Goal: Task Accomplishment & Management: Manage account settings

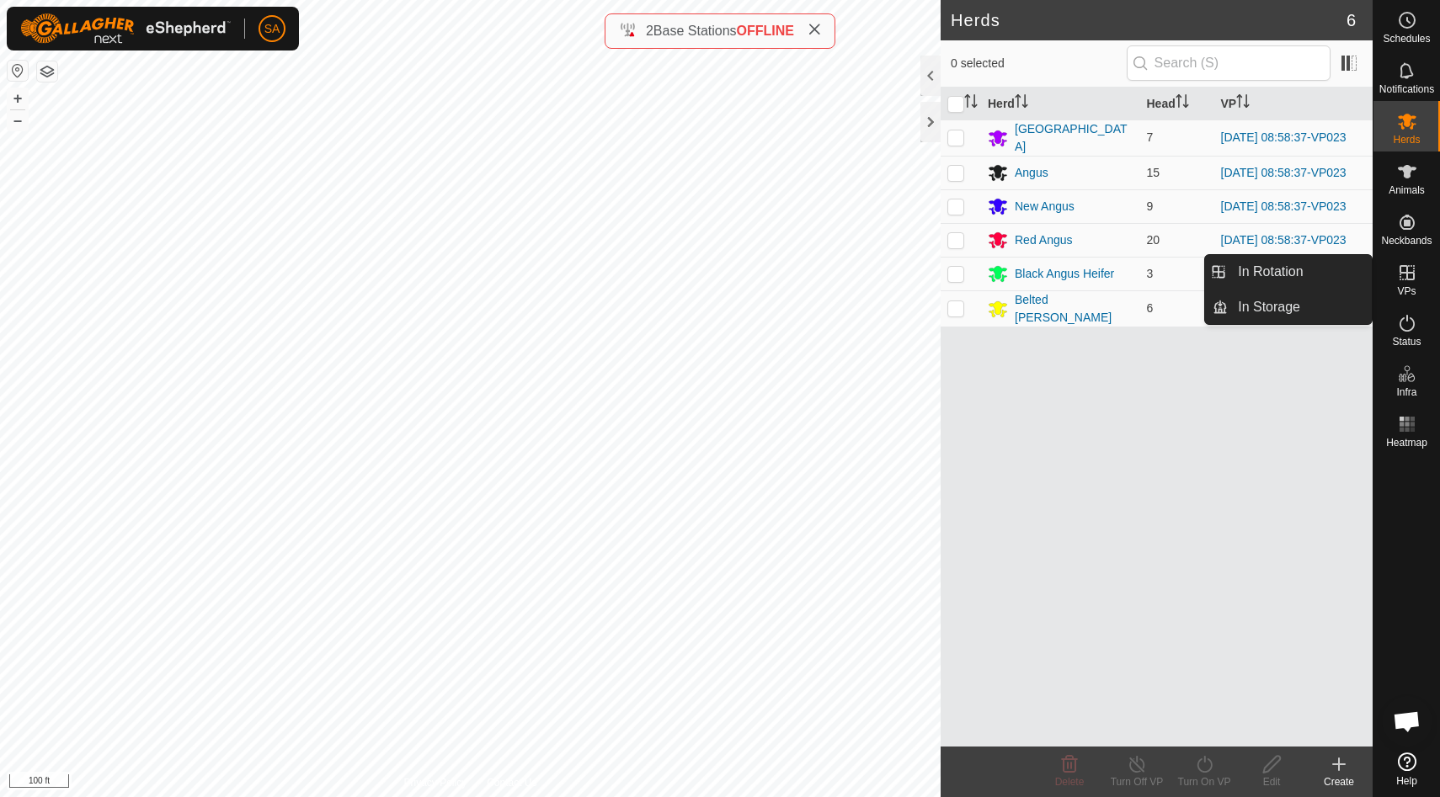
click at [1376, 277] on div "VPs" at bounding box center [1406, 278] width 67 height 51
click at [1286, 271] on link "In Rotation" at bounding box center [1300, 272] width 144 height 34
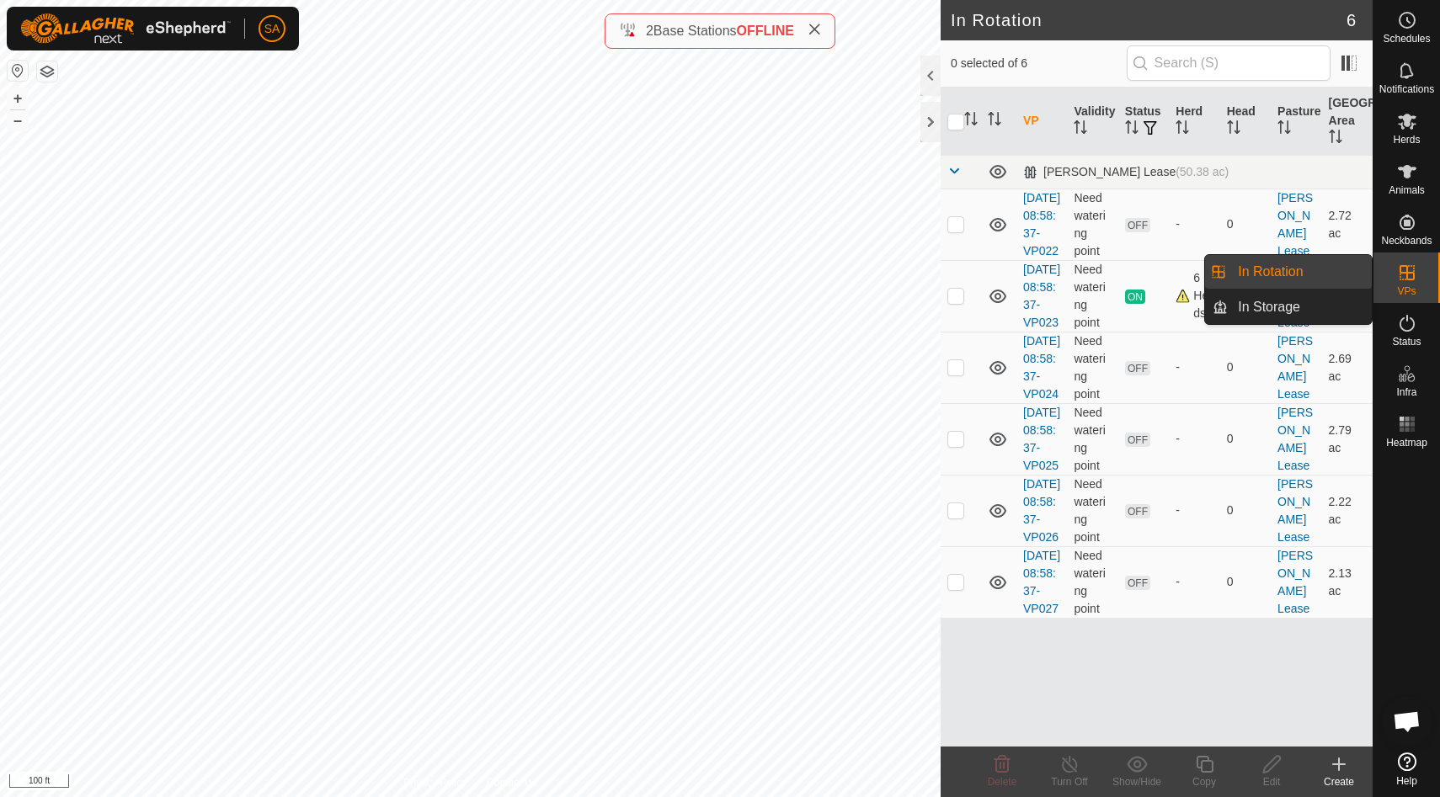
click at [1286, 271] on link "In Rotation" at bounding box center [1300, 272] width 144 height 34
click at [955, 374] on p-checkbox at bounding box center [955, 366] width 17 height 13
checkbox input "true"
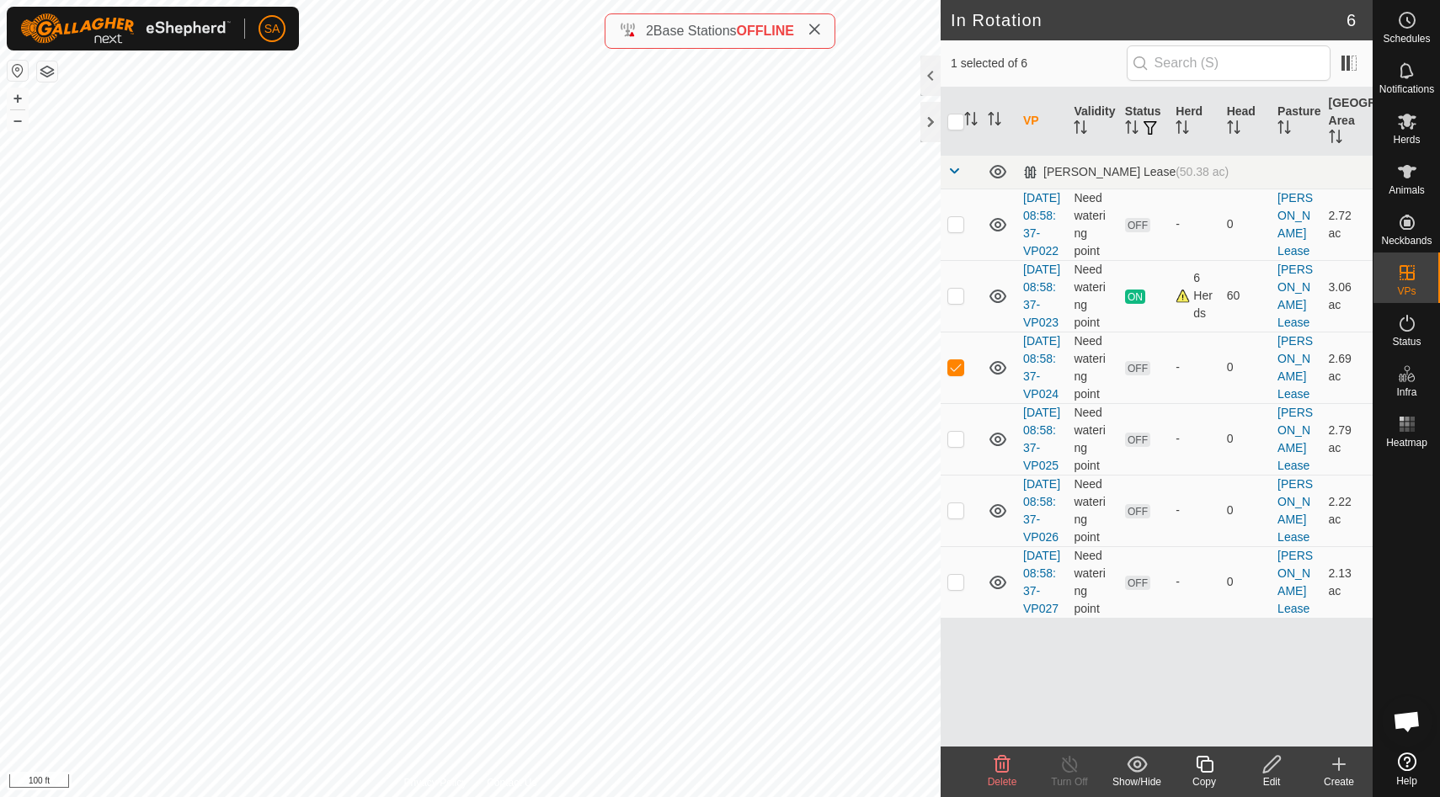
click at [1276, 765] on icon at bounding box center [1271, 765] width 21 height 20
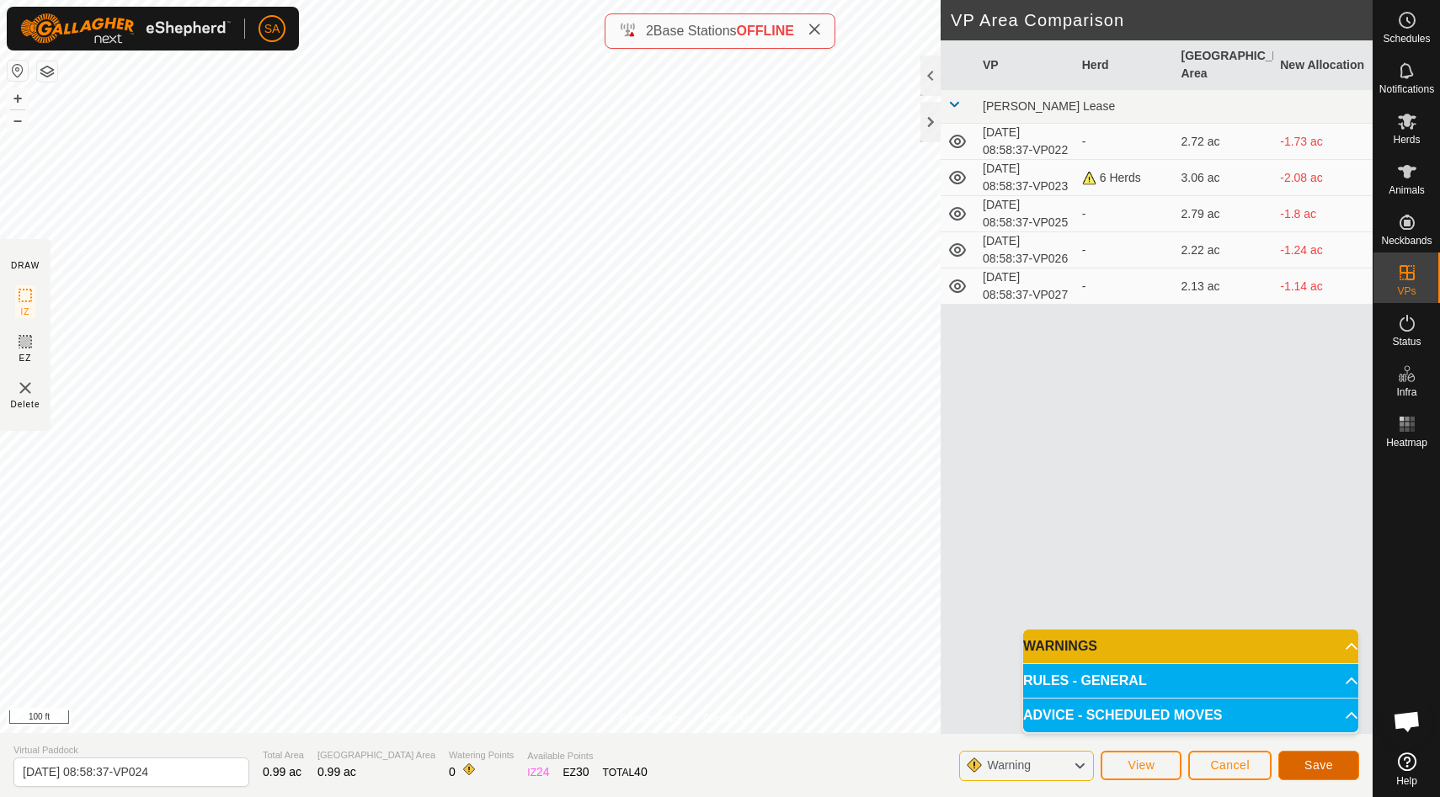
click at [1326, 763] on span "Save" at bounding box center [1318, 765] width 29 height 13
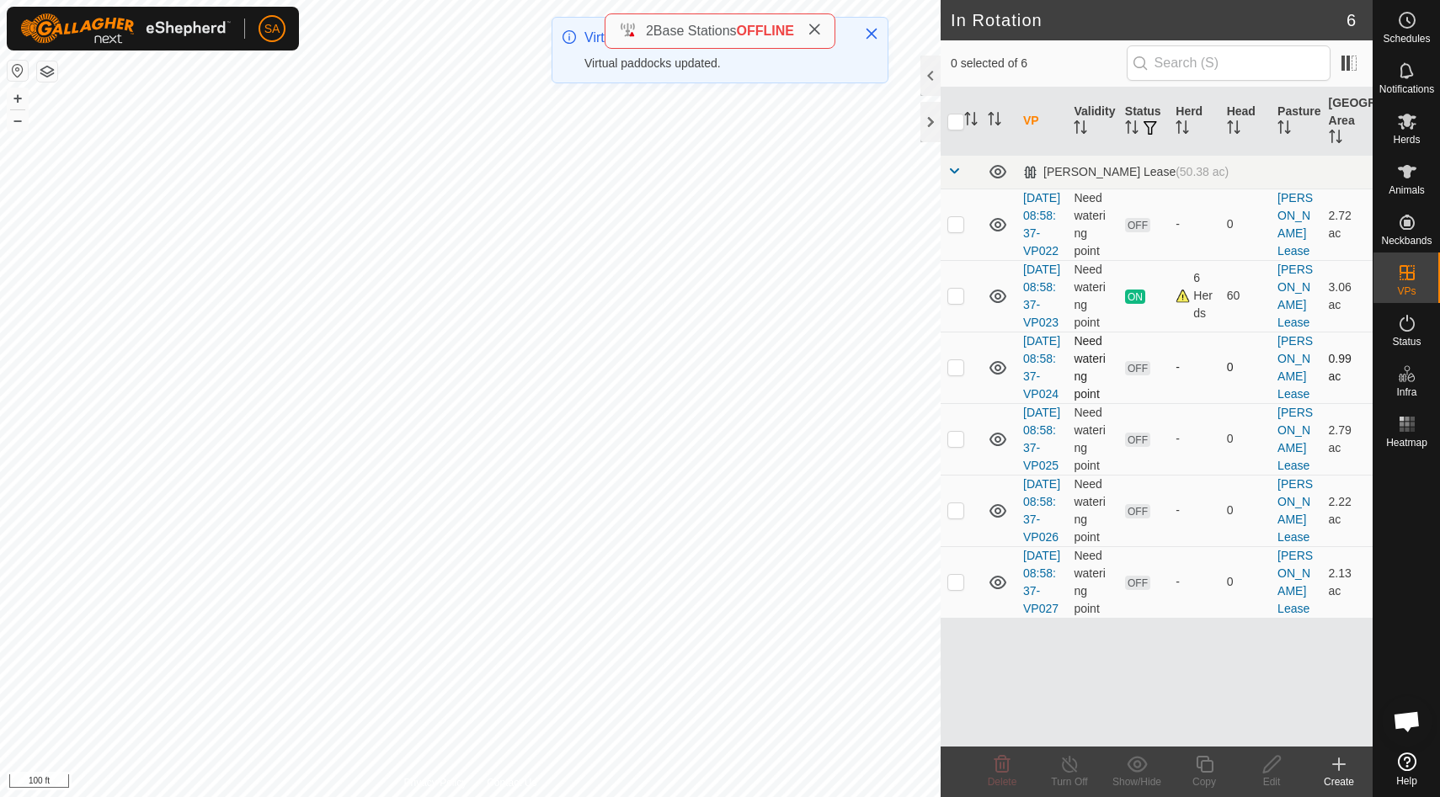
click at [956, 374] on p-checkbox at bounding box center [955, 366] width 17 height 13
checkbox input "false"
click at [954, 445] on p-checkbox at bounding box center [955, 438] width 17 height 13
checkbox input "true"
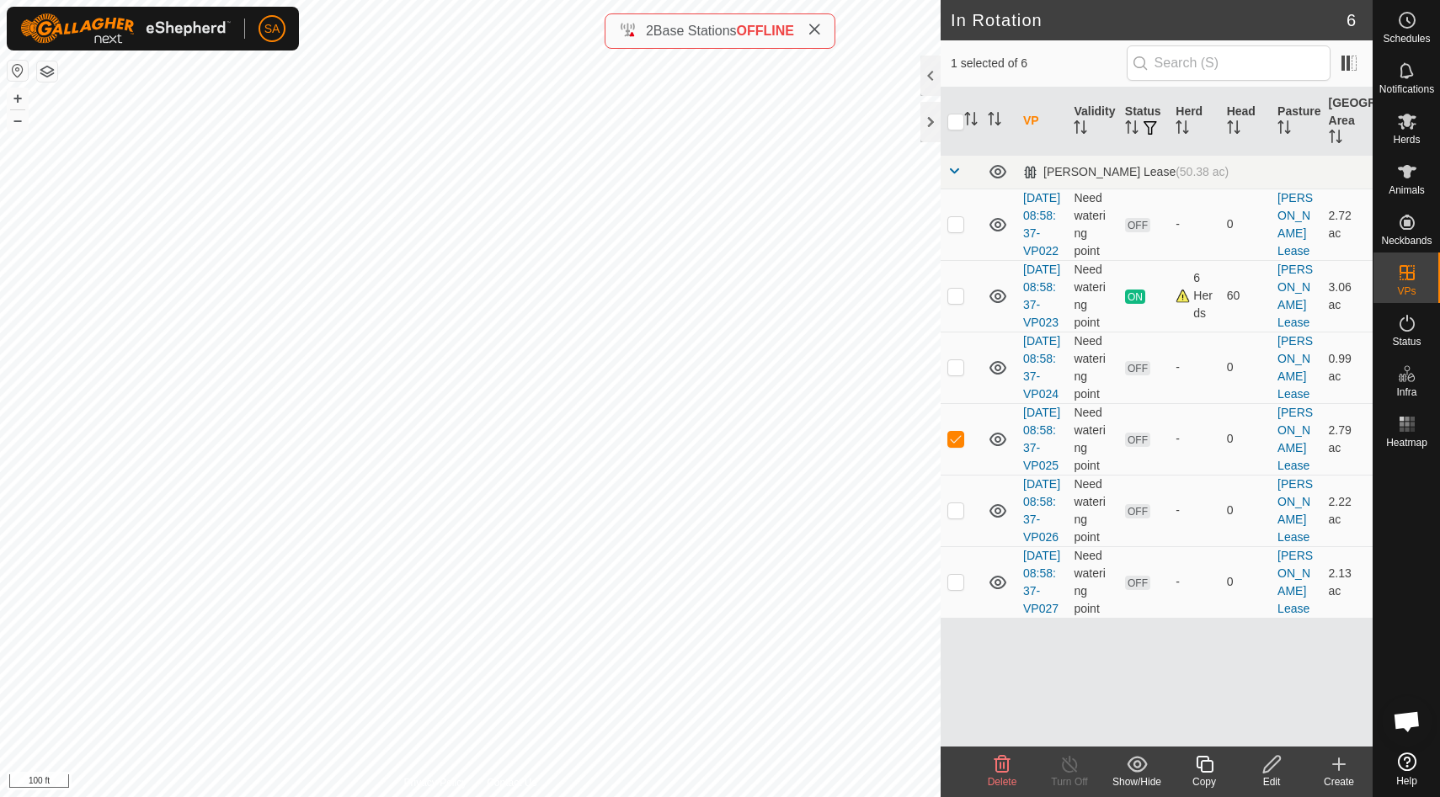
click at [1277, 765] on icon at bounding box center [1271, 765] width 21 height 20
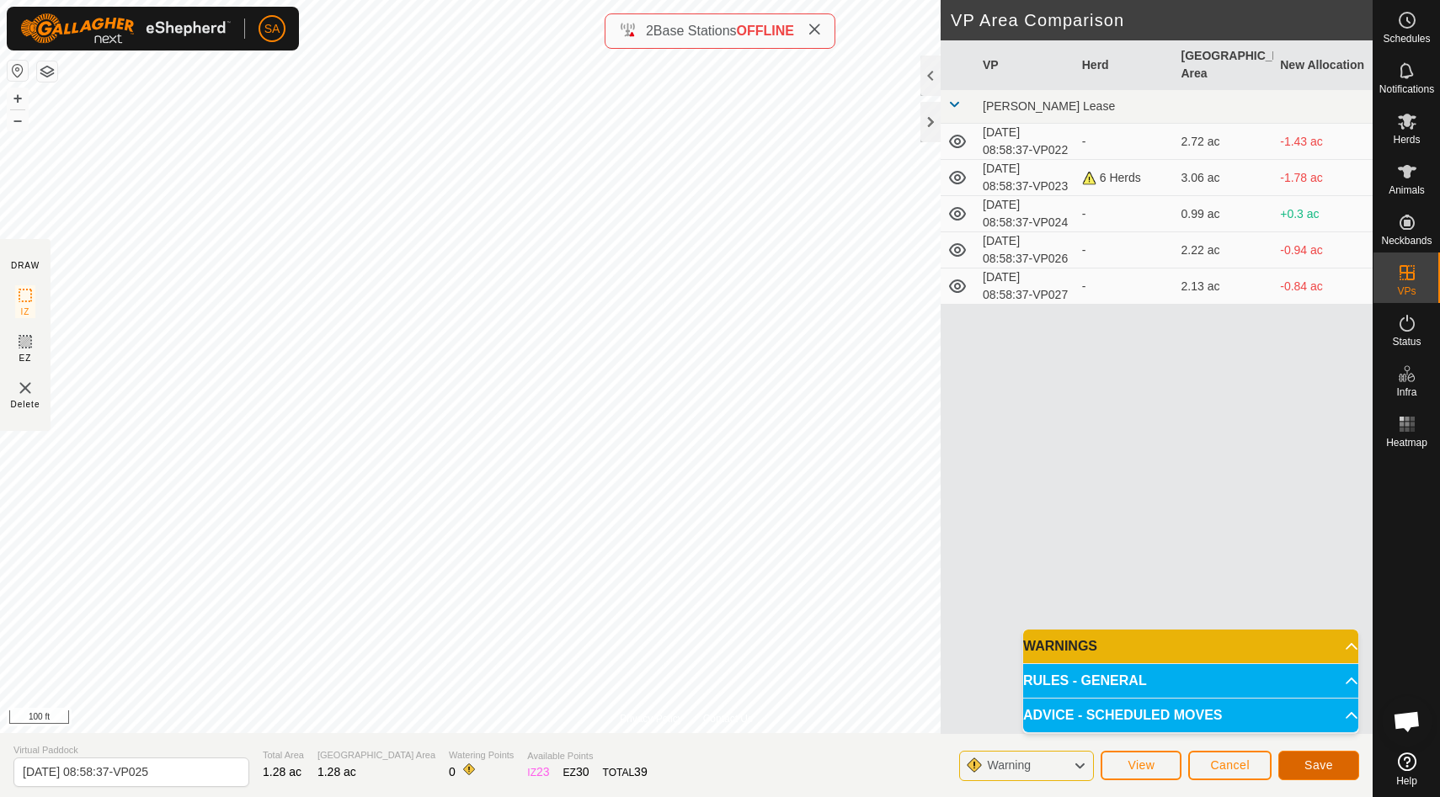
click at [1319, 770] on span "Save" at bounding box center [1318, 765] width 29 height 13
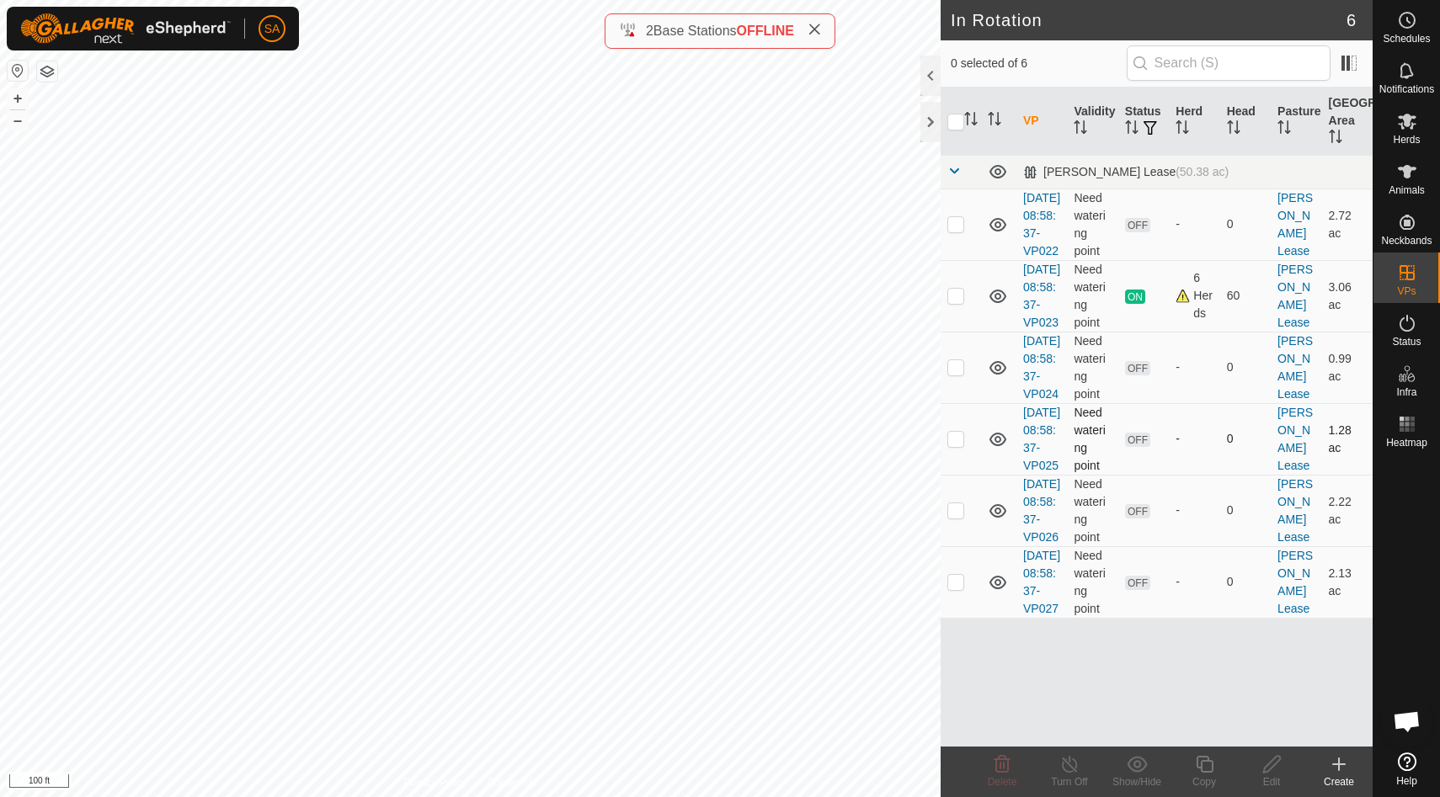
click at [954, 445] on p-checkbox at bounding box center [955, 438] width 17 height 13
checkbox input "false"
click at [953, 517] on p-checkbox at bounding box center [955, 510] width 17 height 13
checkbox input "true"
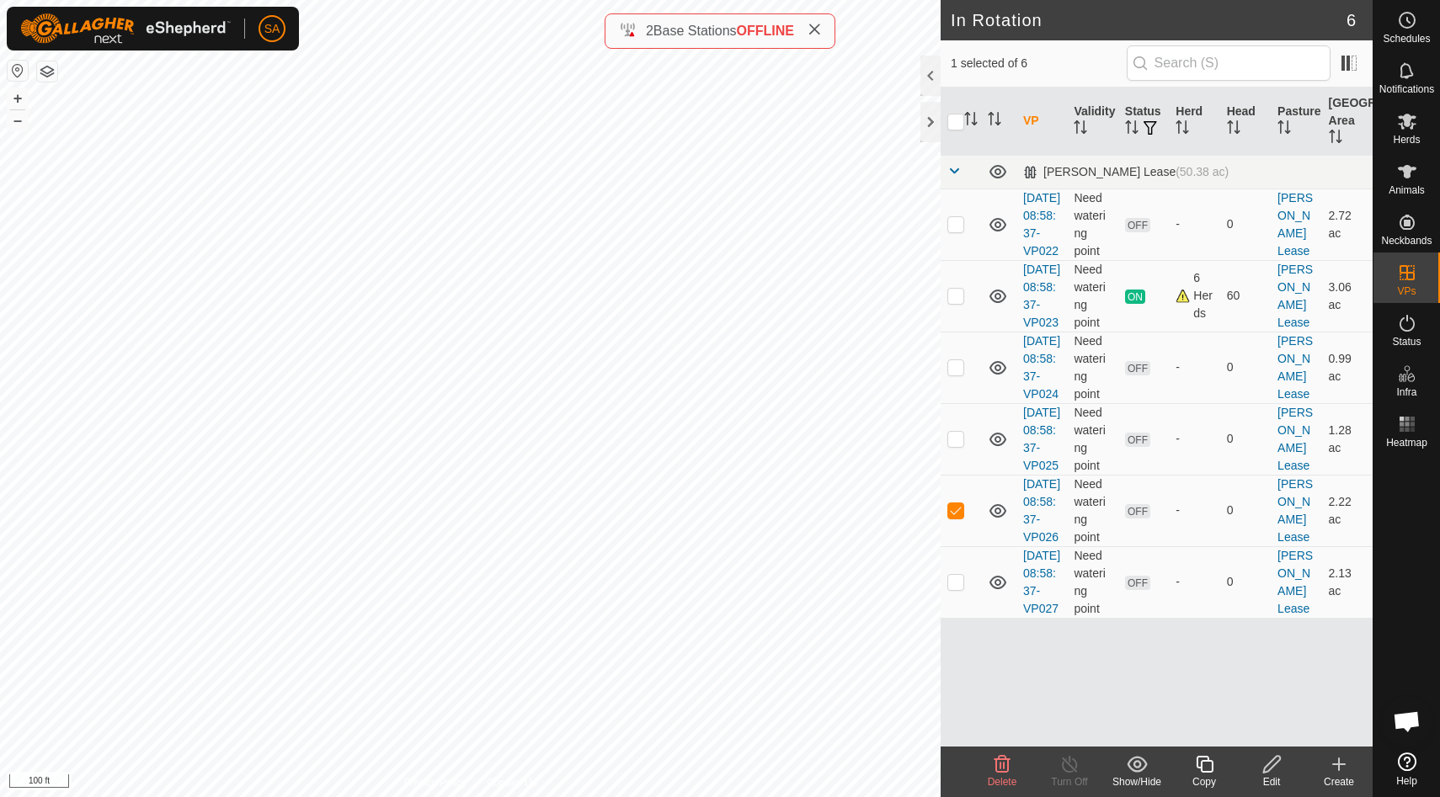
click at [1268, 768] on icon at bounding box center [1271, 765] width 21 height 20
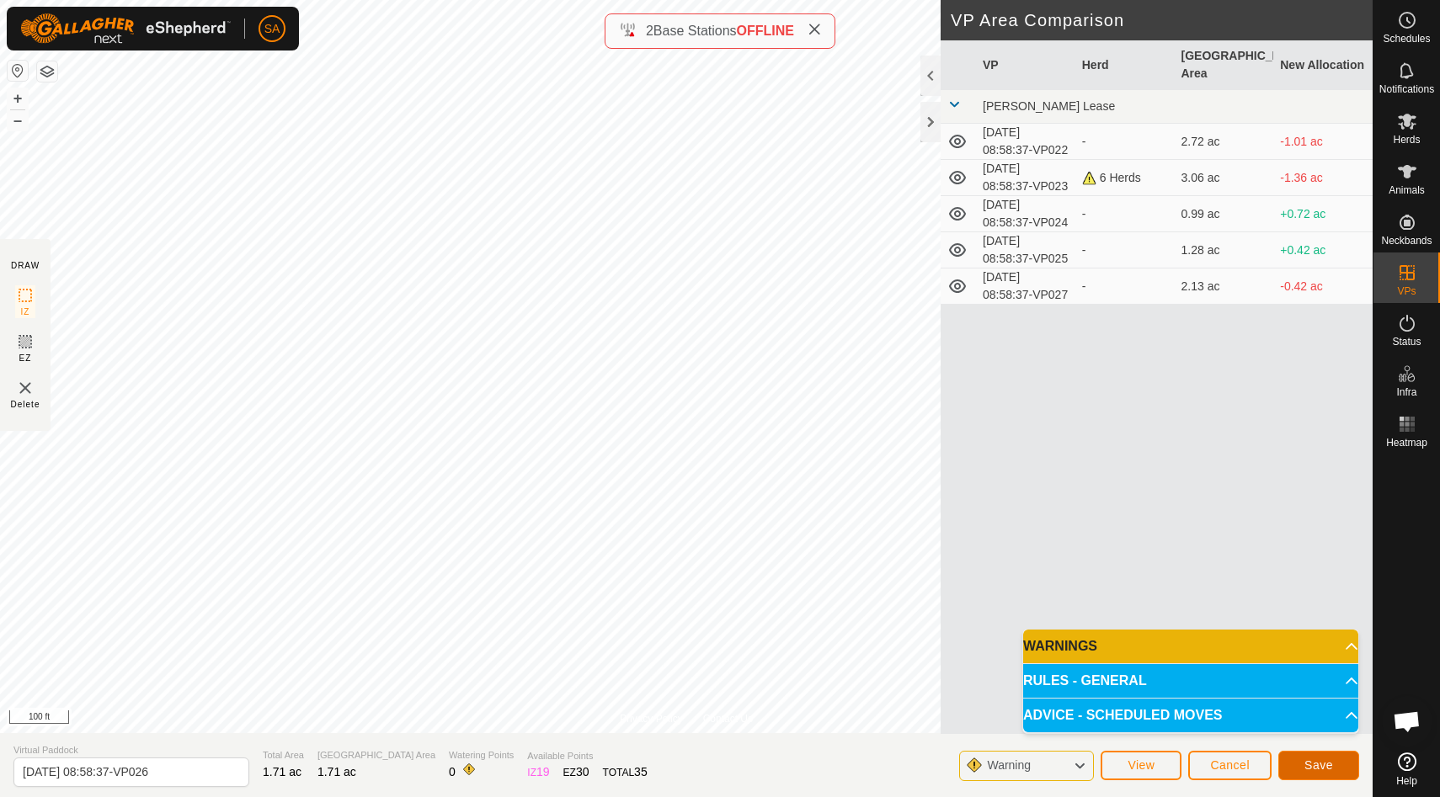
click at [1330, 765] on span "Save" at bounding box center [1318, 765] width 29 height 13
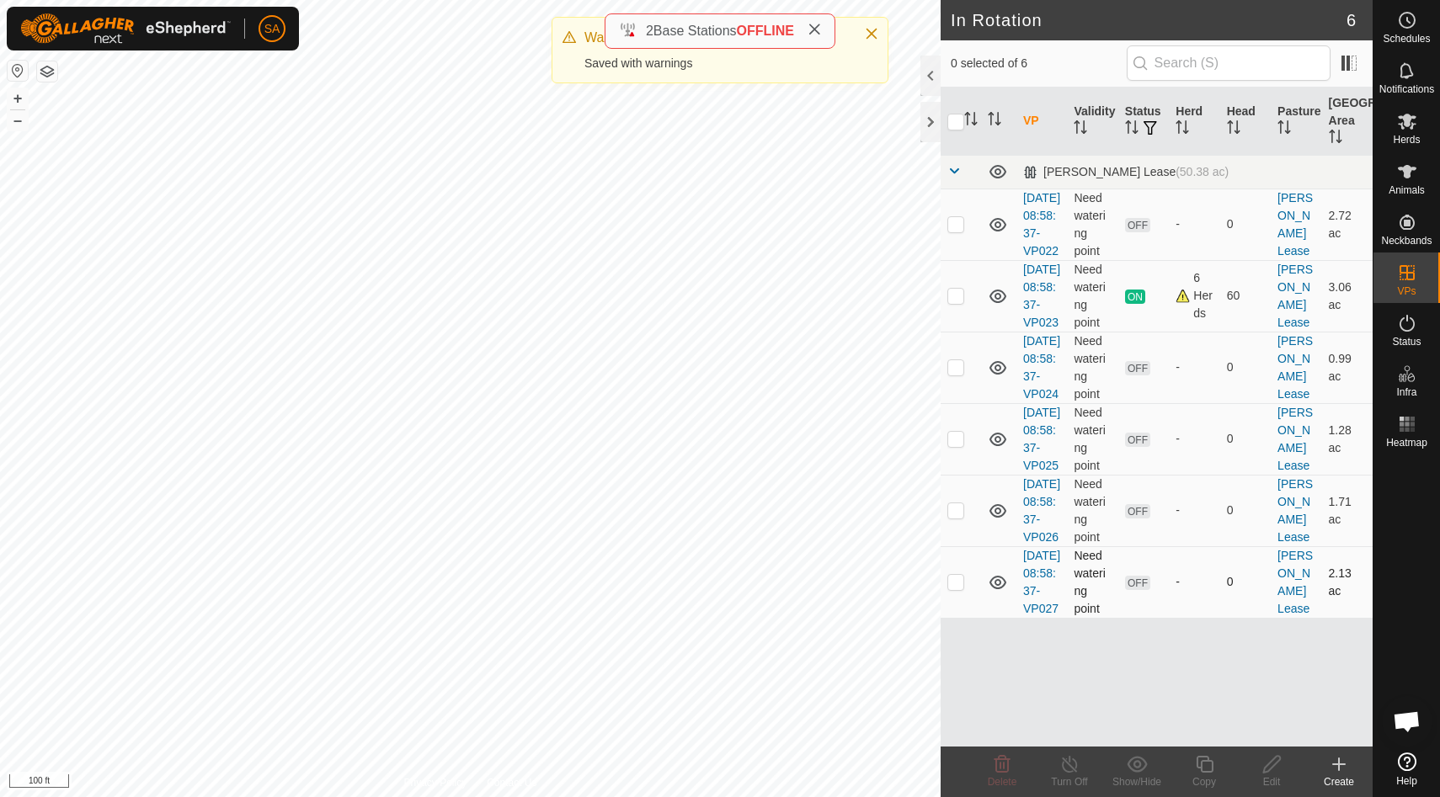
click at [956, 589] on p-checkbox at bounding box center [955, 581] width 17 height 13
checkbox input "true"
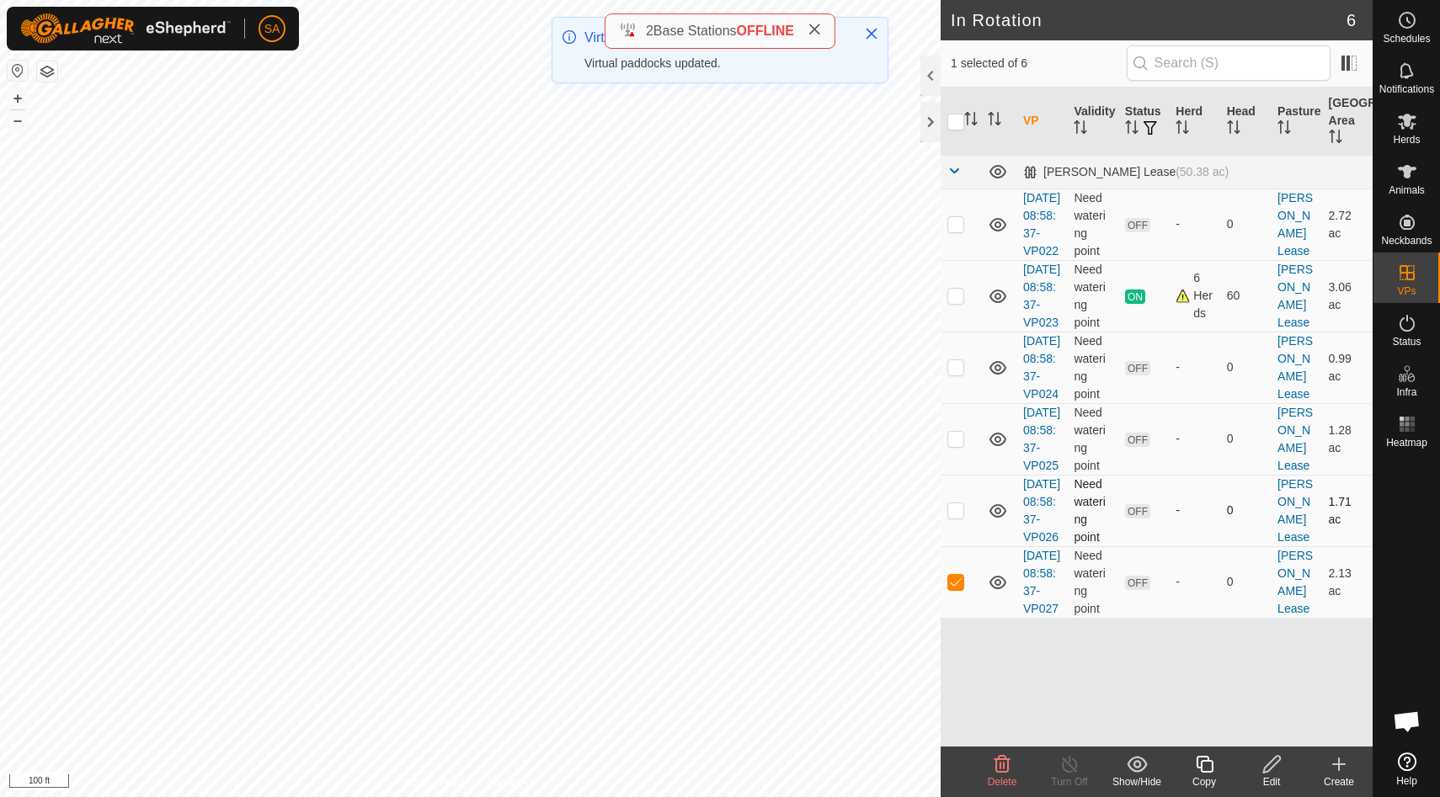
click at [955, 517] on p-checkbox at bounding box center [955, 510] width 17 height 13
checkbox input "false"
click at [953, 589] on p-checkbox at bounding box center [955, 581] width 17 height 13
checkbox input "false"
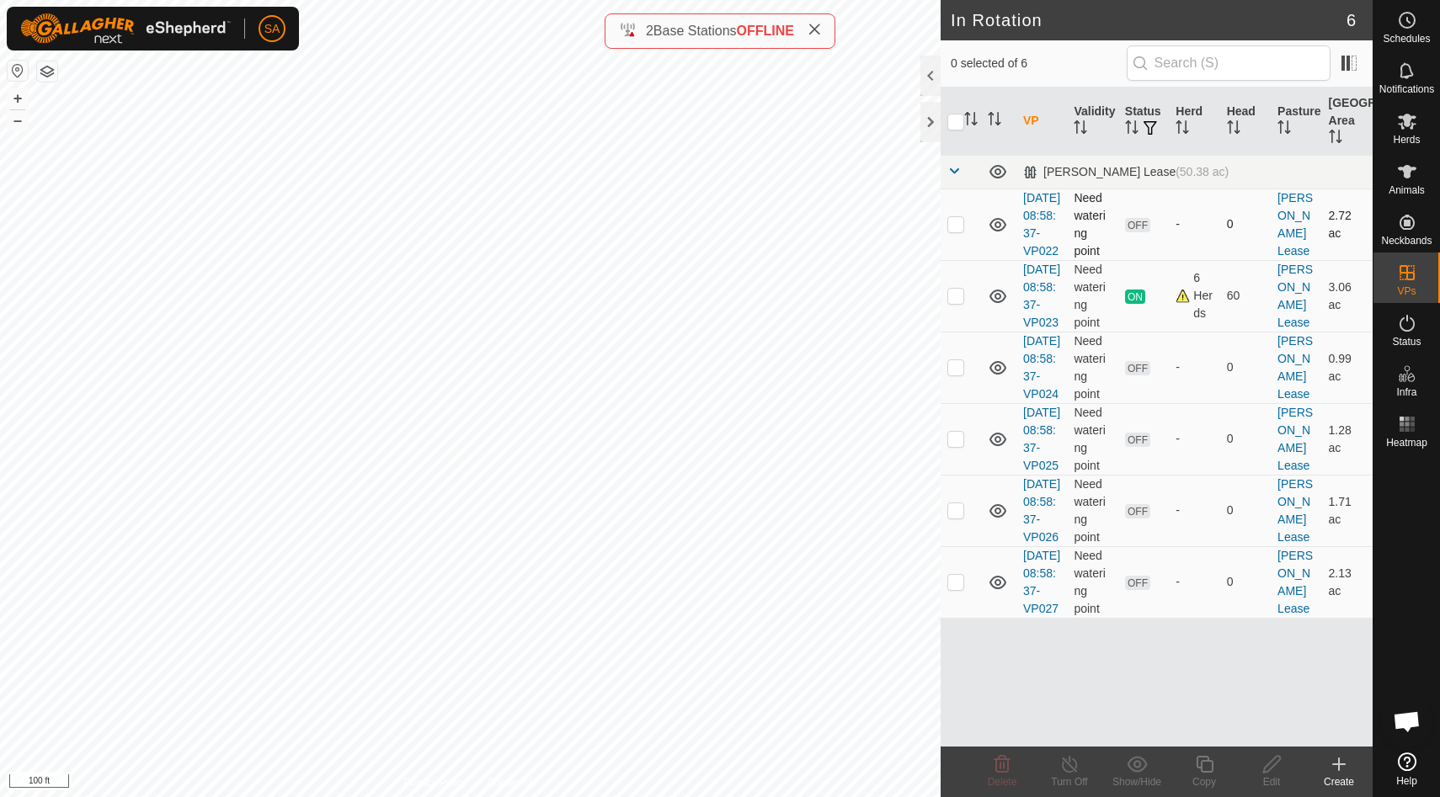
click at [962, 231] on p-checkbox at bounding box center [955, 223] width 17 height 13
checkbox input "false"
click at [955, 302] on p-checkbox at bounding box center [955, 295] width 17 height 13
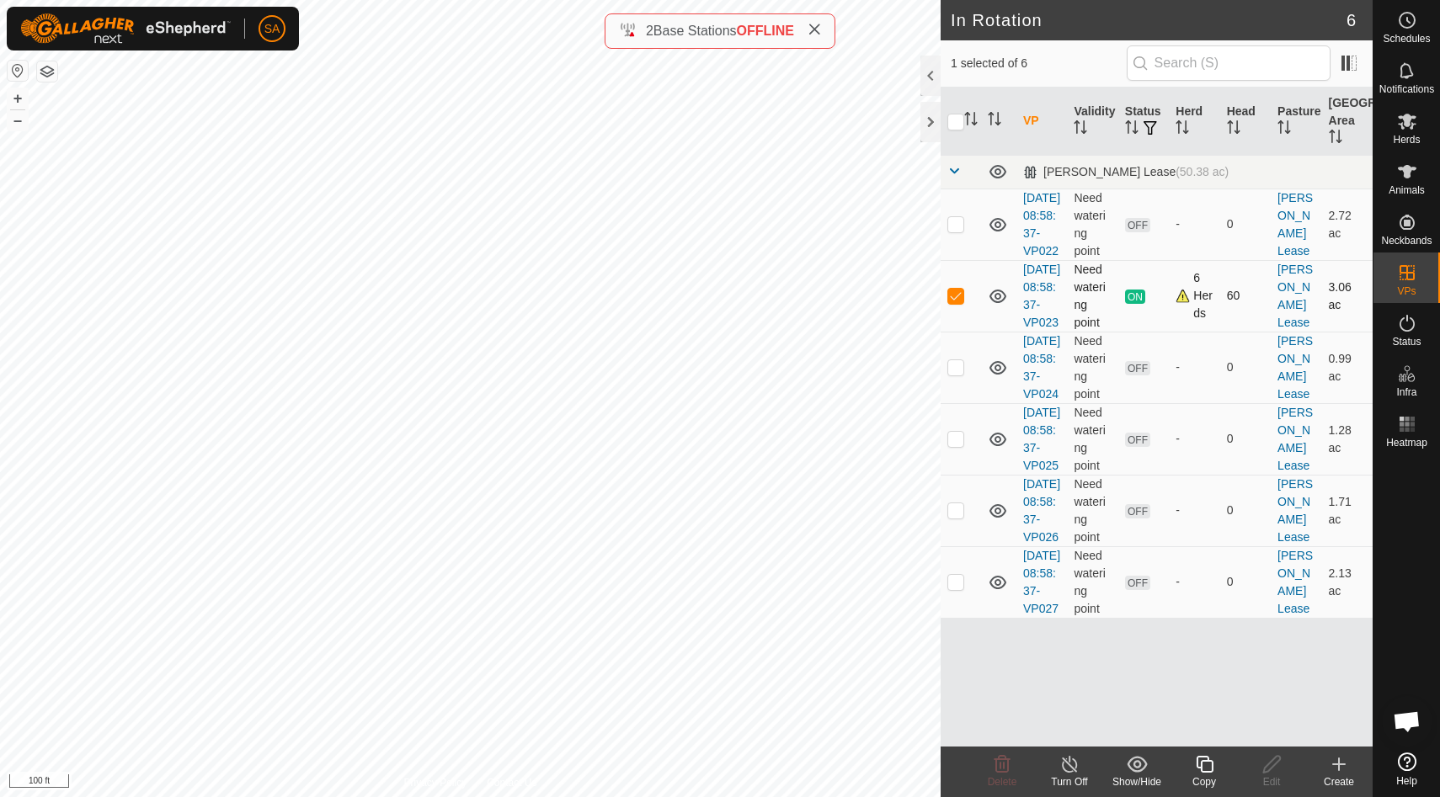
checkbox input "false"
click at [953, 231] on p-checkbox at bounding box center [955, 223] width 17 height 13
checkbox input "false"
click at [995, 232] on icon at bounding box center [997, 224] width 17 height 13
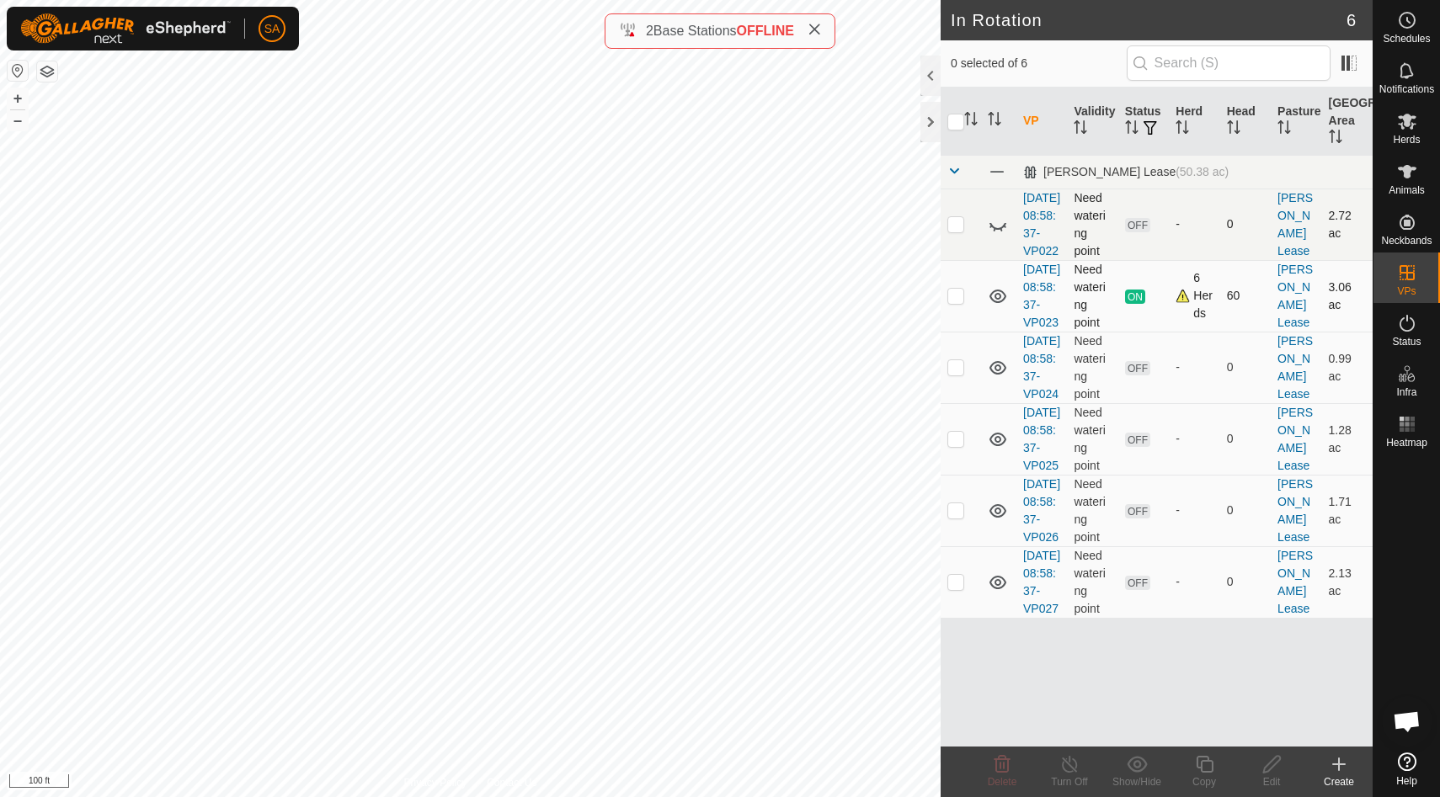
click at [954, 302] on p-checkbox at bounding box center [955, 295] width 17 height 13
checkbox input "false"
click at [1000, 234] on icon at bounding box center [998, 225] width 20 height 20
click at [1000, 232] on icon at bounding box center [997, 224] width 17 height 13
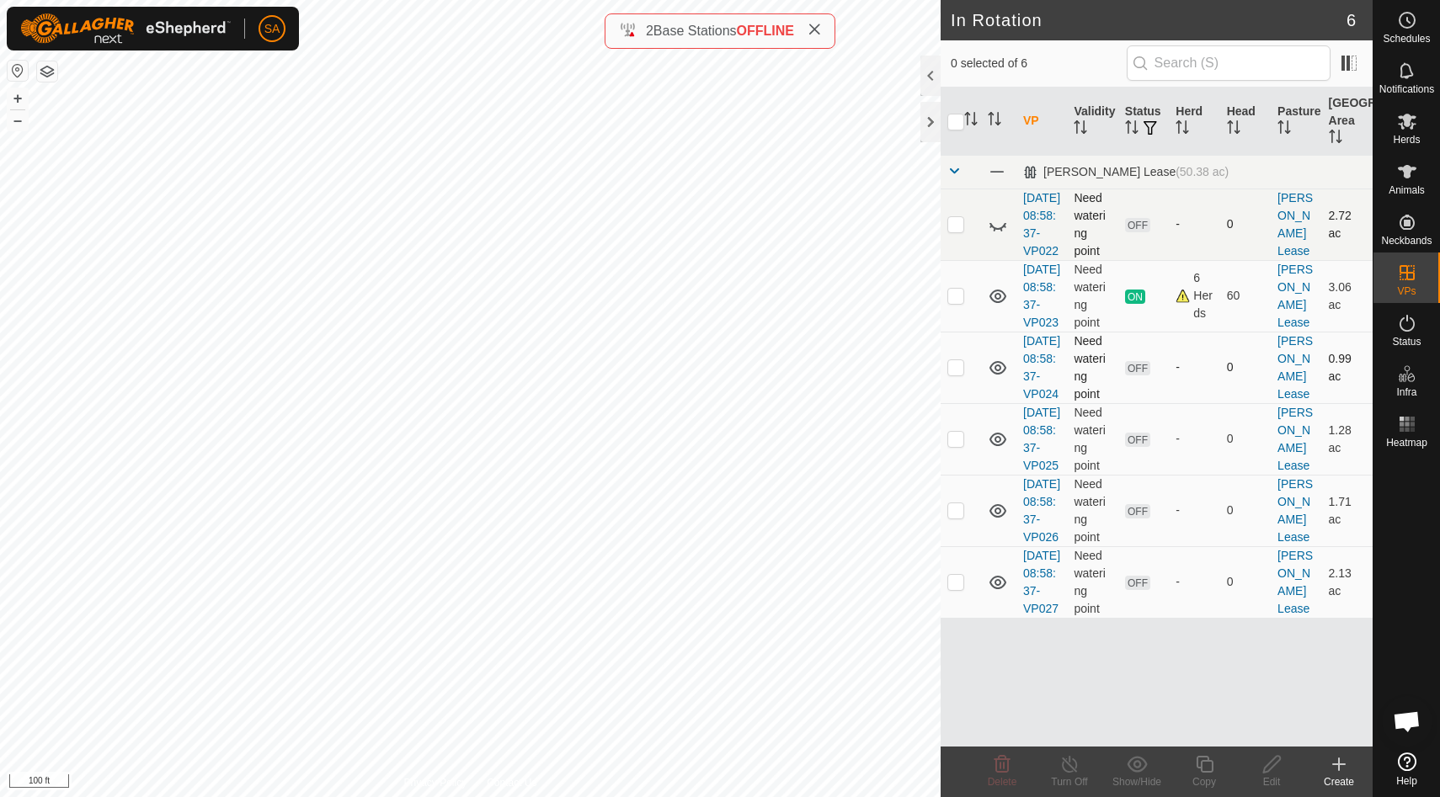
click at [1000, 378] on icon at bounding box center [998, 368] width 20 height 20
click at [1000, 373] on icon at bounding box center [997, 369] width 17 height 7
click at [1414, 26] on icon at bounding box center [1407, 20] width 20 height 20
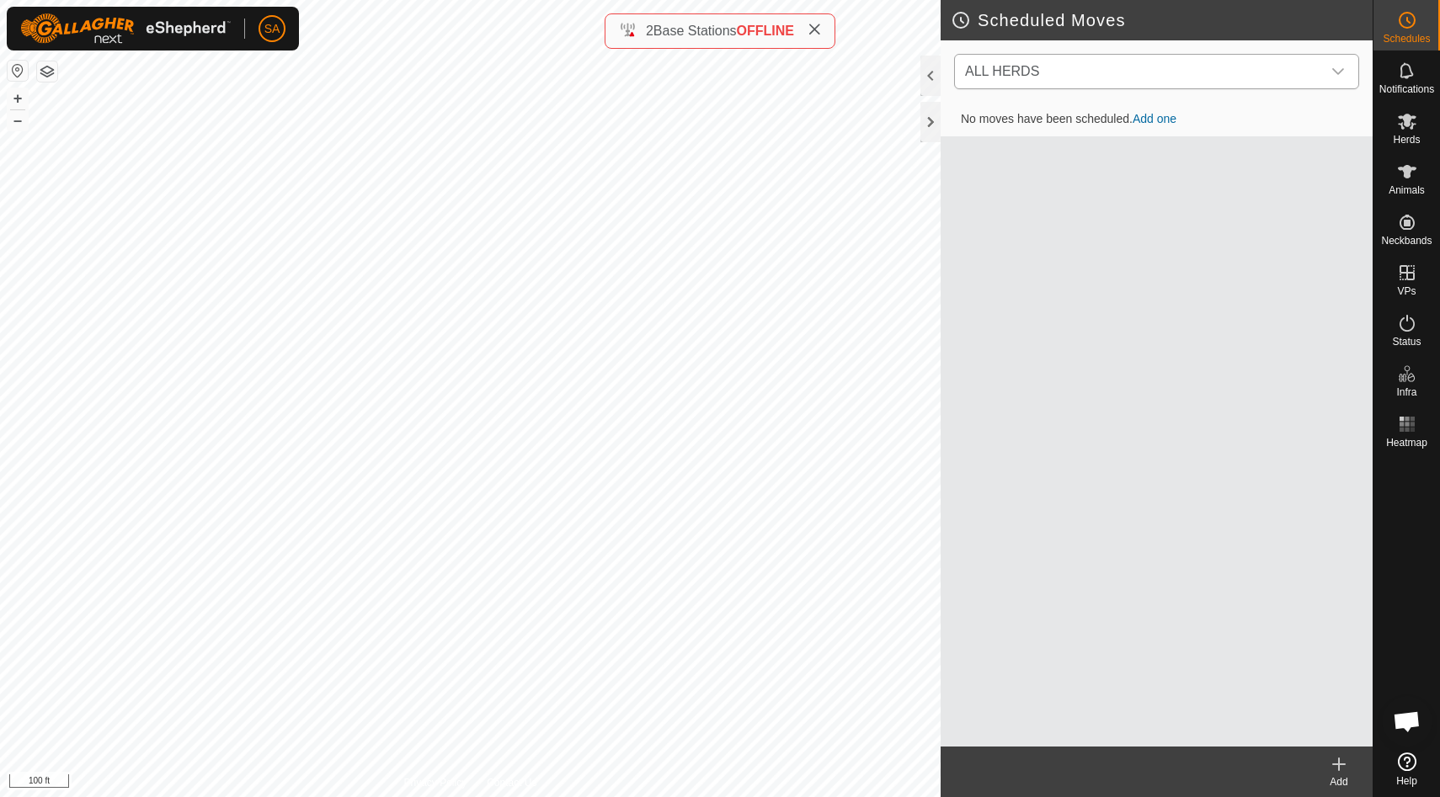
click at [1341, 69] on icon "dropdown trigger" at bounding box center [1337, 71] width 13 height 13
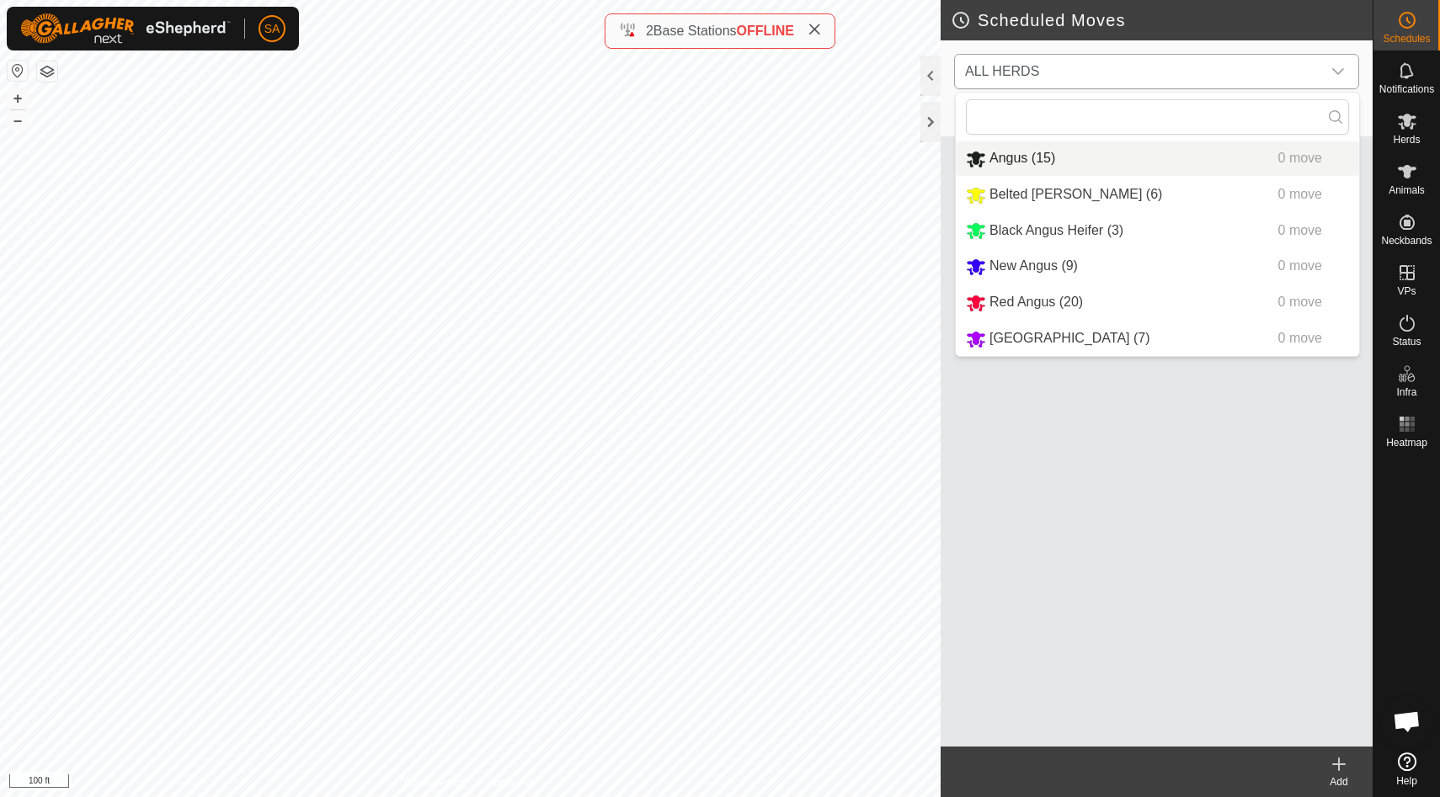
click at [1295, 160] on li "Angus (15) 0 move" at bounding box center [1157, 158] width 403 height 35
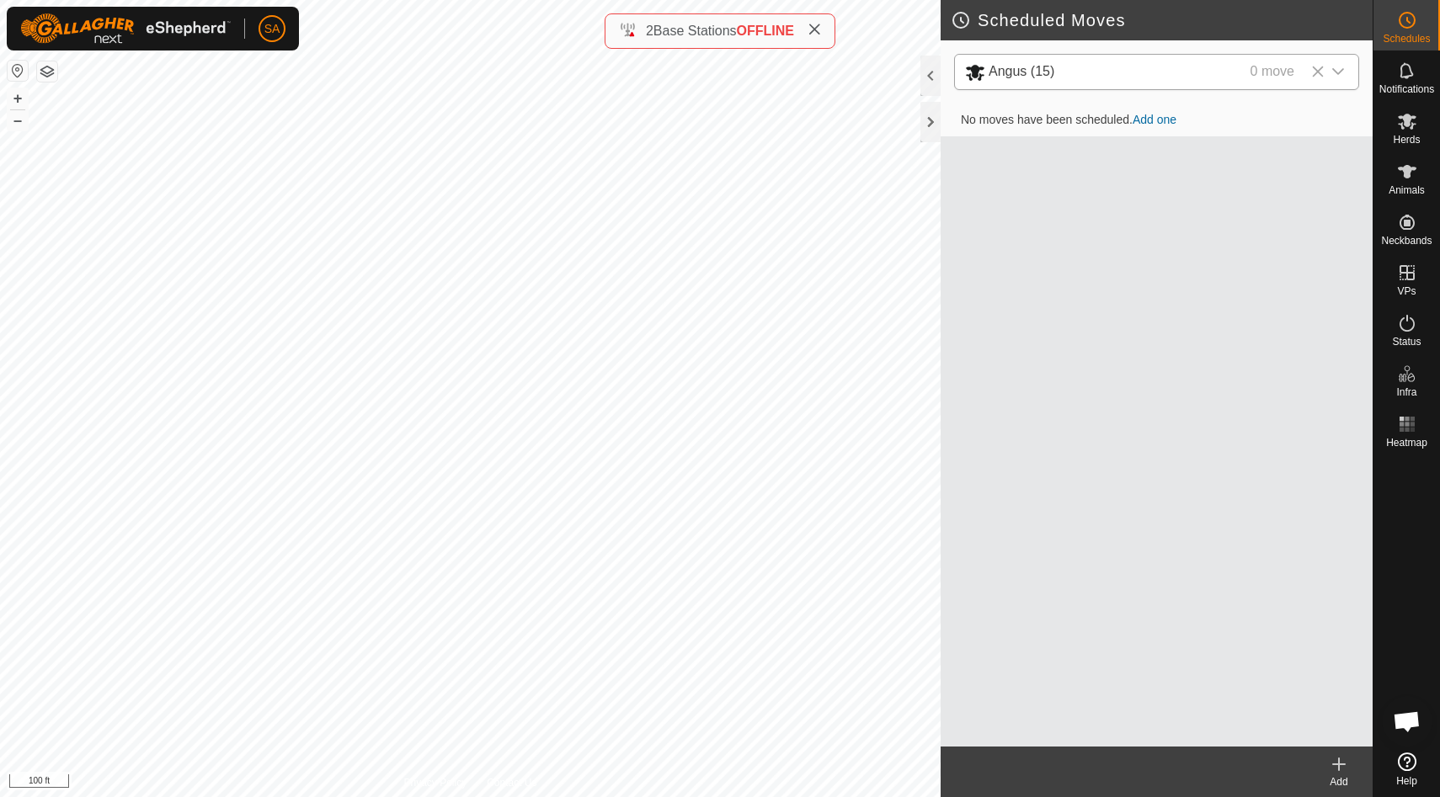
click at [1344, 72] on icon "dropdown trigger" at bounding box center [1337, 71] width 13 height 13
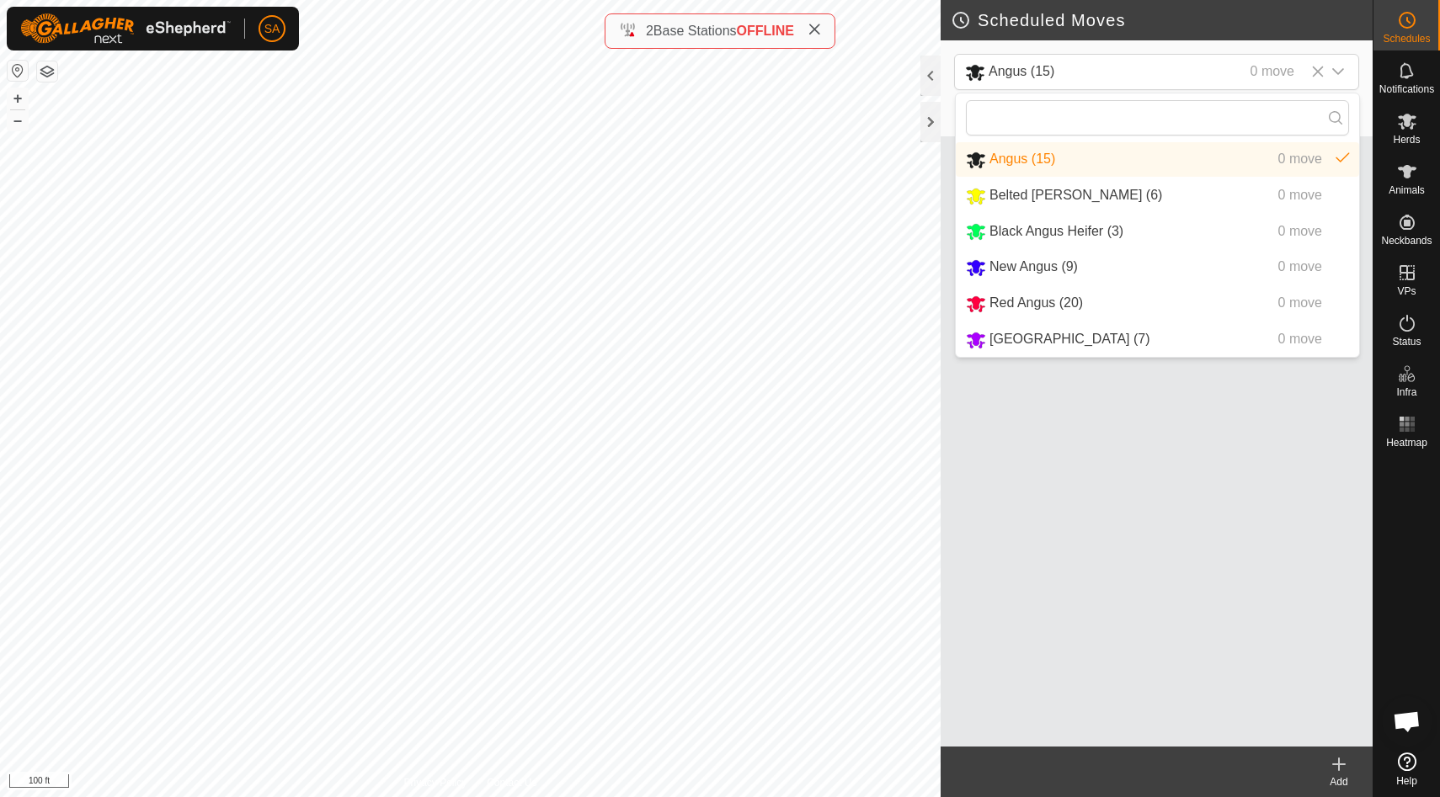
click at [1336, 765] on icon at bounding box center [1339, 765] width 20 height 20
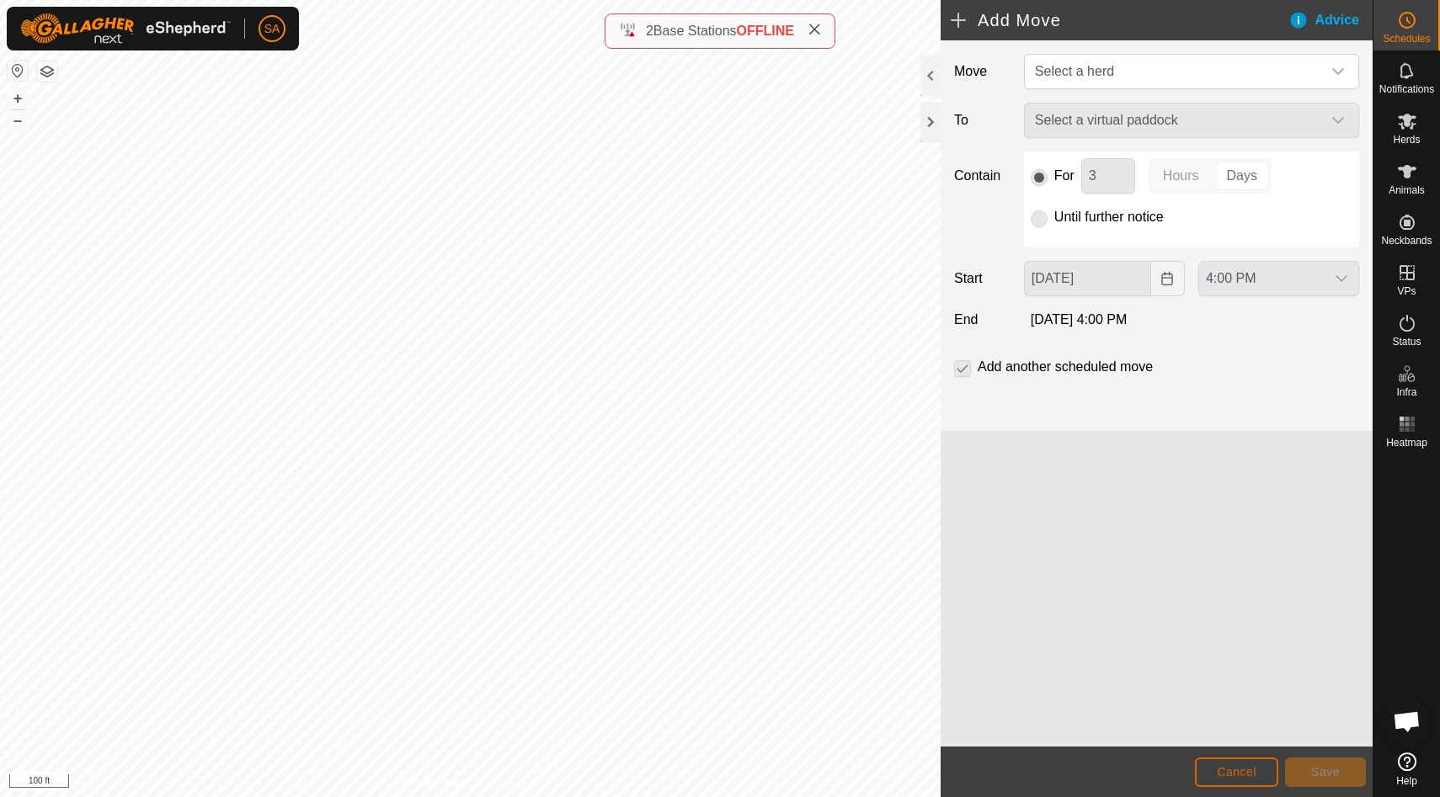
click at [1228, 771] on span "Cancel" at bounding box center [1237, 771] width 40 height 13
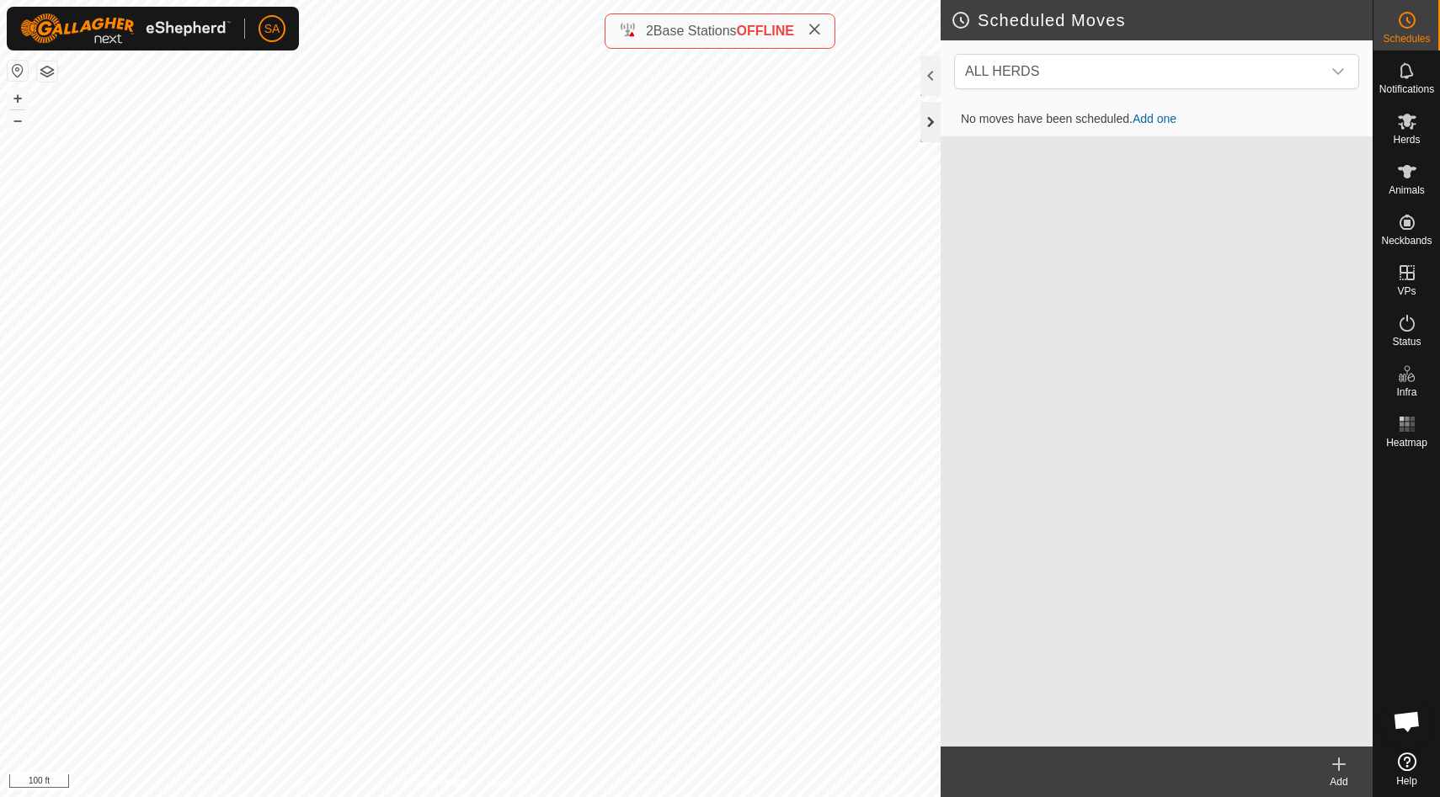
click at [933, 119] on div at bounding box center [930, 122] width 20 height 40
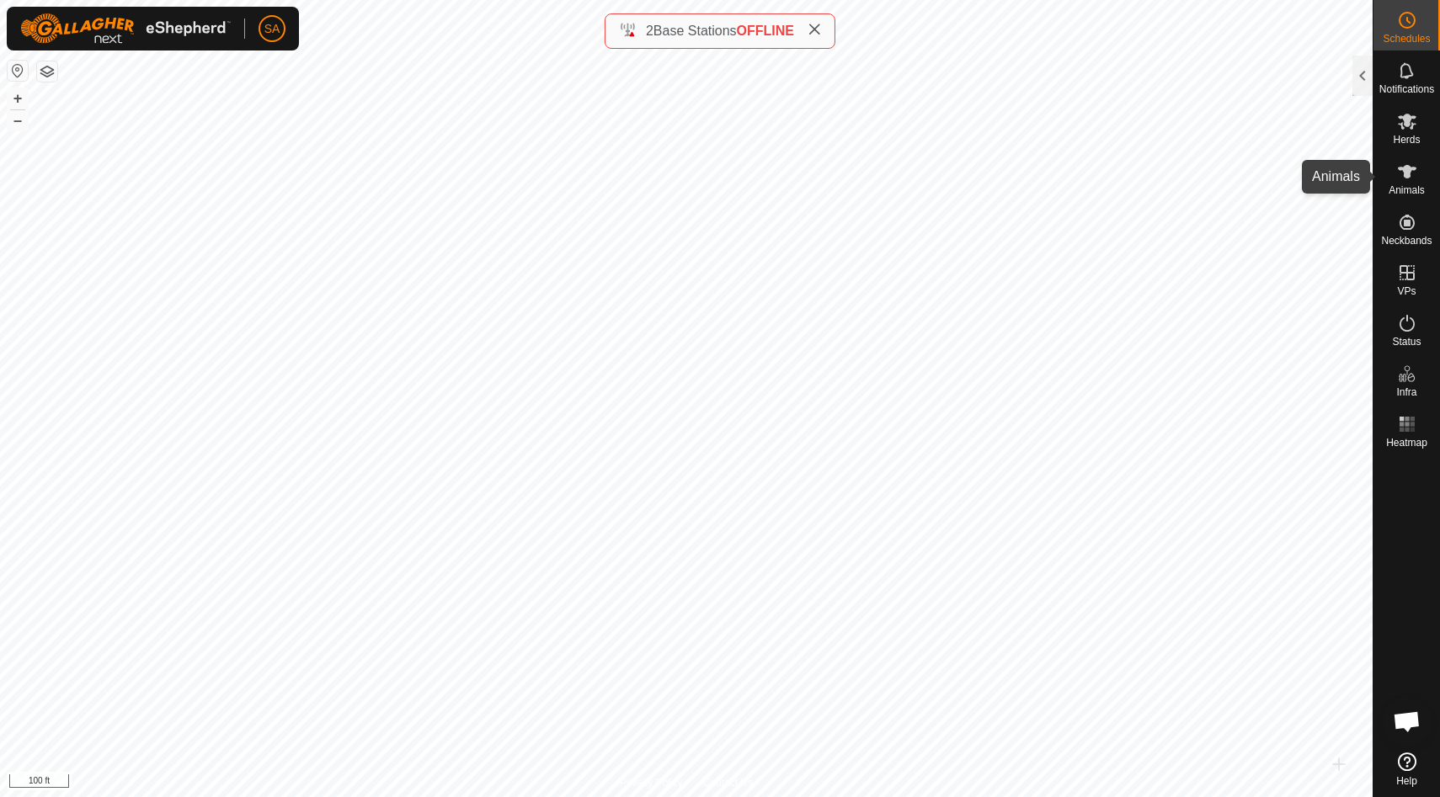
click at [1413, 192] on span "Animals" at bounding box center [1407, 190] width 36 height 10
click at [1354, 78] on div at bounding box center [1362, 76] width 20 height 40
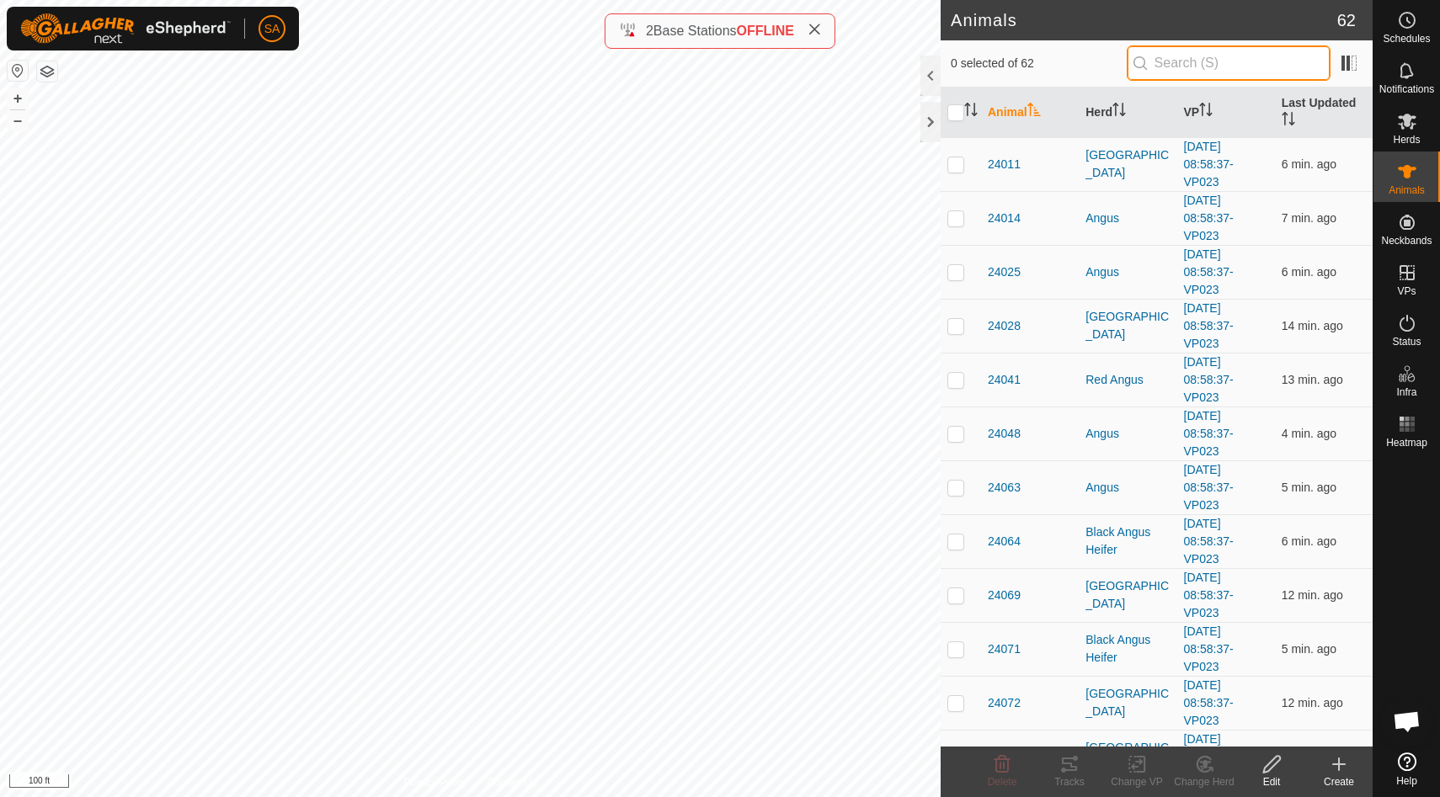
click at [1199, 67] on input "text" at bounding box center [1229, 62] width 204 height 35
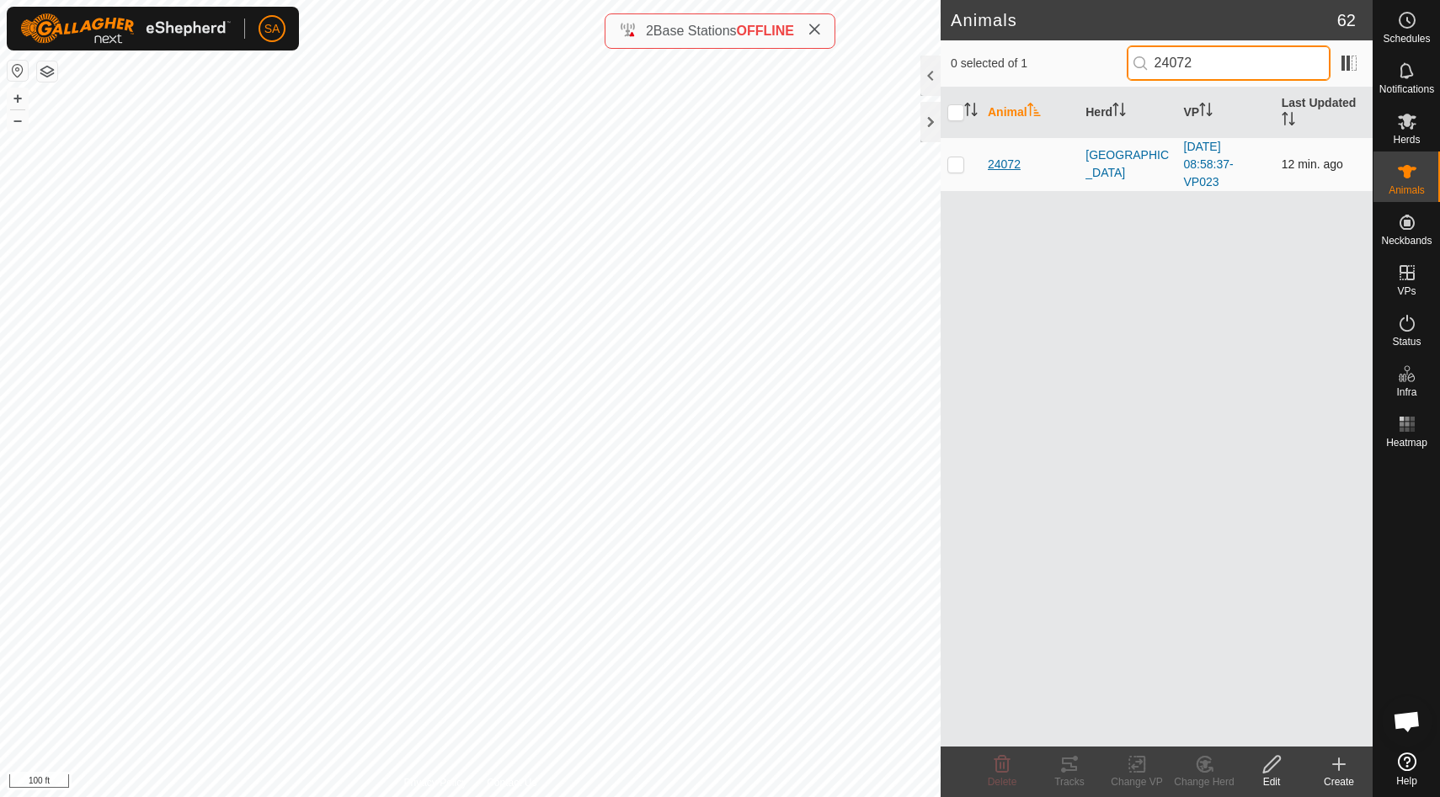
type input "24072"
click at [1006, 162] on span "24072" at bounding box center [1004, 165] width 33 height 18
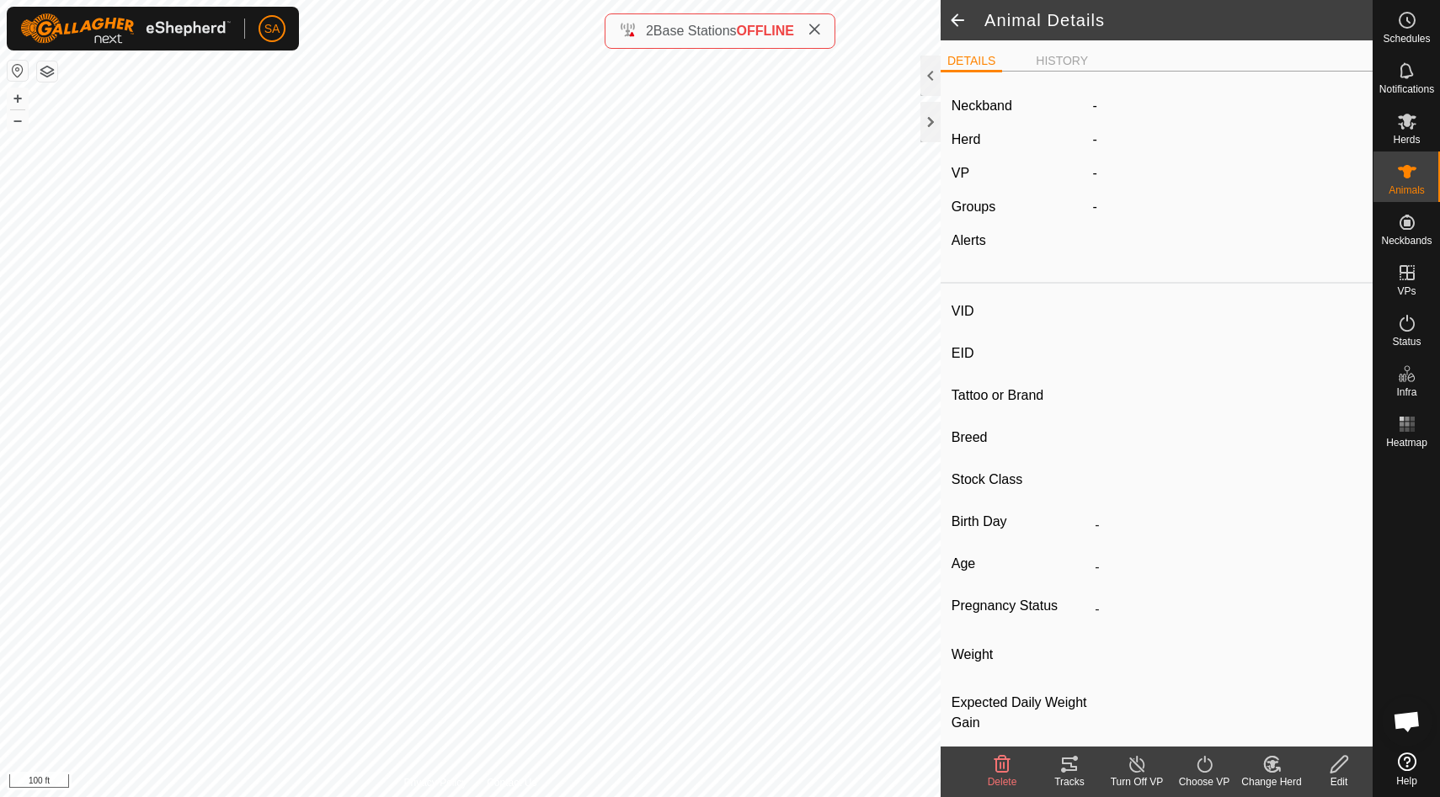
type input "24072"
type input "840003288551183"
type input "24072"
type input "Speckled Park"
type input "-"
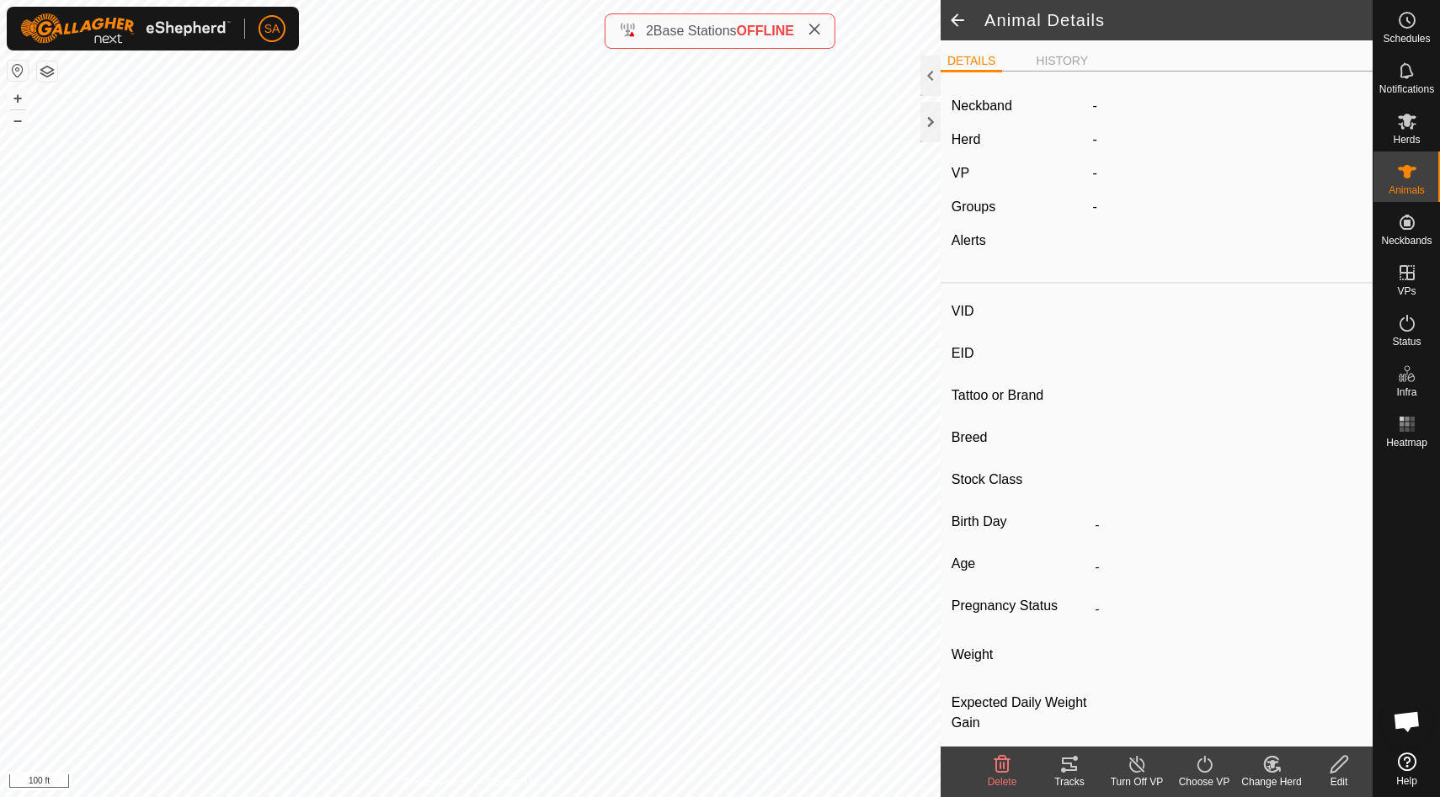
type input "Pregnant"
type input "0 kg"
type input "-"
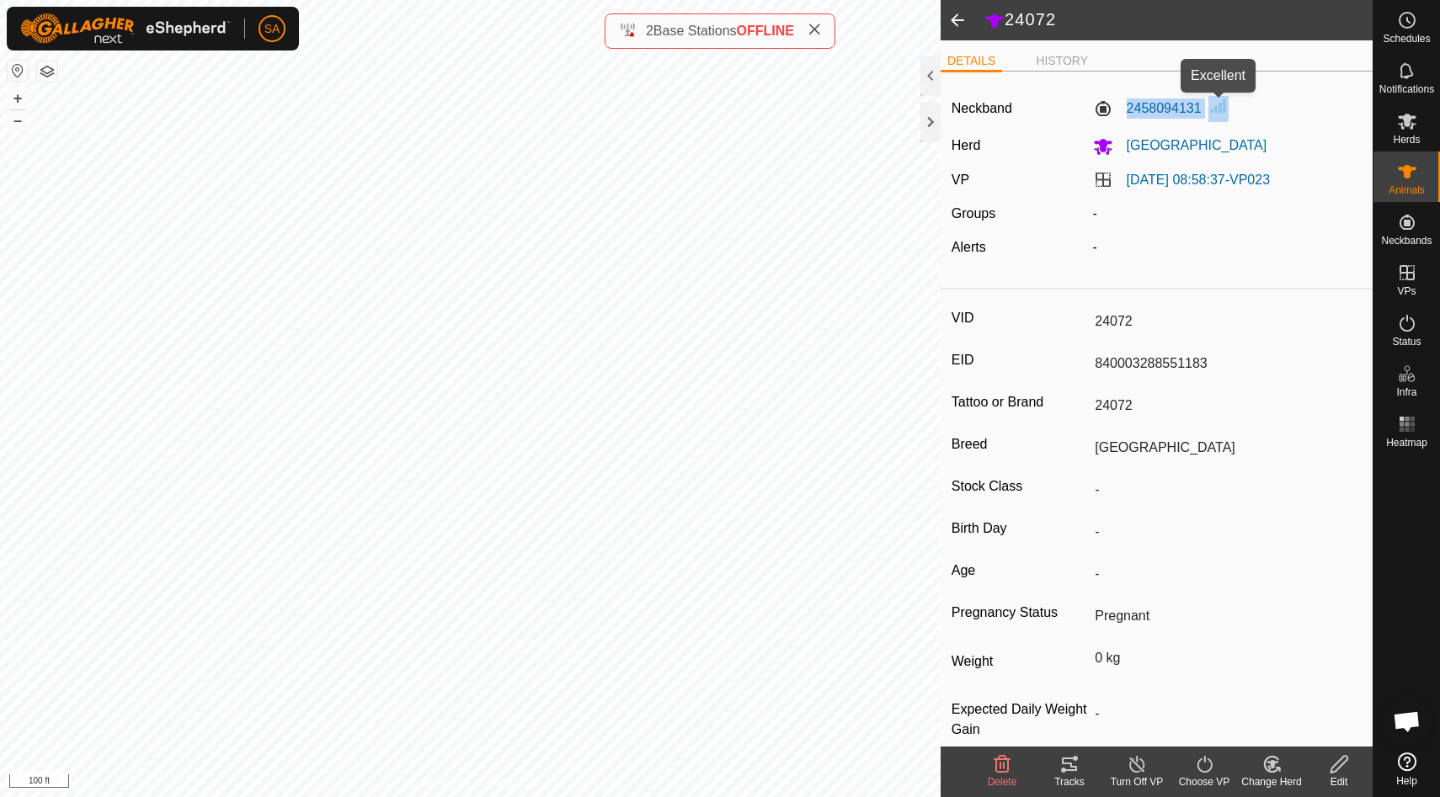
drag, startPoint x: 1116, startPoint y: 99, endPoint x: 1209, endPoint y: 99, distance: 93.5
click at [1209, 99] on div "2458094131" at bounding box center [1227, 109] width 283 height 26
copy label "2458094131"
click at [955, 19] on span at bounding box center [958, 20] width 34 height 40
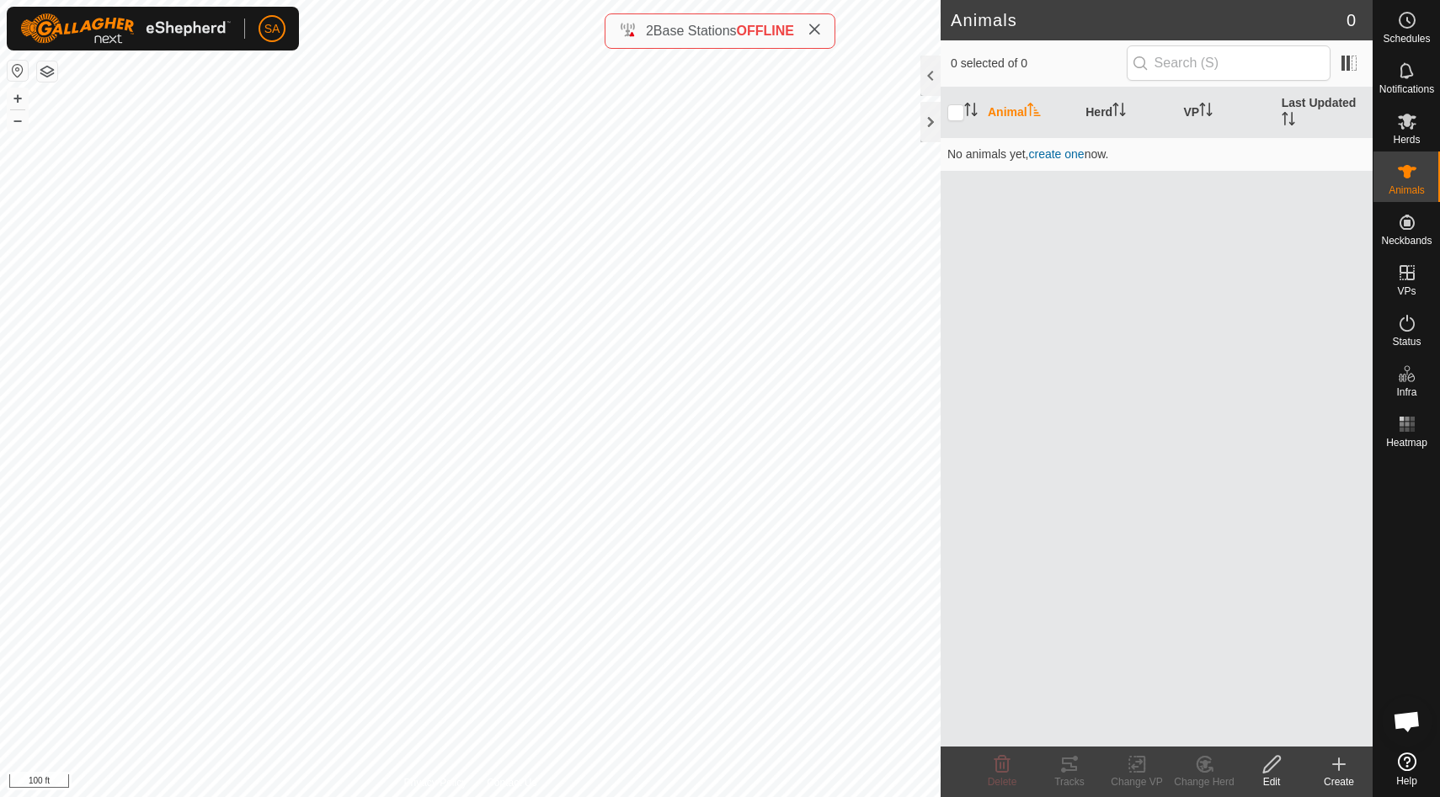
click at [956, 14] on h2 "Animals" at bounding box center [1149, 20] width 396 height 20
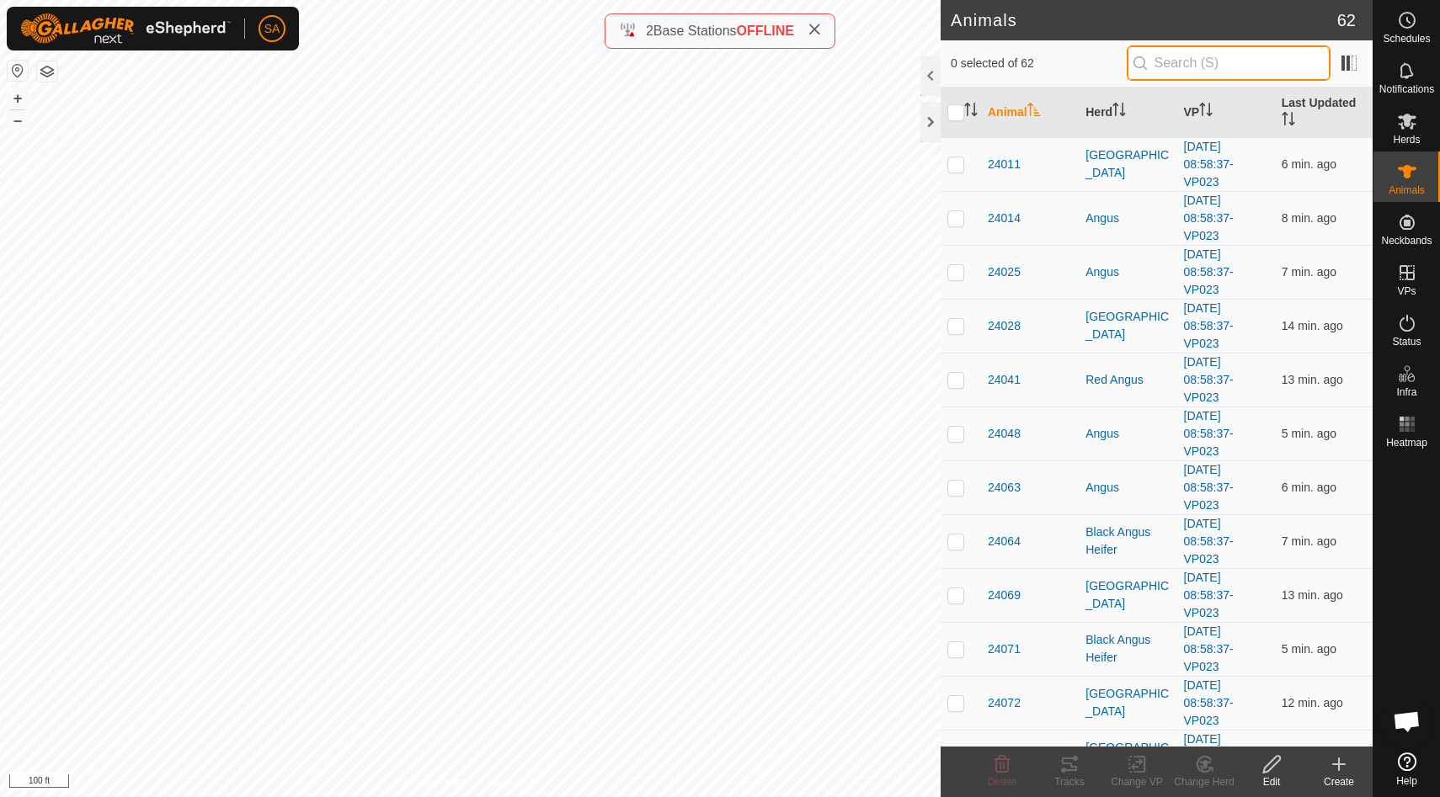
click at [1181, 66] on input "text" at bounding box center [1229, 62] width 204 height 35
paste input "24107"
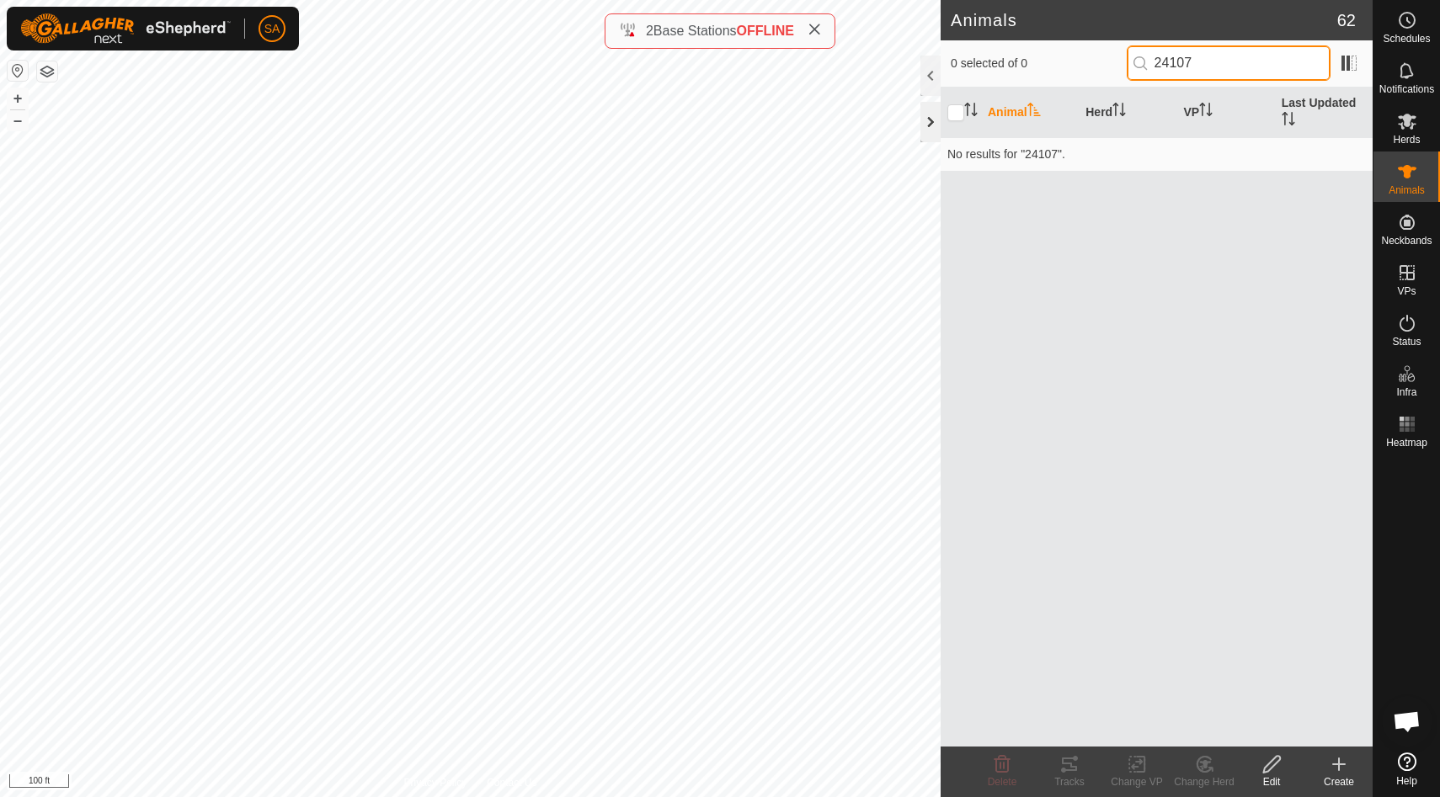
type input "24107"
click at [928, 119] on div at bounding box center [930, 122] width 20 height 40
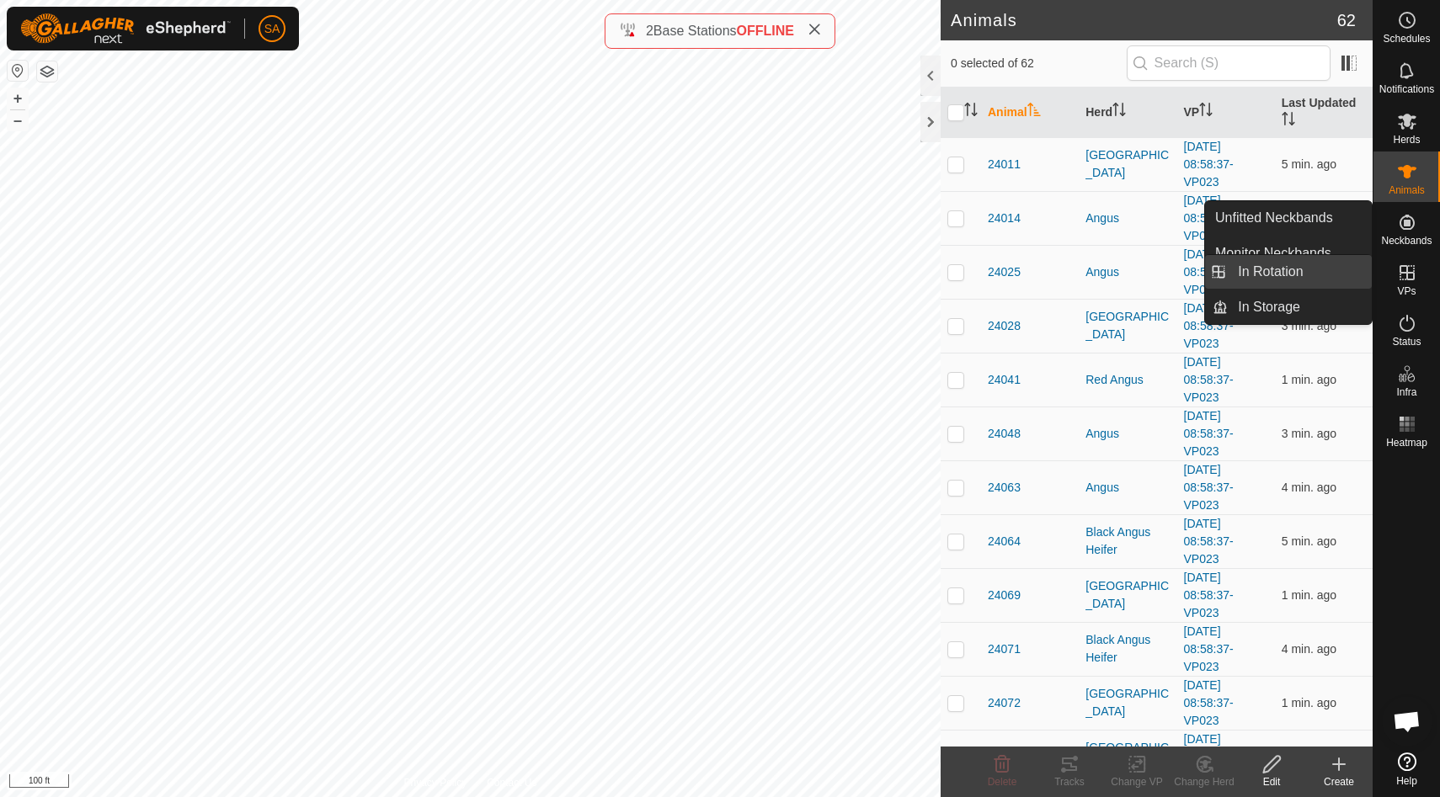
click at [1363, 273] on link "In Rotation" at bounding box center [1300, 272] width 144 height 34
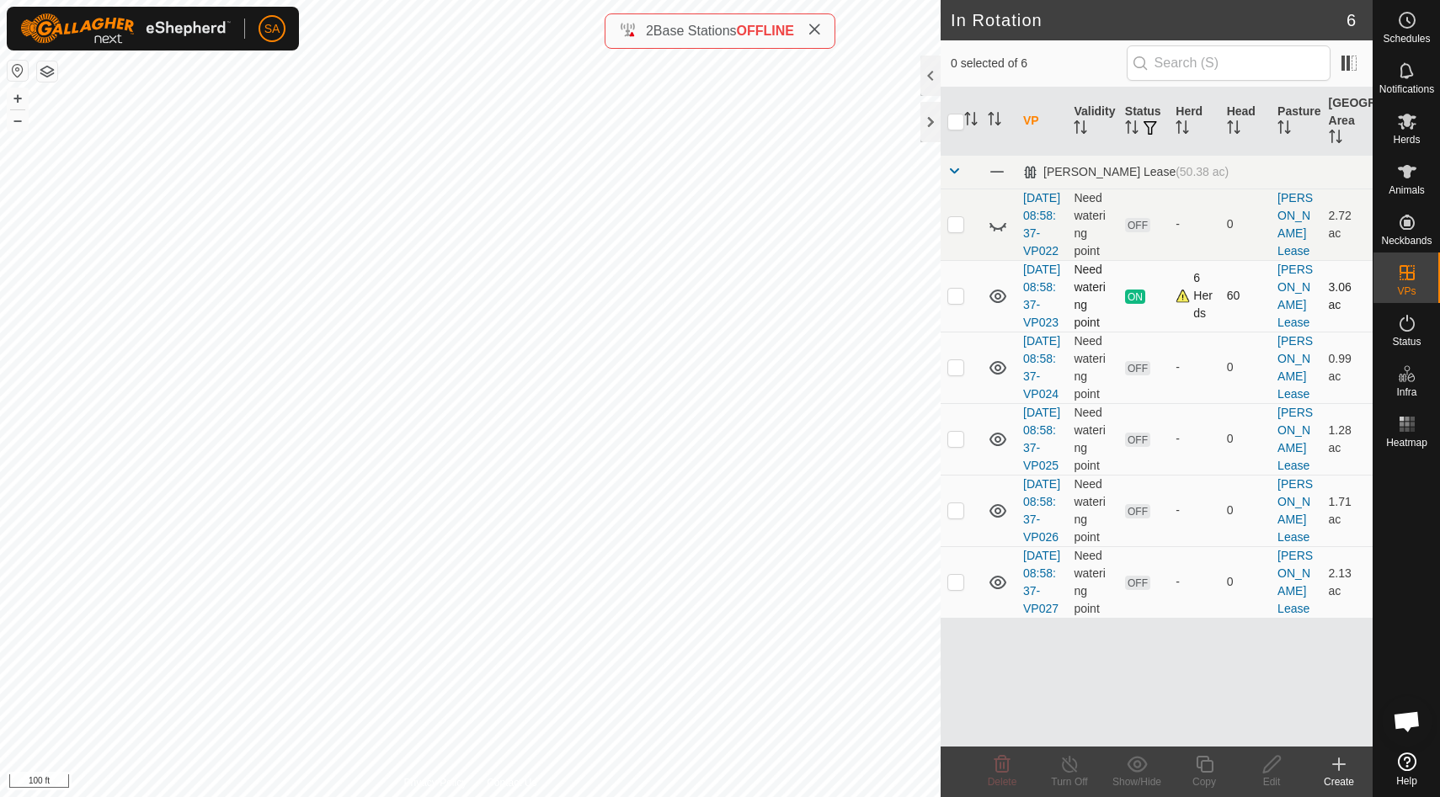
click at [961, 302] on p-checkbox at bounding box center [955, 295] width 17 height 13
checkbox input "true"
click at [1207, 765] on icon at bounding box center [1204, 765] width 21 height 20
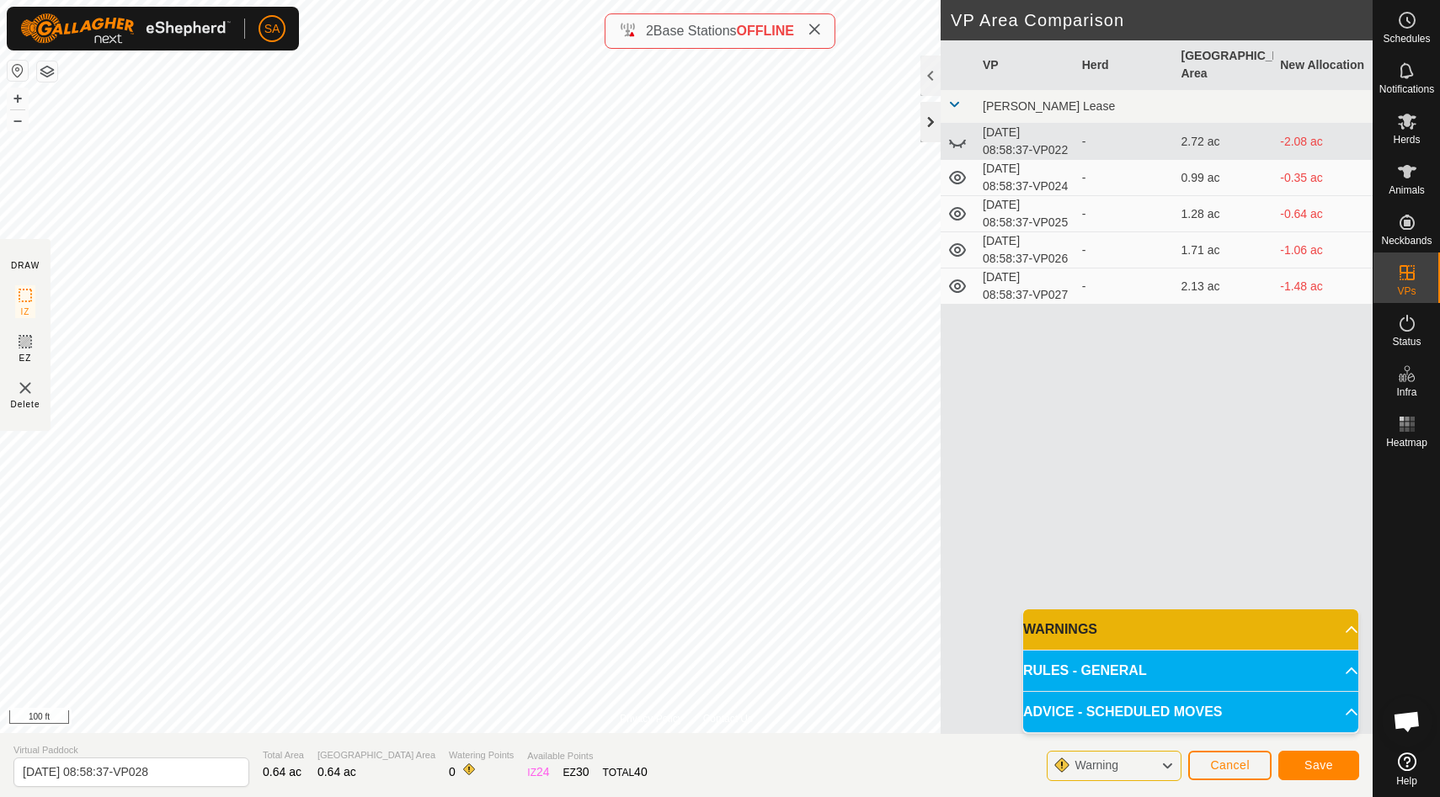
click at [929, 122] on div at bounding box center [930, 122] width 20 height 40
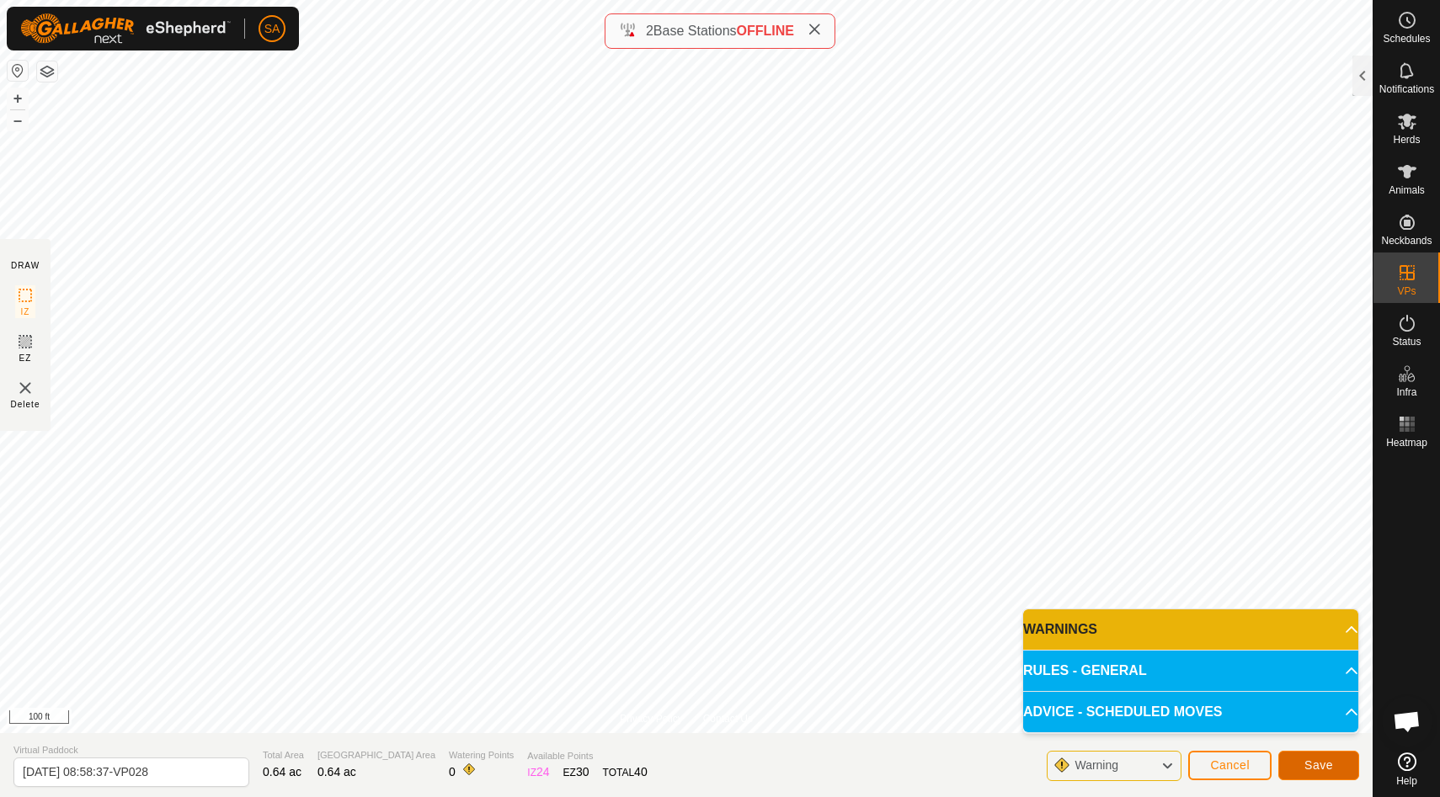
click at [1336, 764] on button "Save" at bounding box center [1318, 765] width 81 height 29
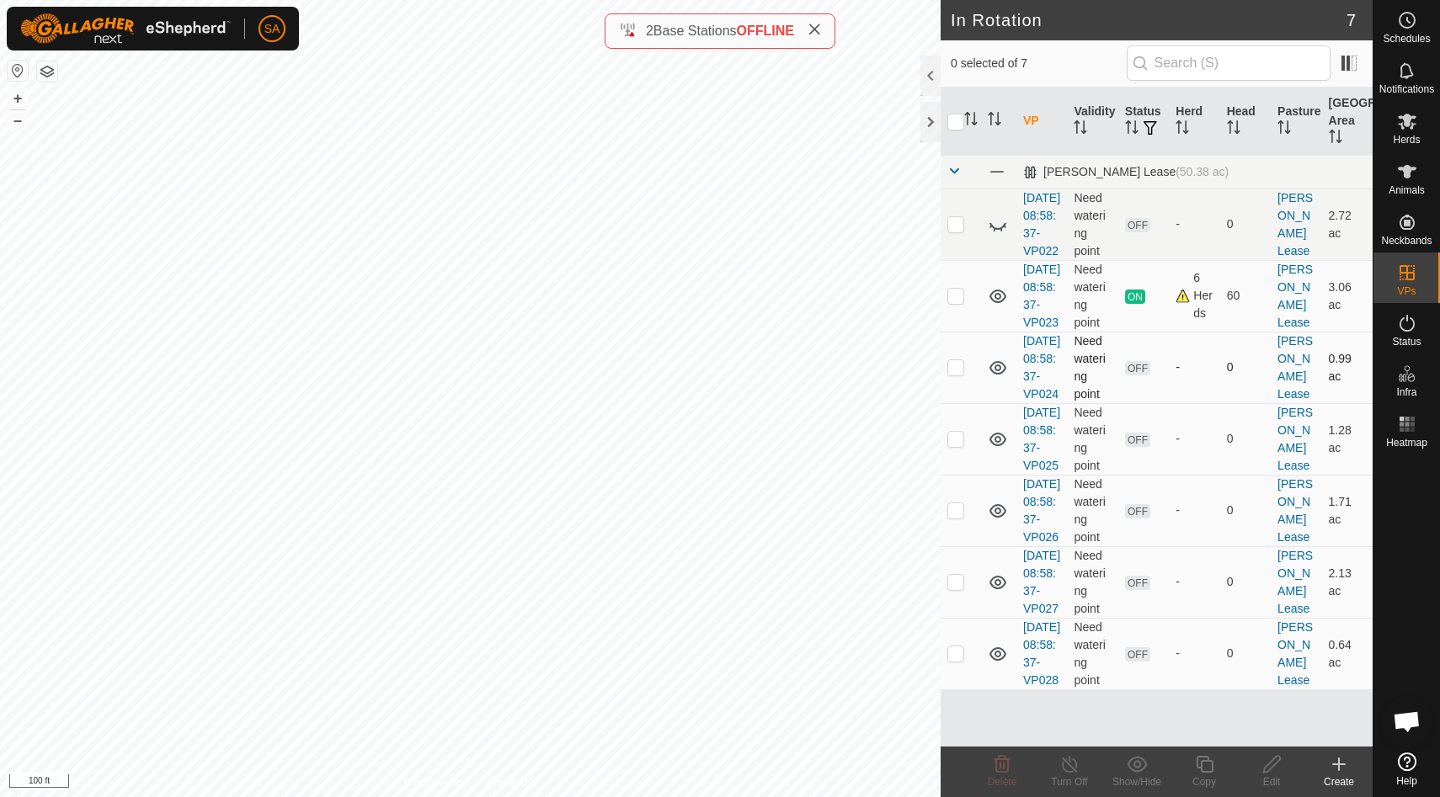
click at [956, 374] on p-checkbox at bounding box center [955, 366] width 17 height 13
checkbox input "true"
click at [952, 302] on p-checkbox at bounding box center [955, 295] width 17 height 13
checkbox input "true"
click at [956, 374] on p-checkbox at bounding box center [955, 366] width 17 height 13
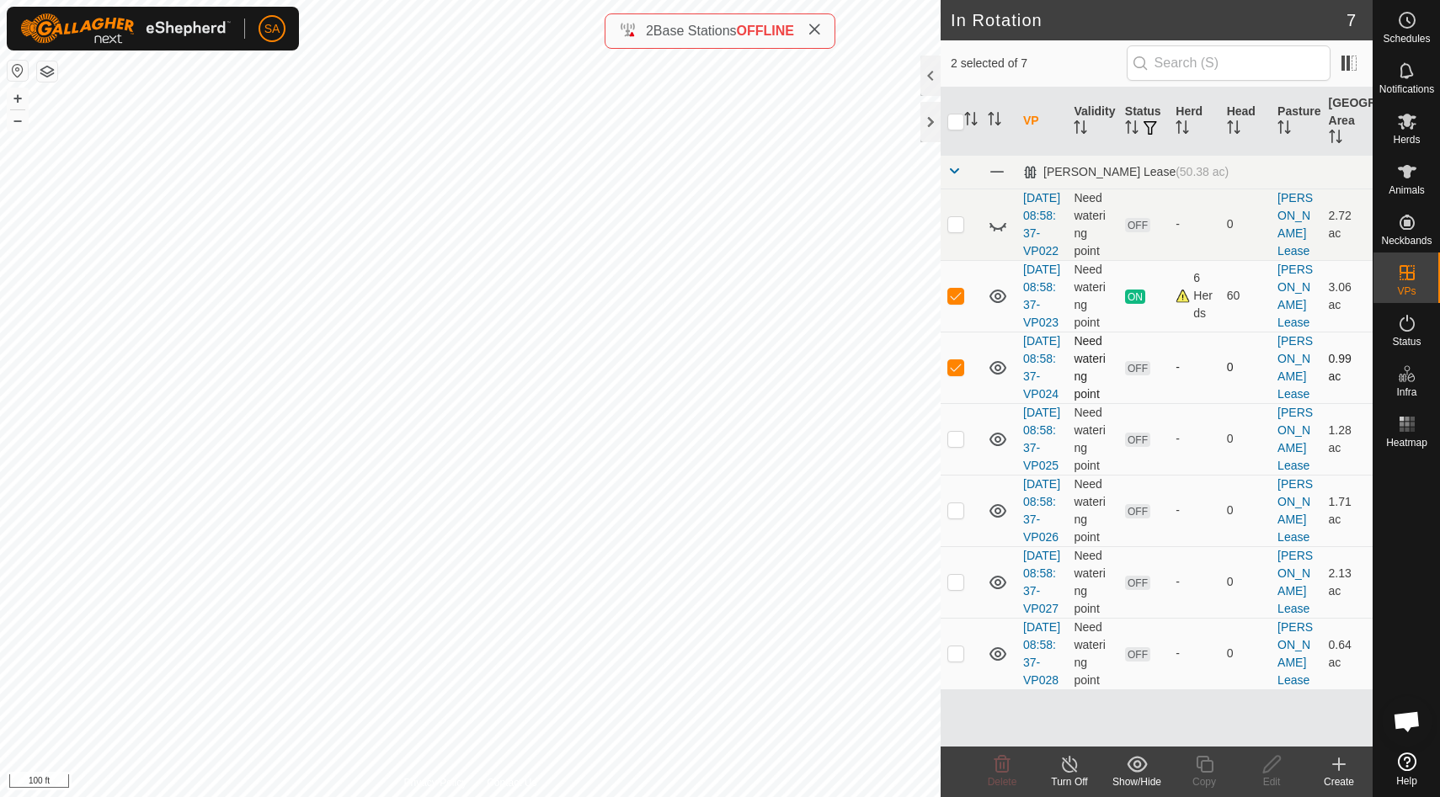
checkbox input "false"
click at [959, 302] on p-checkbox at bounding box center [955, 295] width 17 height 13
checkbox input "false"
click at [958, 374] on p-checkbox at bounding box center [955, 366] width 17 height 13
click at [952, 374] on p-checkbox at bounding box center [955, 366] width 17 height 13
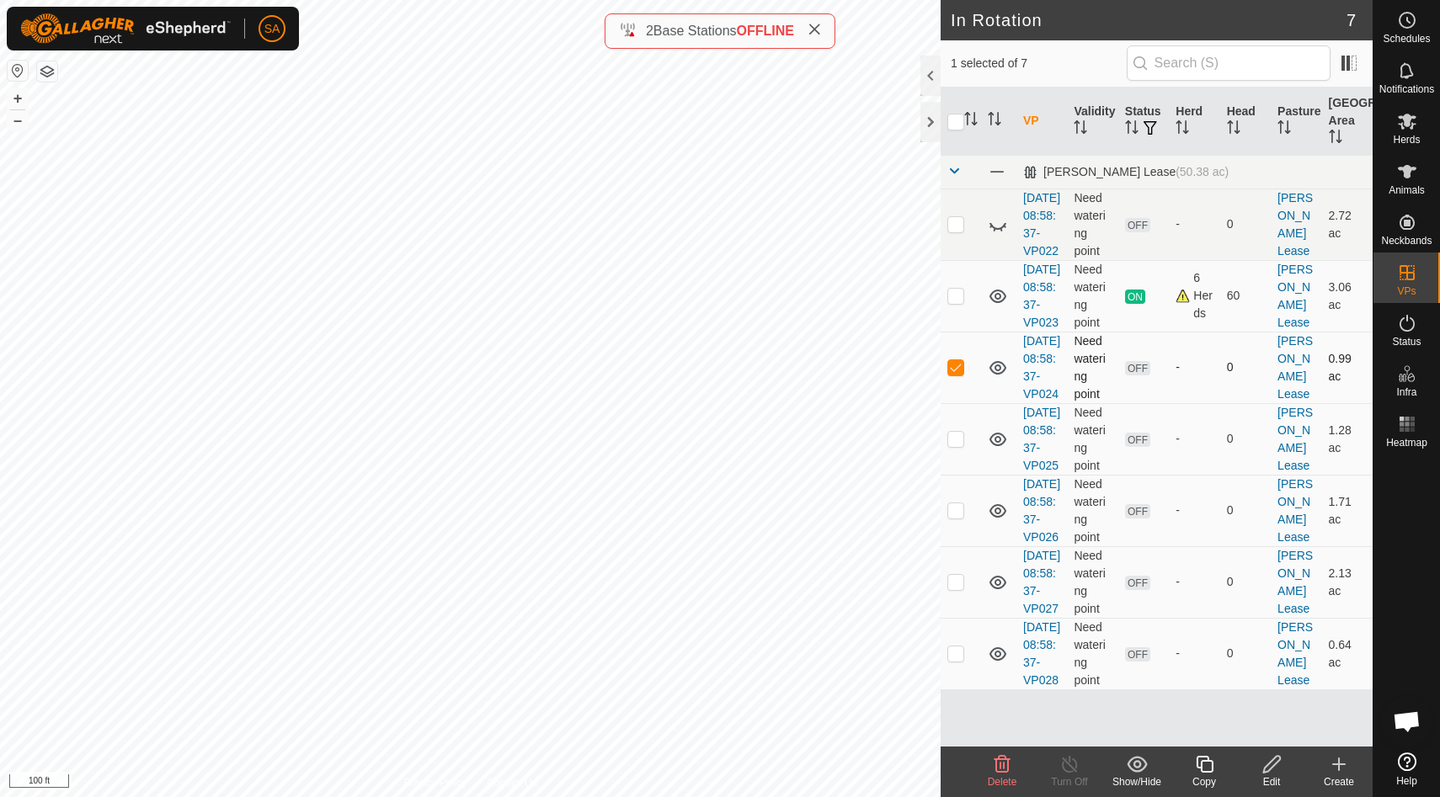
checkbox input "false"
click at [1408, 129] on icon at bounding box center [1407, 121] width 20 height 20
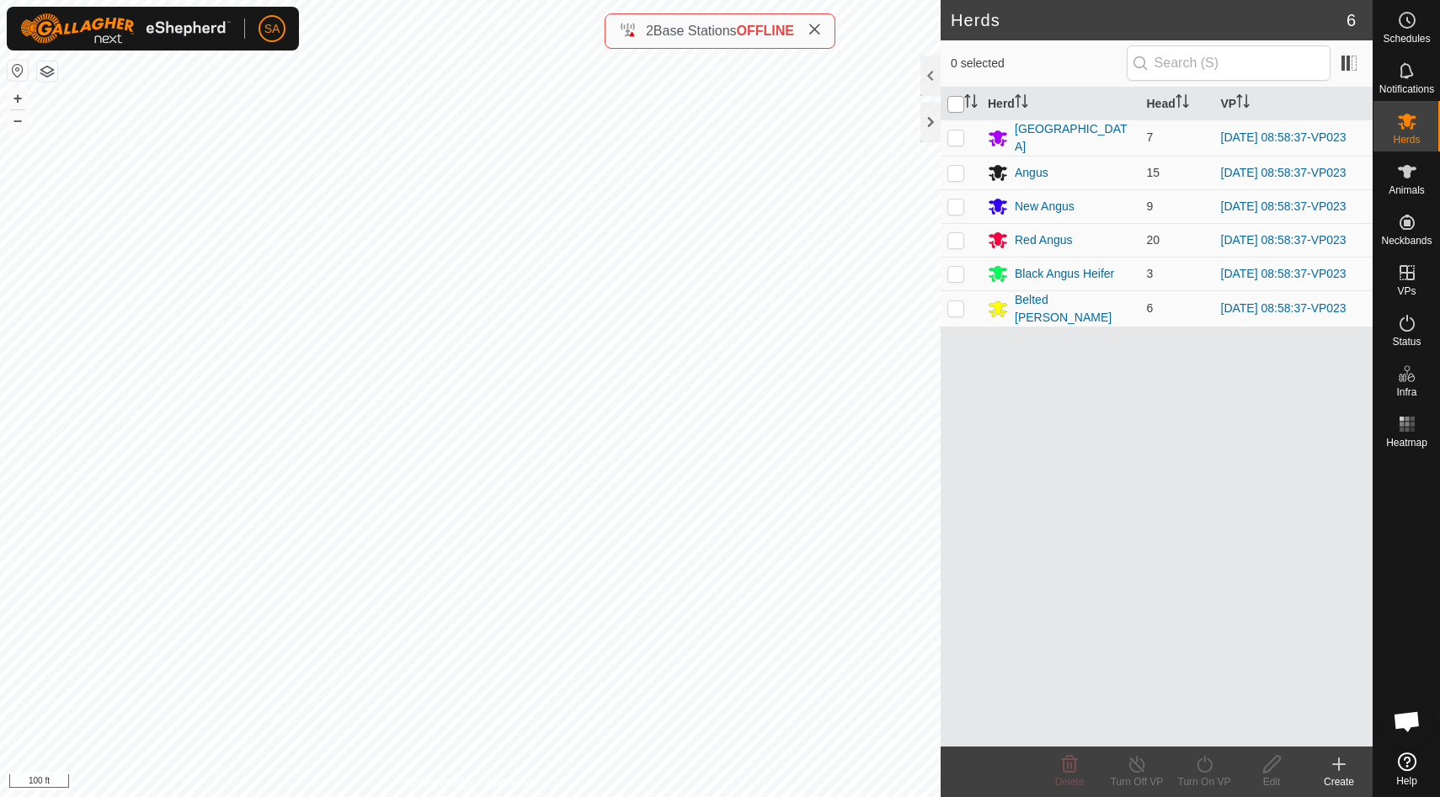
click at [956, 96] on input "checkbox" at bounding box center [955, 104] width 17 height 17
checkbox input "true"
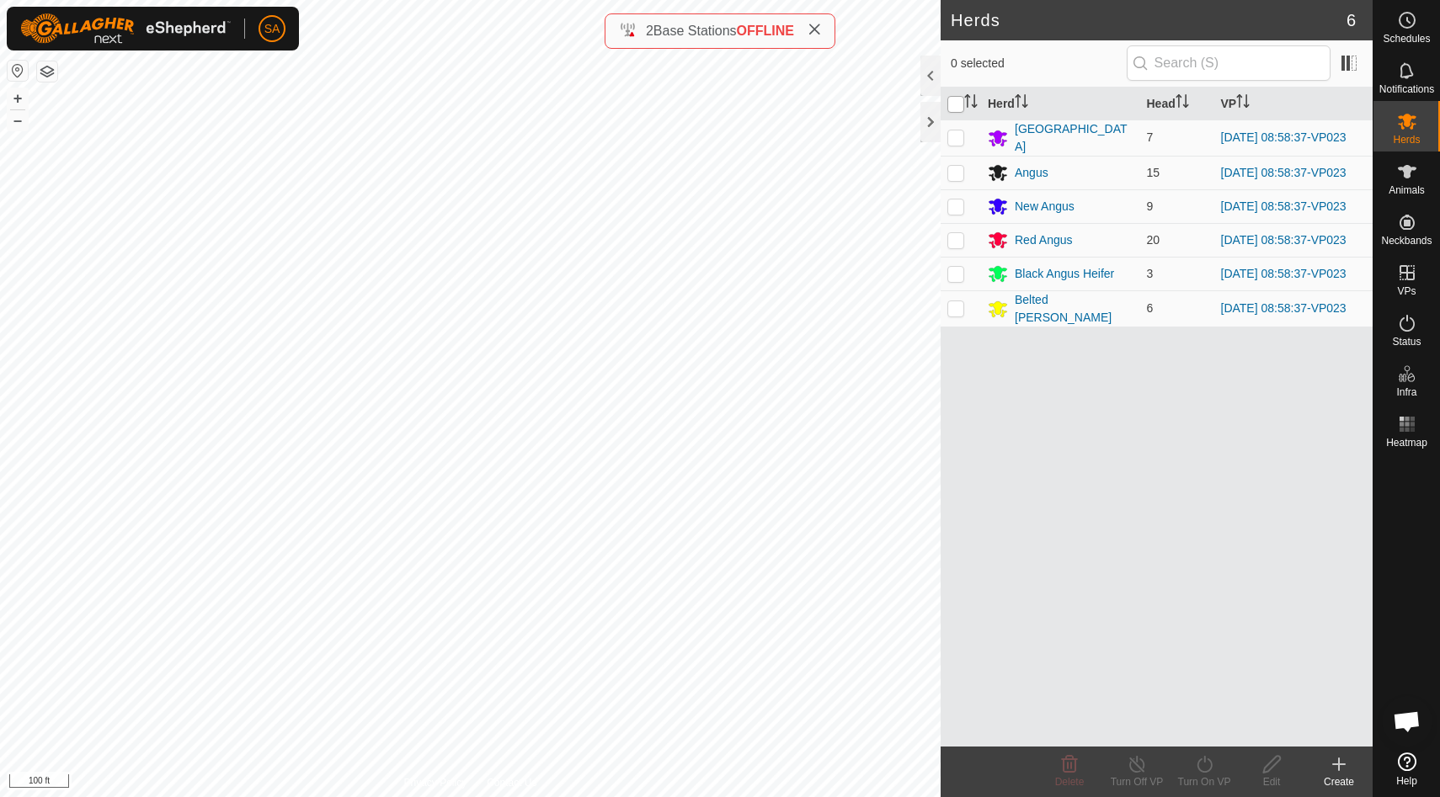
checkbox input "true"
click at [1208, 770] on icon at bounding box center [1204, 764] width 15 height 17
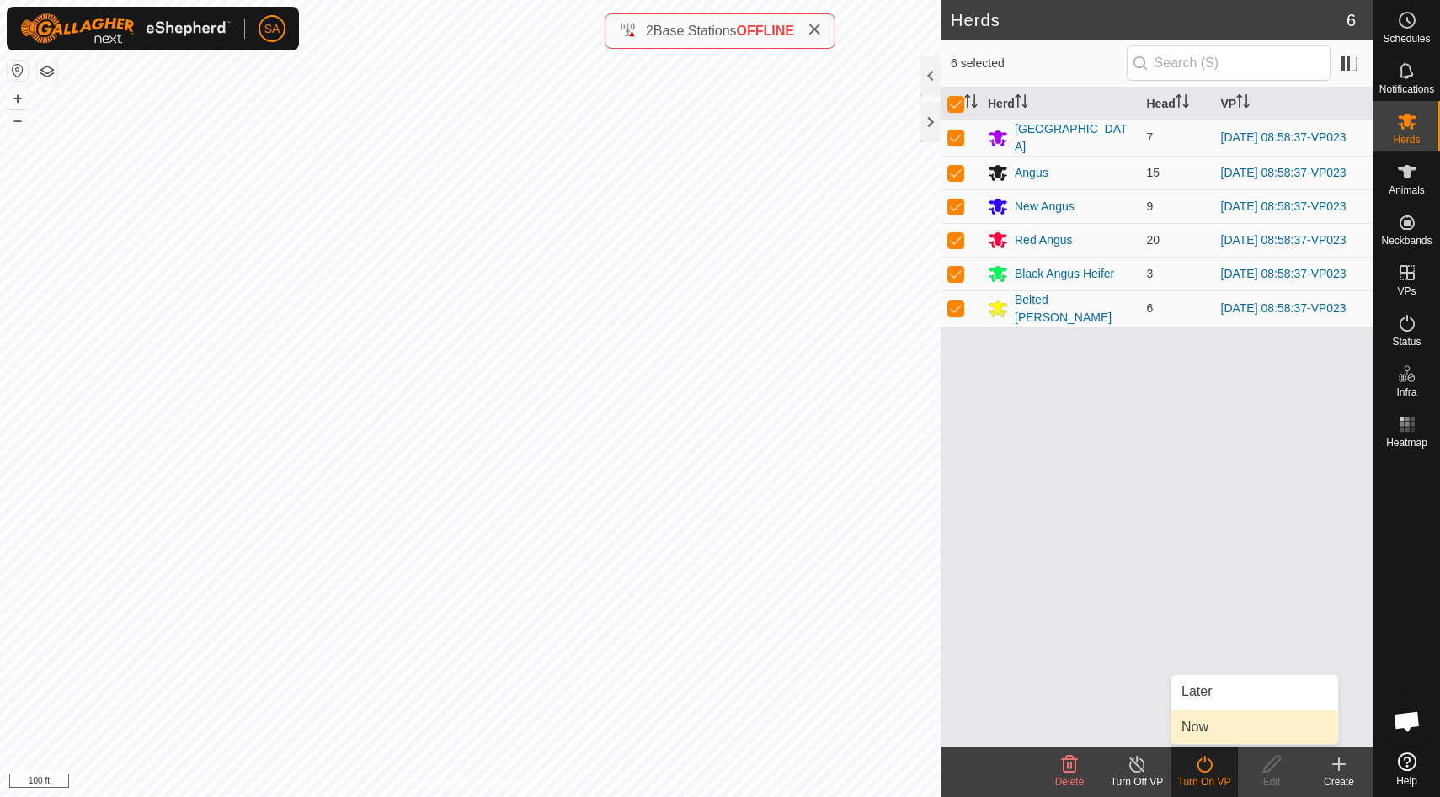
click at [1219, 731] on link "Now" at bounding box center [1254, 728] width 167 height 34
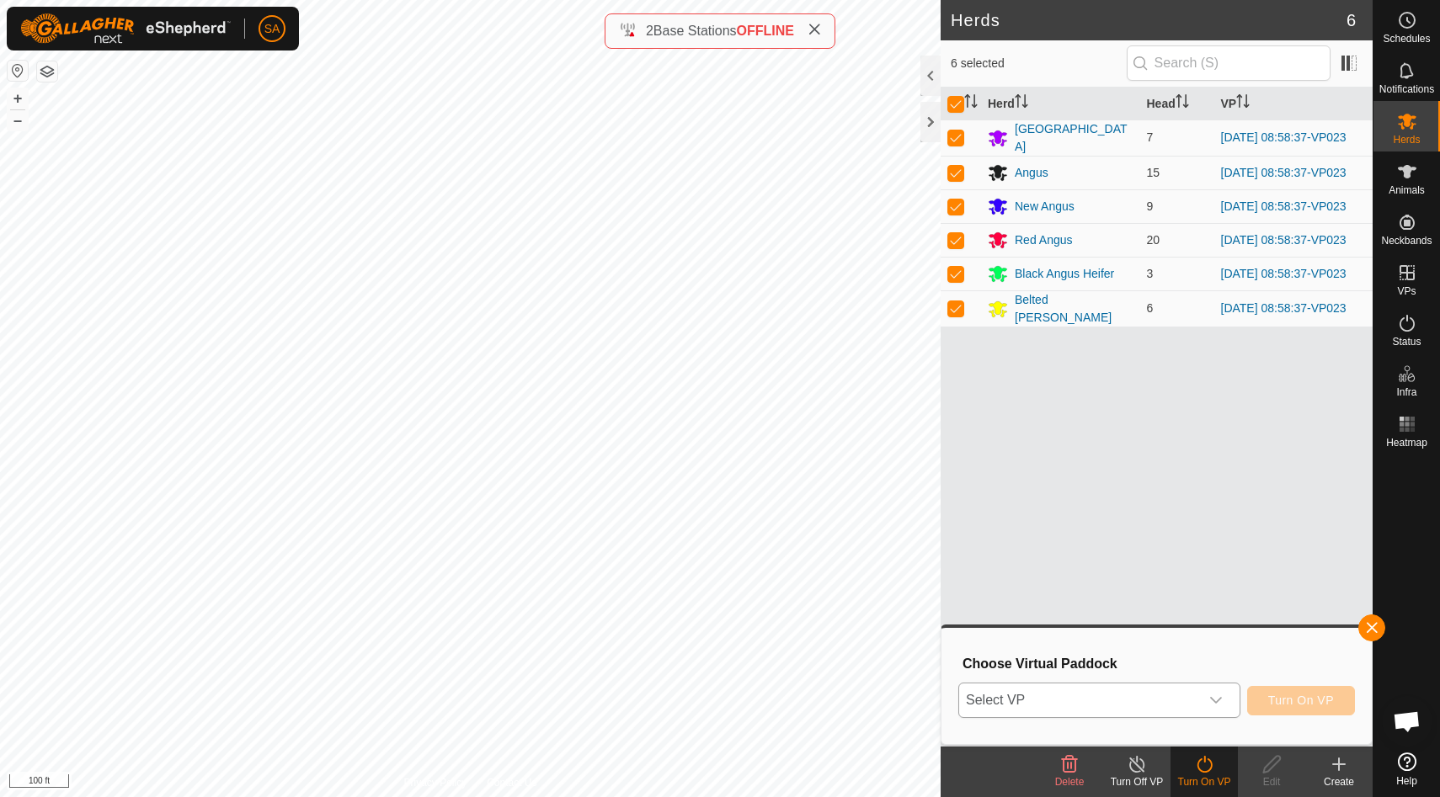
click at [1213, 699] on icon "dropdown trigger" at bounding box center [1215, 700] width 13 height 13
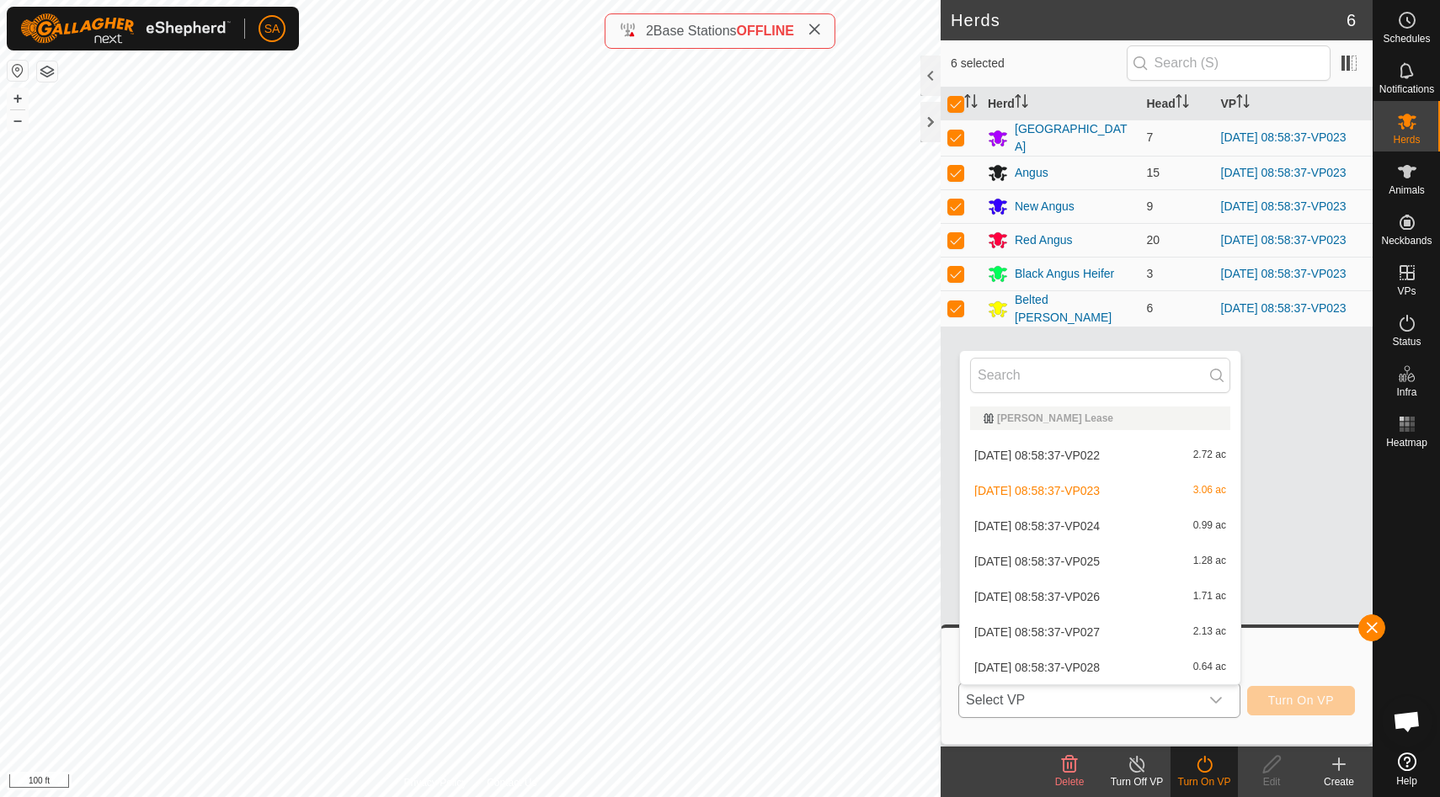
click at [1133, 524] on li "[DATE] 08:58:37-VP024 0.99 ac" at bounding box center [1100, 526] width 280 height 34
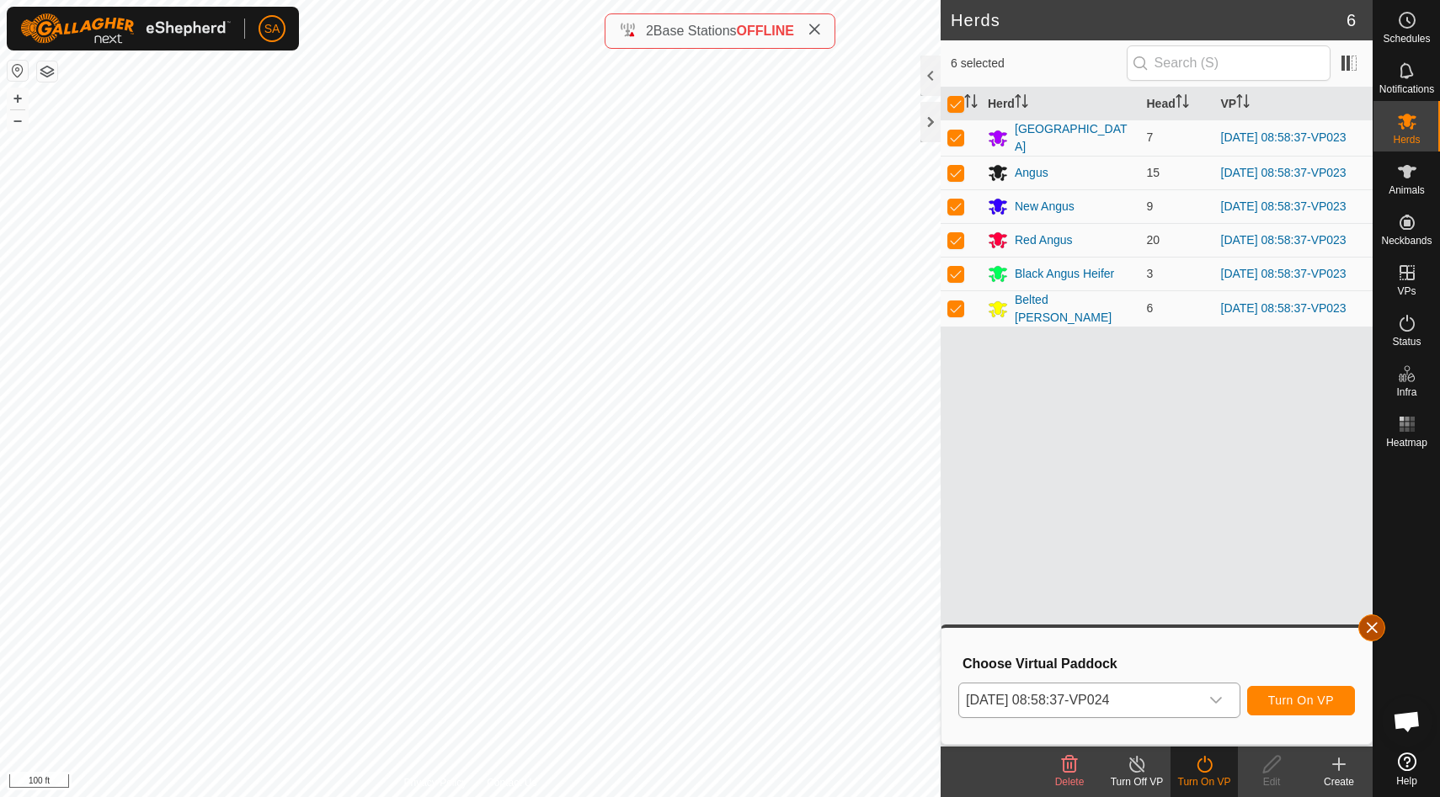
click at [1373, 630] on button "button" at bounding box center [1371, 628] width 27 height 27
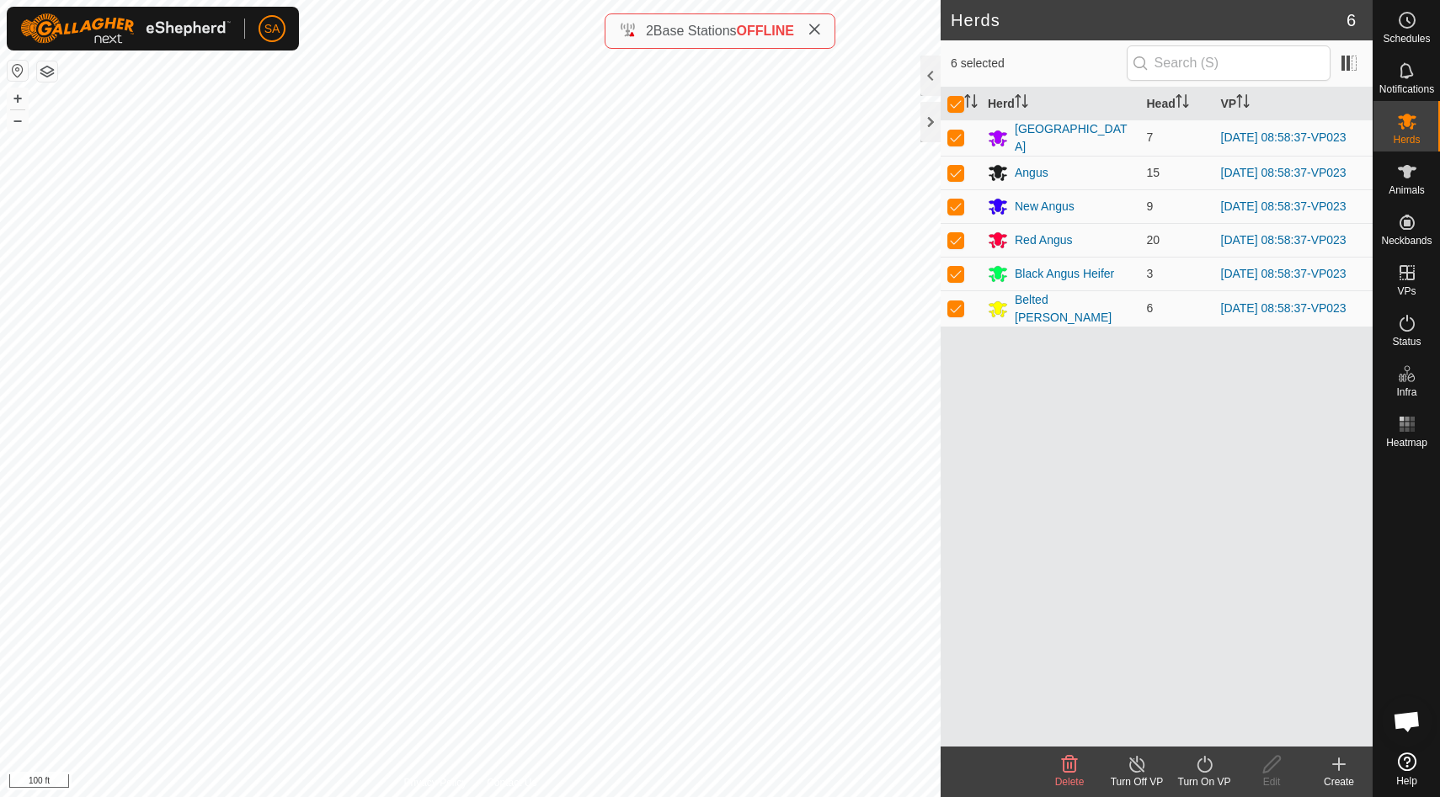
click at [1208, 762] on icon at bounding box center [1204, 765] width 21 height 20
click at [1215, 731] on link "Now" at bounding box center [1254, 728] width 167 height 34
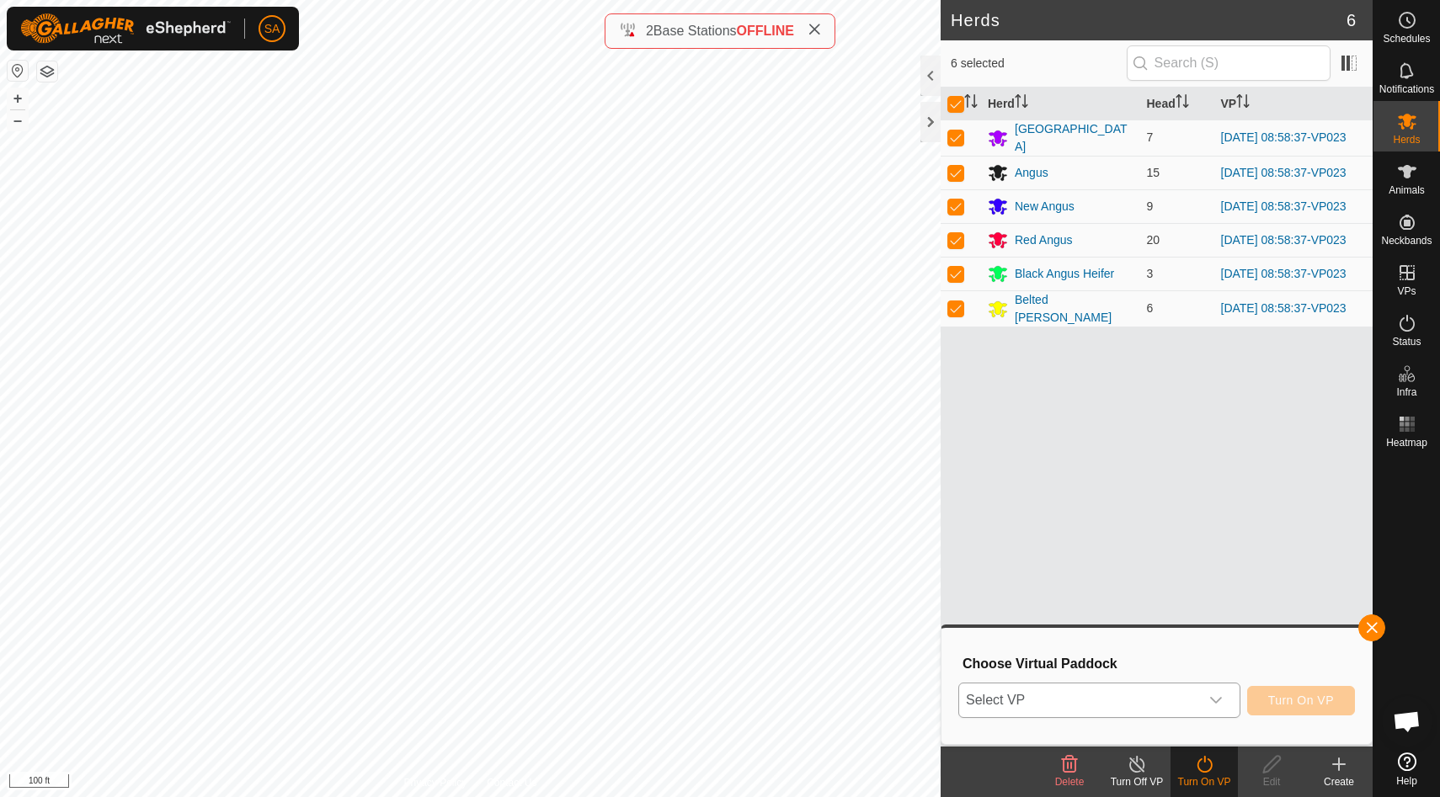
click at [1216, 696] on icon "dropdown trigger" at bounding box center [1215, 700] width 13 height 13
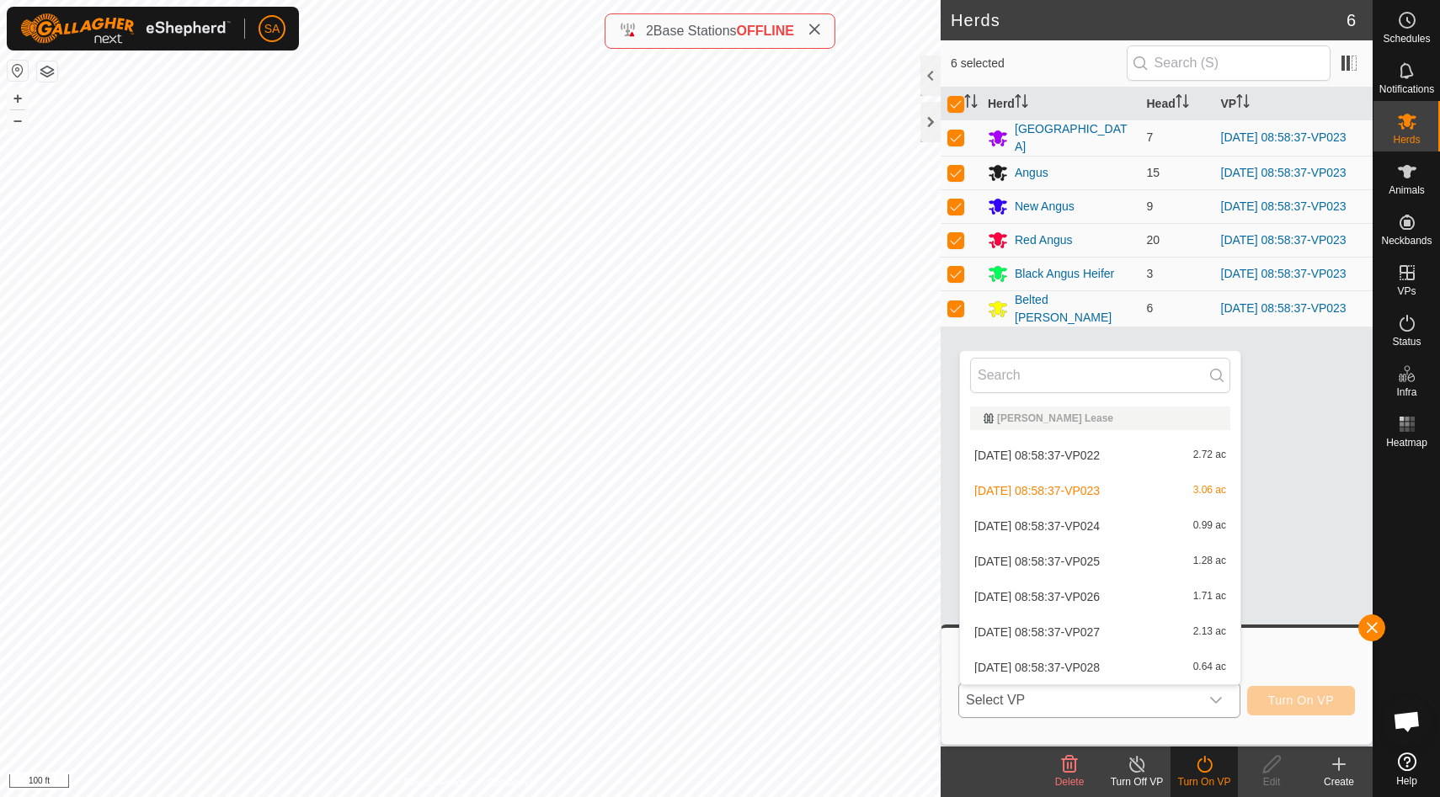
click at [1149, 674] on li "[DATE] 08:58:37-VP028 0.64 ac" at bounding box center [1100, 668] width 280 height 34
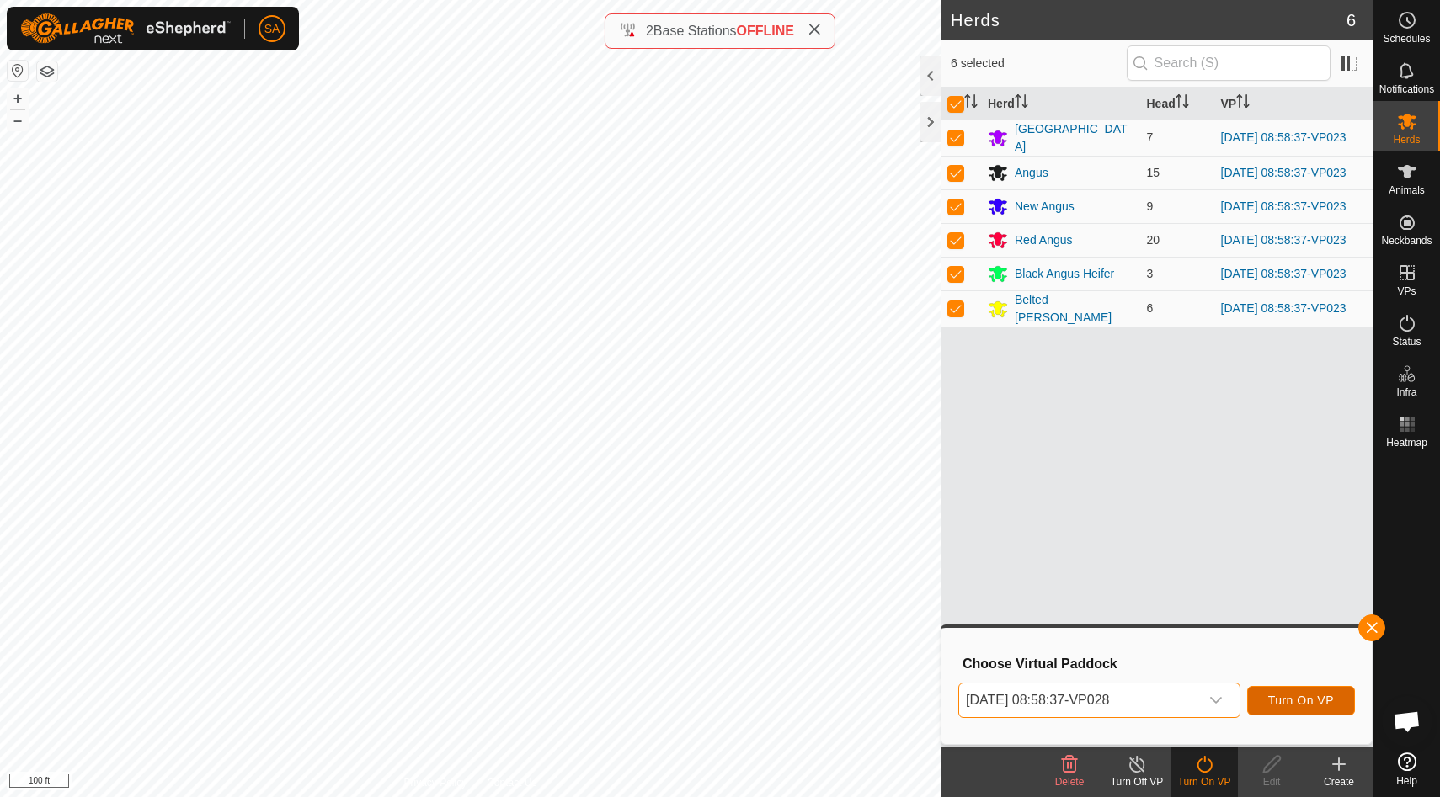
click at [1307, 707] on button "Turn On VP" at bounding box center [1301, 700] width 108 height 29
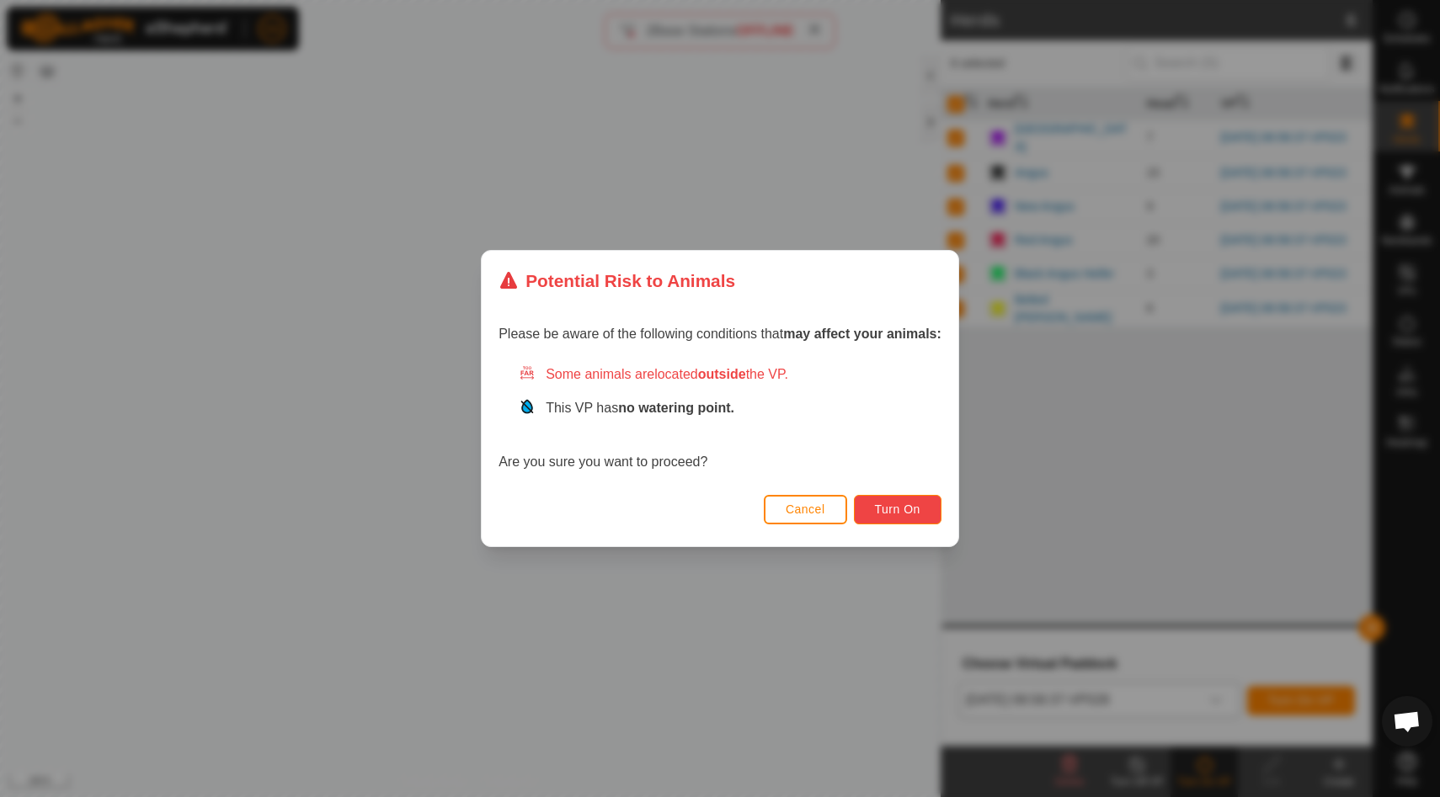
click at [918, 503] on span "Turn On" at bounding box center [897, 509] width 45 height 13
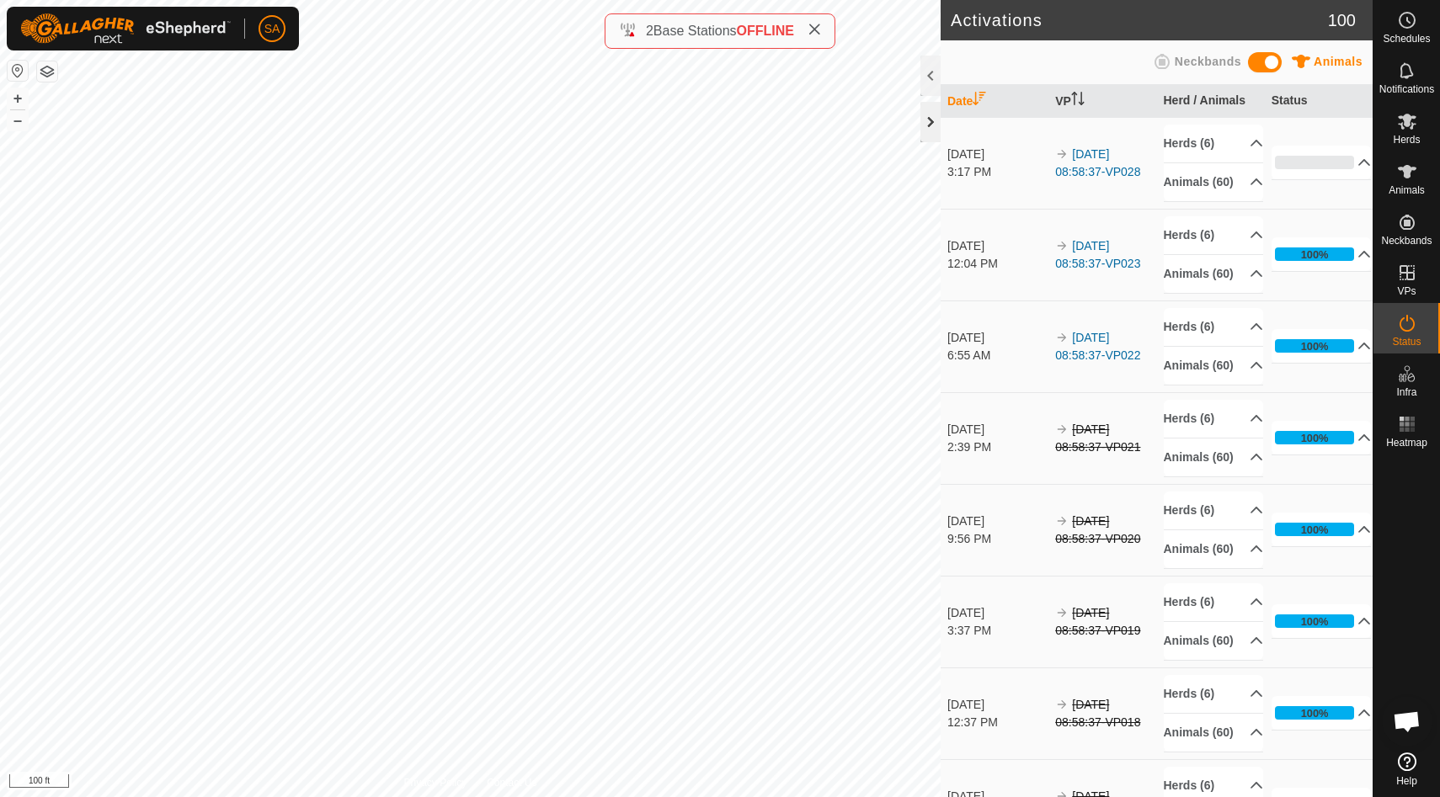
click at [931, 119] on div at bounding box center [930, 122] width 20 height 40
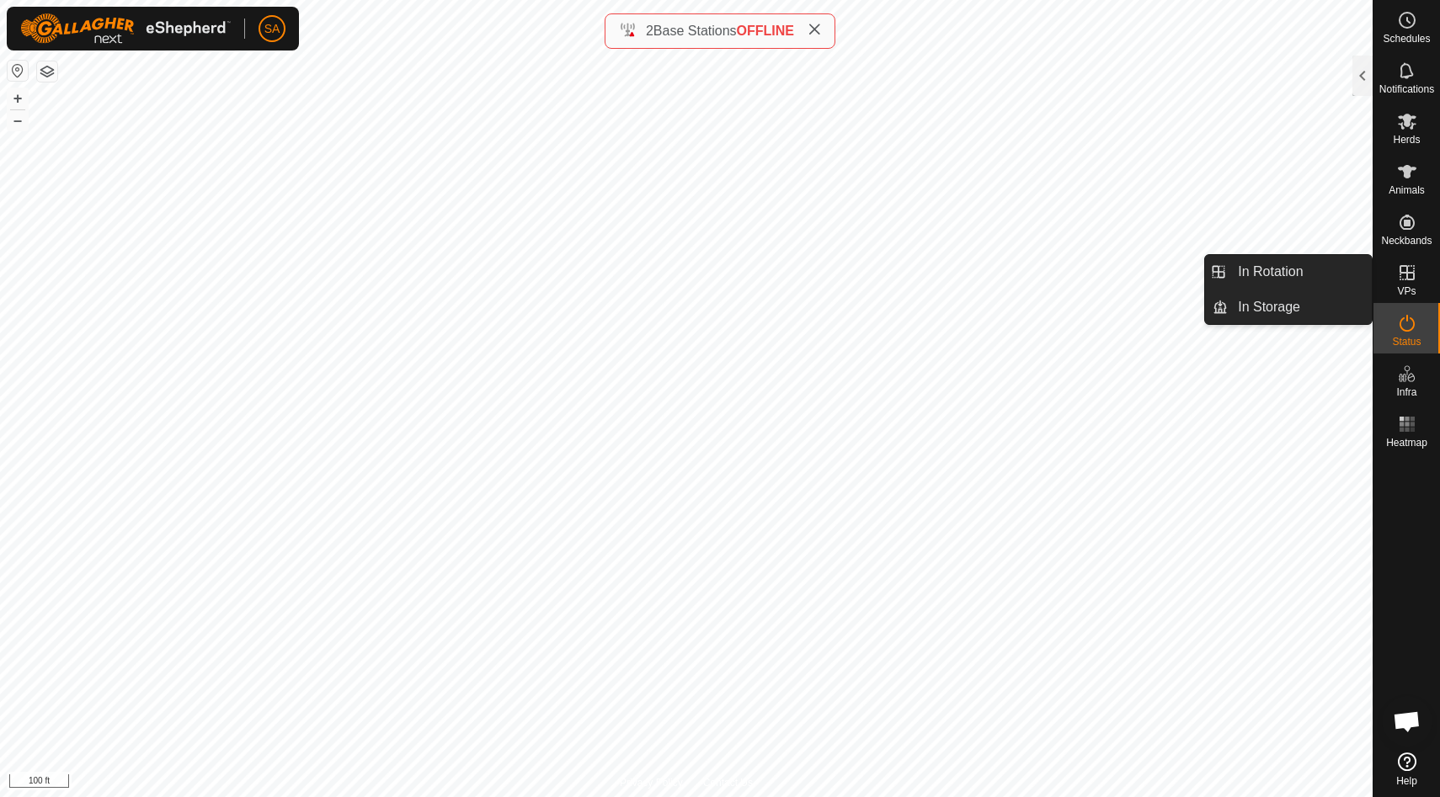
click at [1415, 278] on icon at bounding box center [1407, 273] width 20 height 20
click at [1332, 268] on link "In Rotation" at bounding box center [1300, 272] width 144 height 34
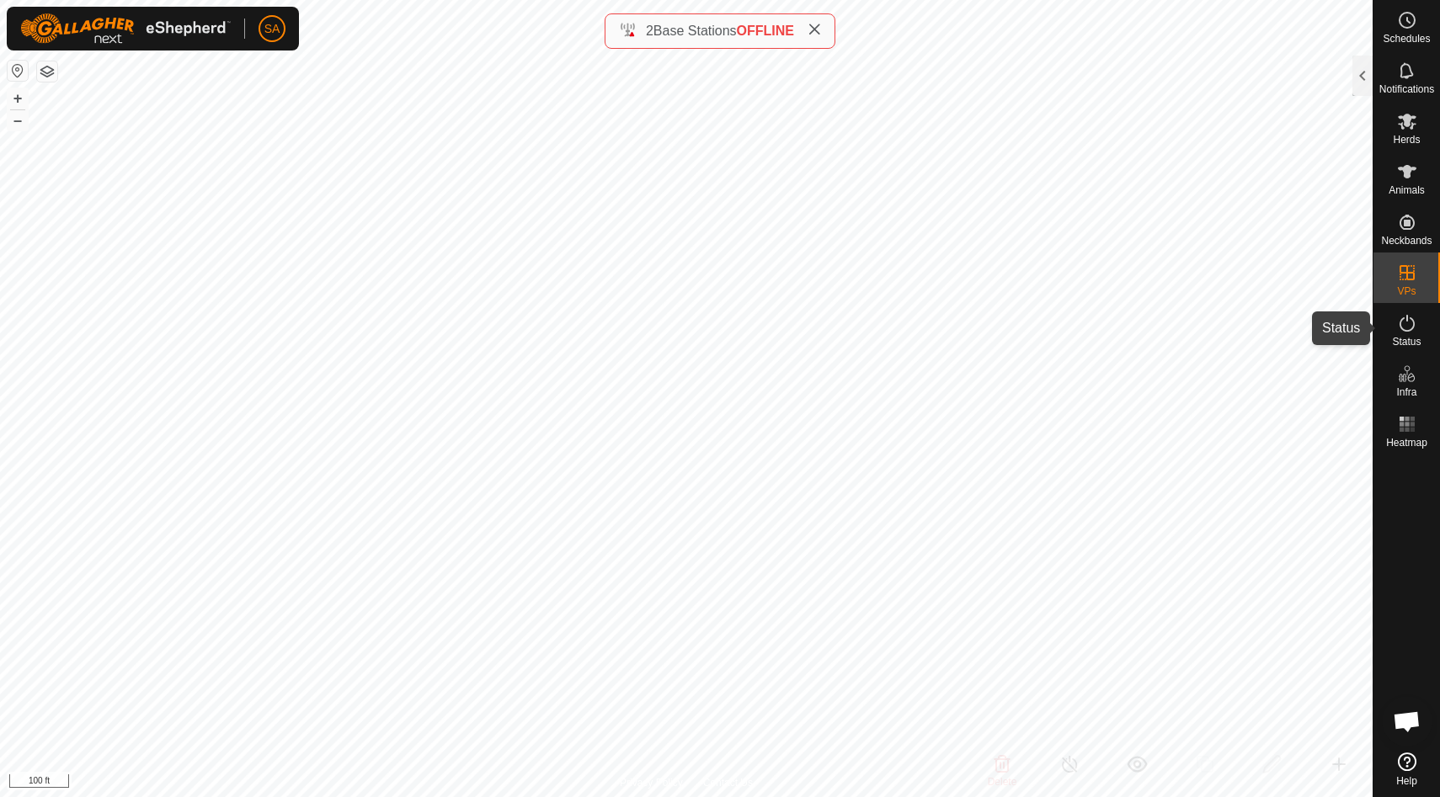
click at [1407, 334] on es-activation-svg-icon at bounding box center [1407, 323] width 30 height 27
click at [1406, 334] on es-activation-svg-icon at bounding box center [1407, 323] width 30 height 27
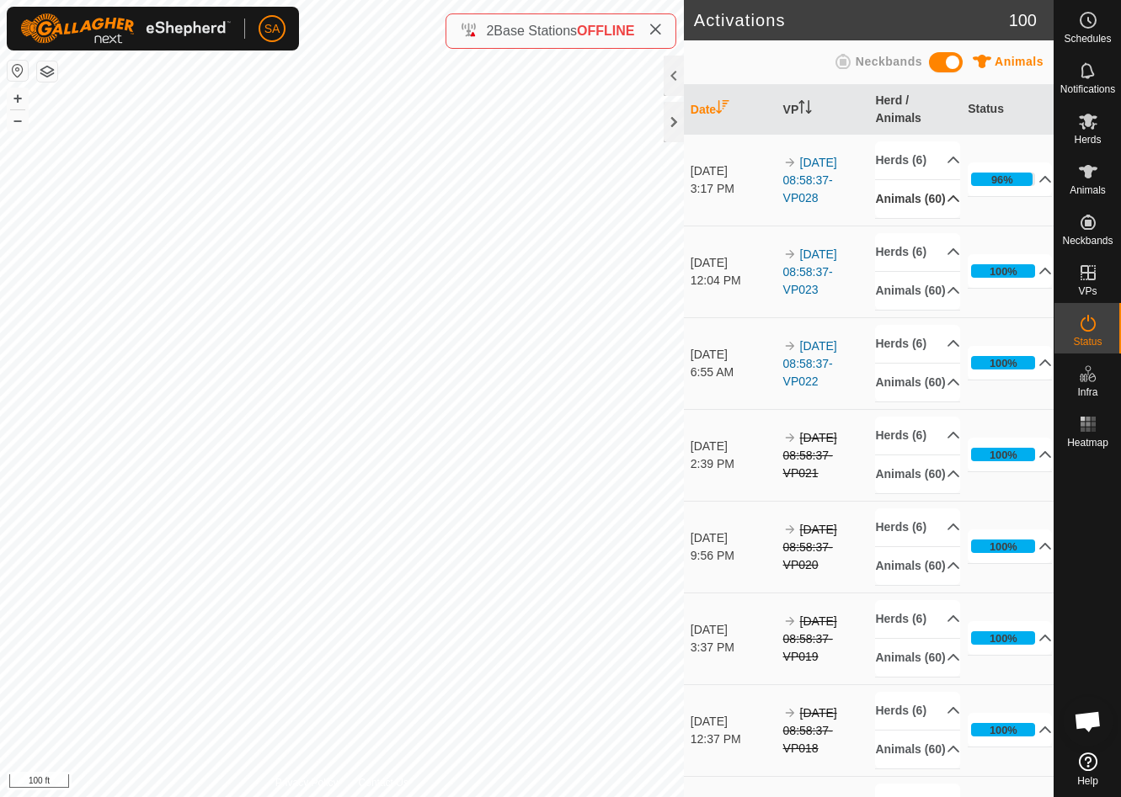
click at [939, 218] on p-accordion-header "Animals (60)" at bounding box center [917, 199] width 84 height 38
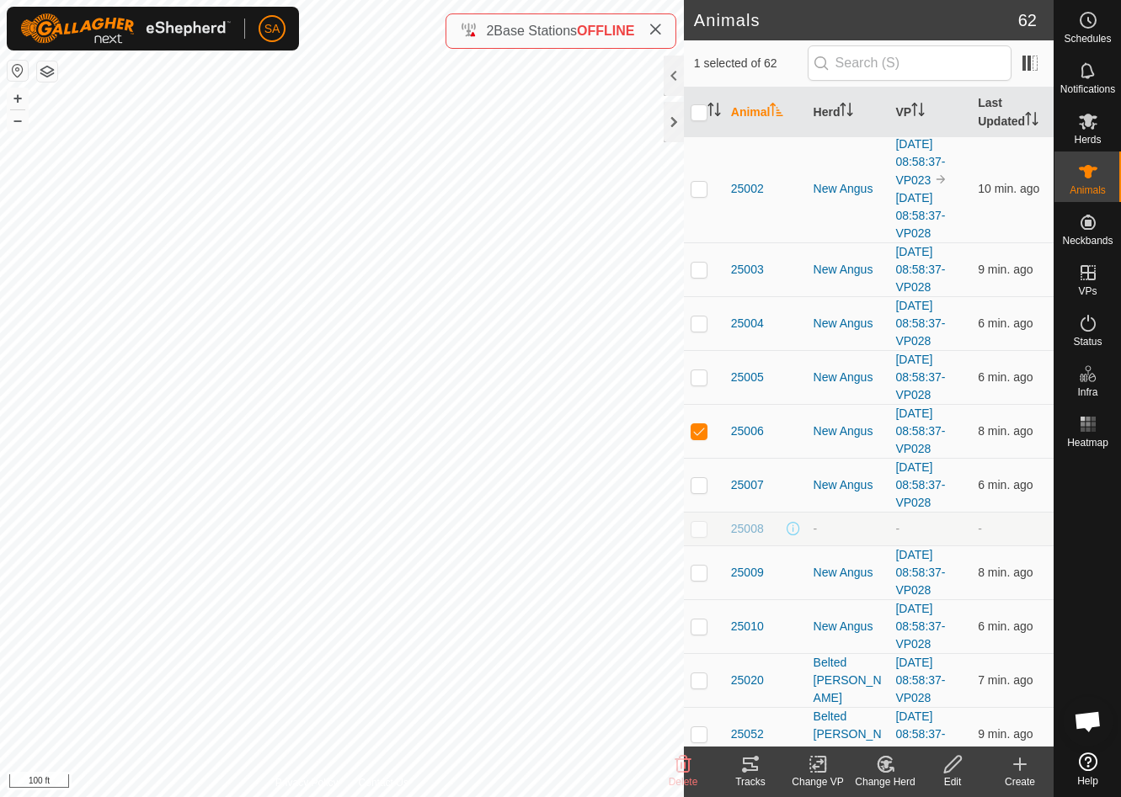
scroll to position [1946, 0]
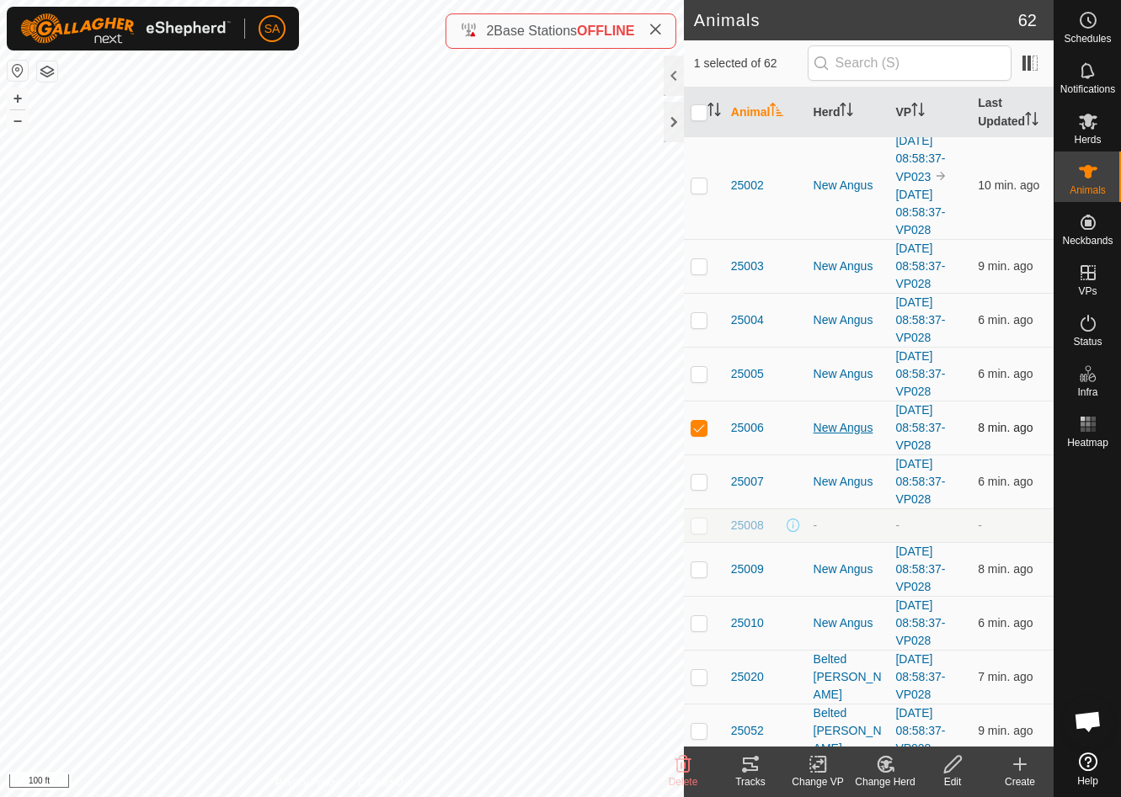
click at [852, 429] on div "New Angus" at bounding box center [847, 428] width 69 height 18
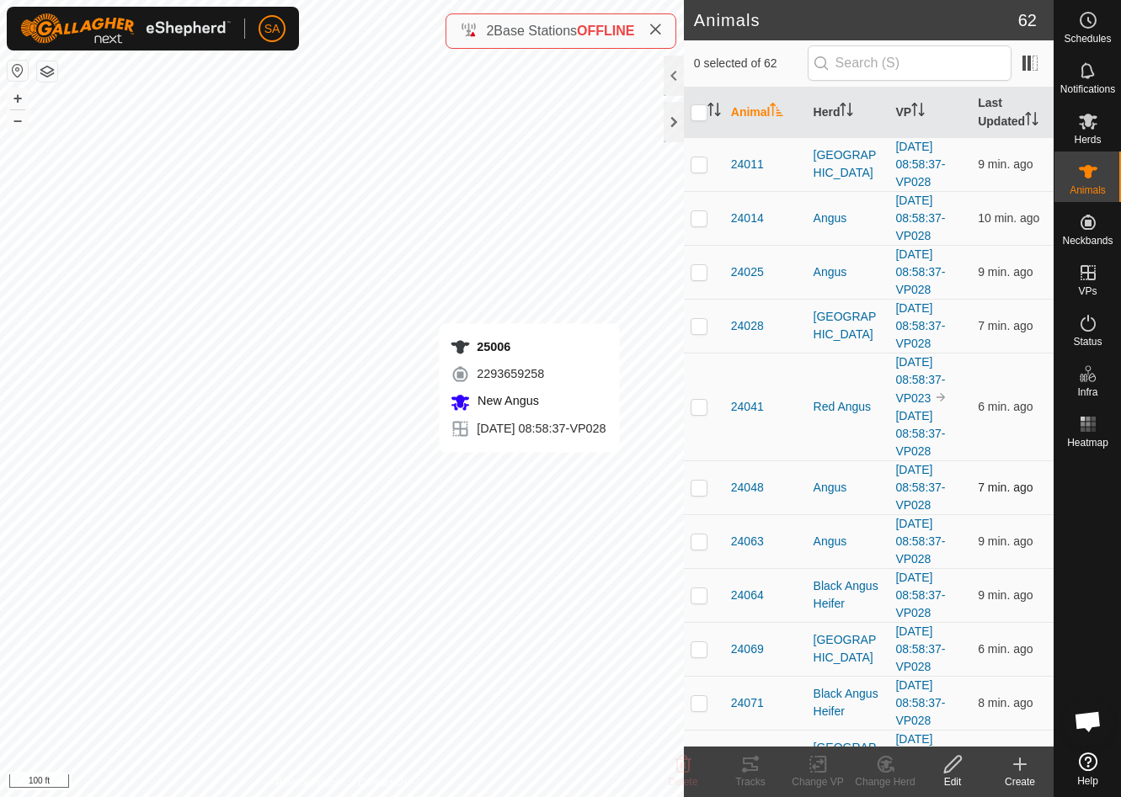
checkbox input "true"
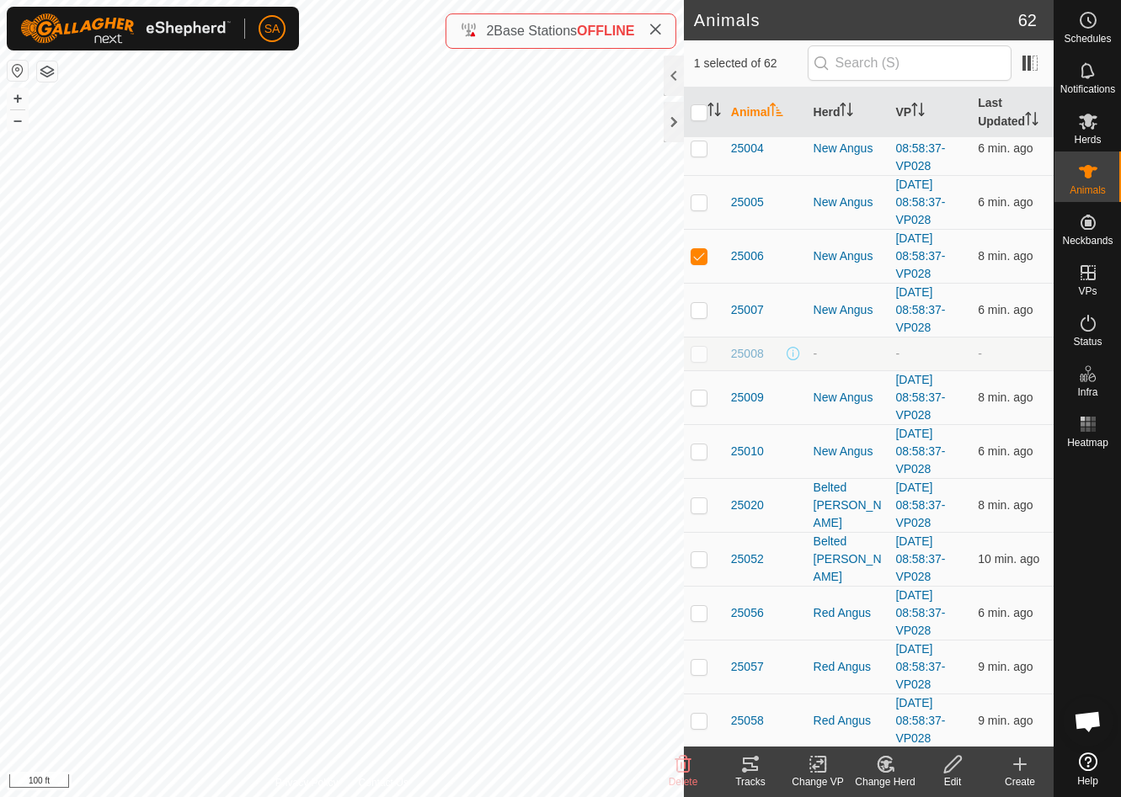
scroll to position [2117, 0]
click at [916, 258] on link "[DATE] 08:58:37-VP028" at bounding box center [920, 256] width 50 height 49
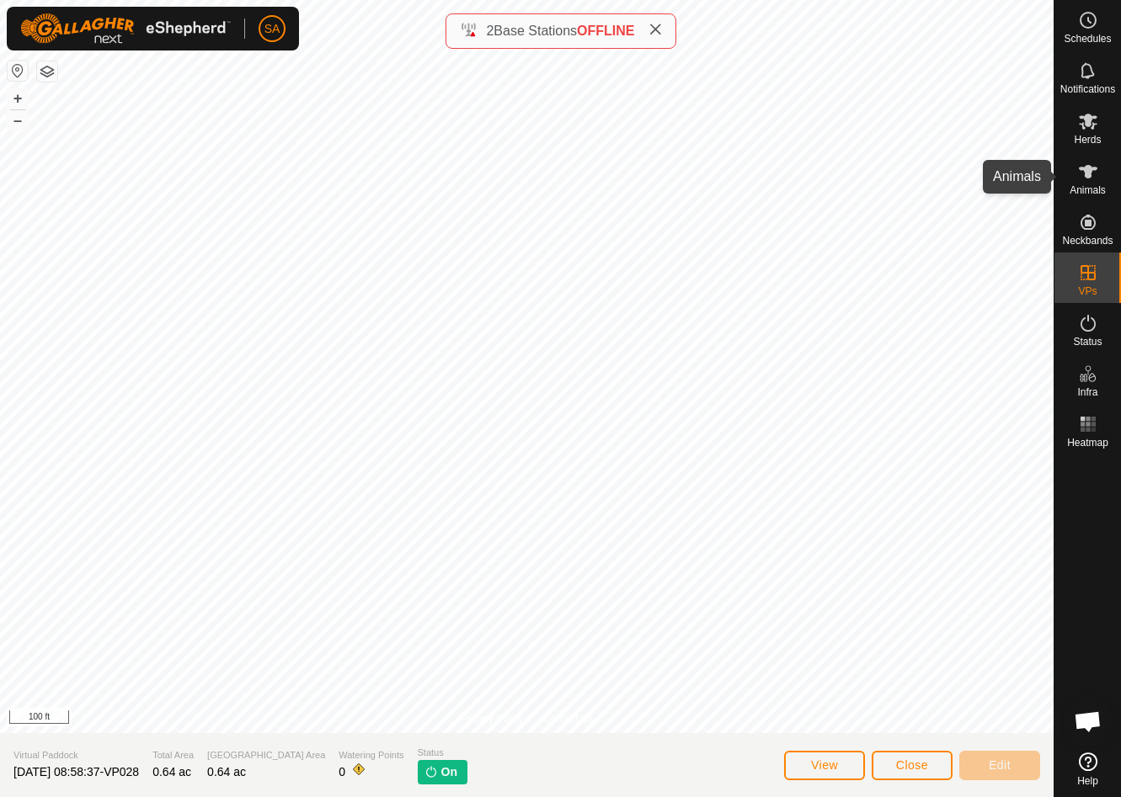
click at [1095, 189] on span "Animals" at bounding box center [1087, 190] width 36 height 10
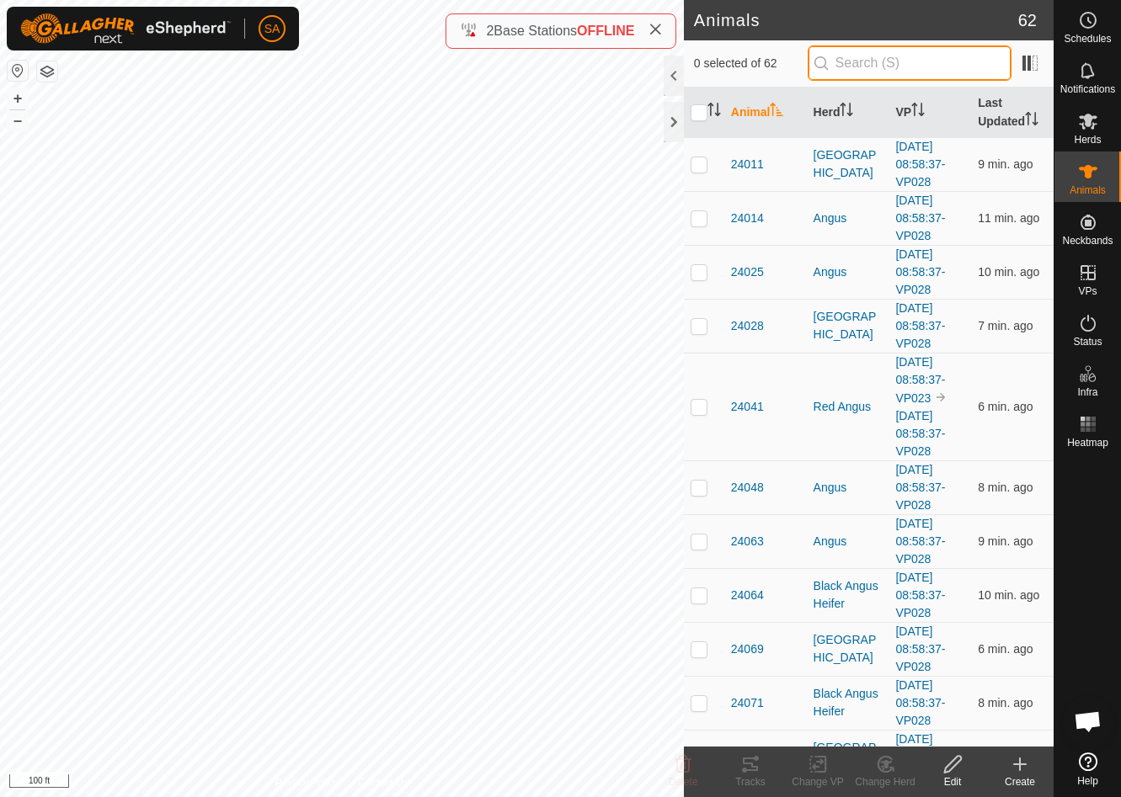
click at [885, 66] on input "text" at bounding box center [910, 62] width 204 height 35
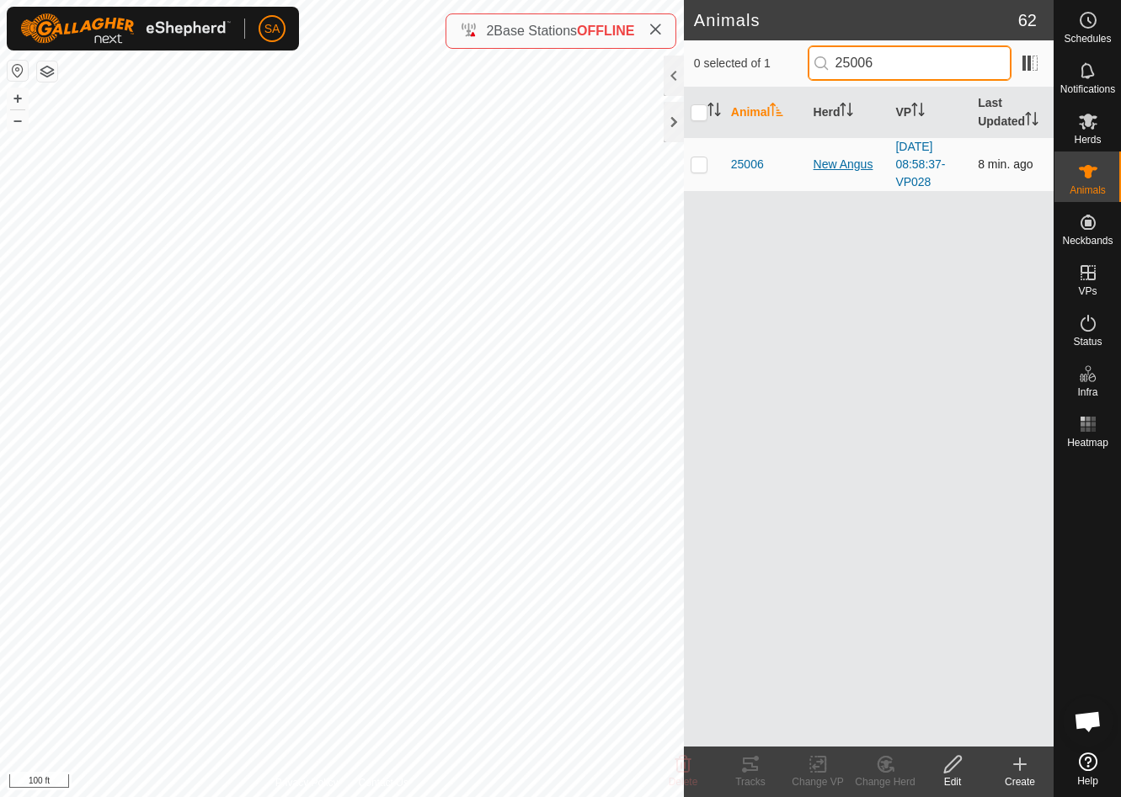
type input "25006"
click at [831, 165] on div "New Angus" at bounding box center [847, 165] width 69 height 18
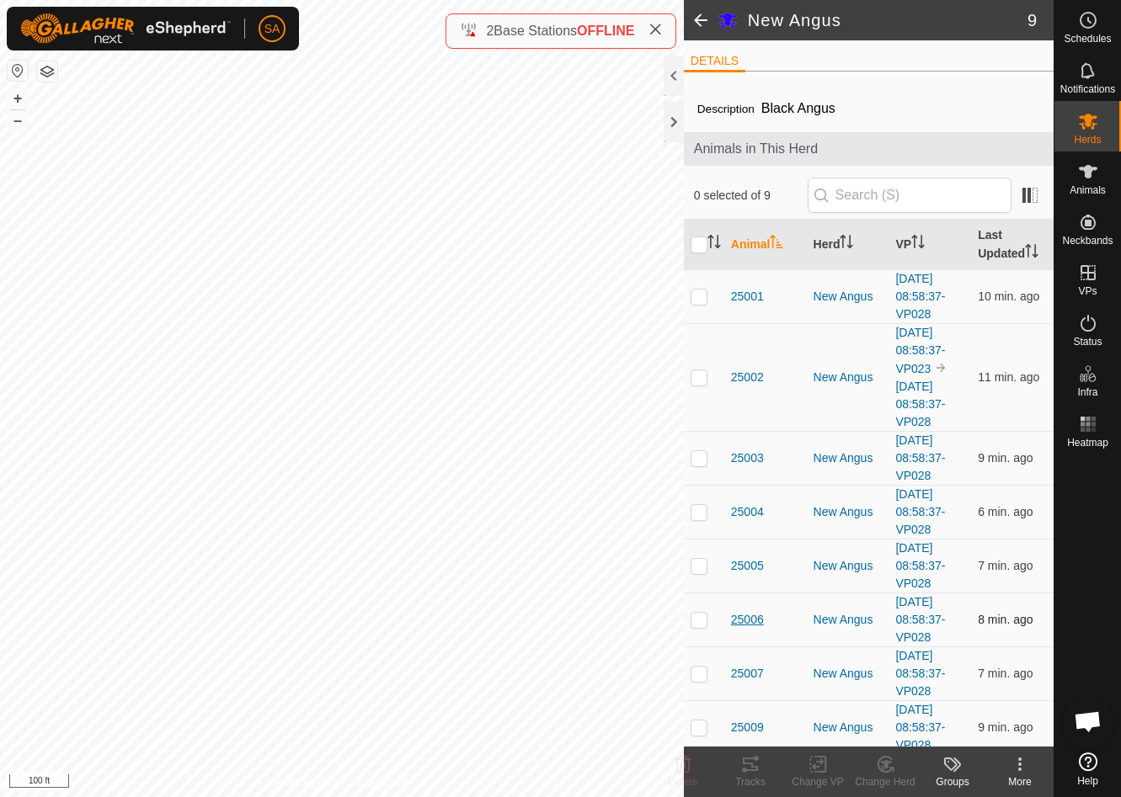
click at [755, 619] on span "25006" at bounding box center [747, 620] width 33 height 18
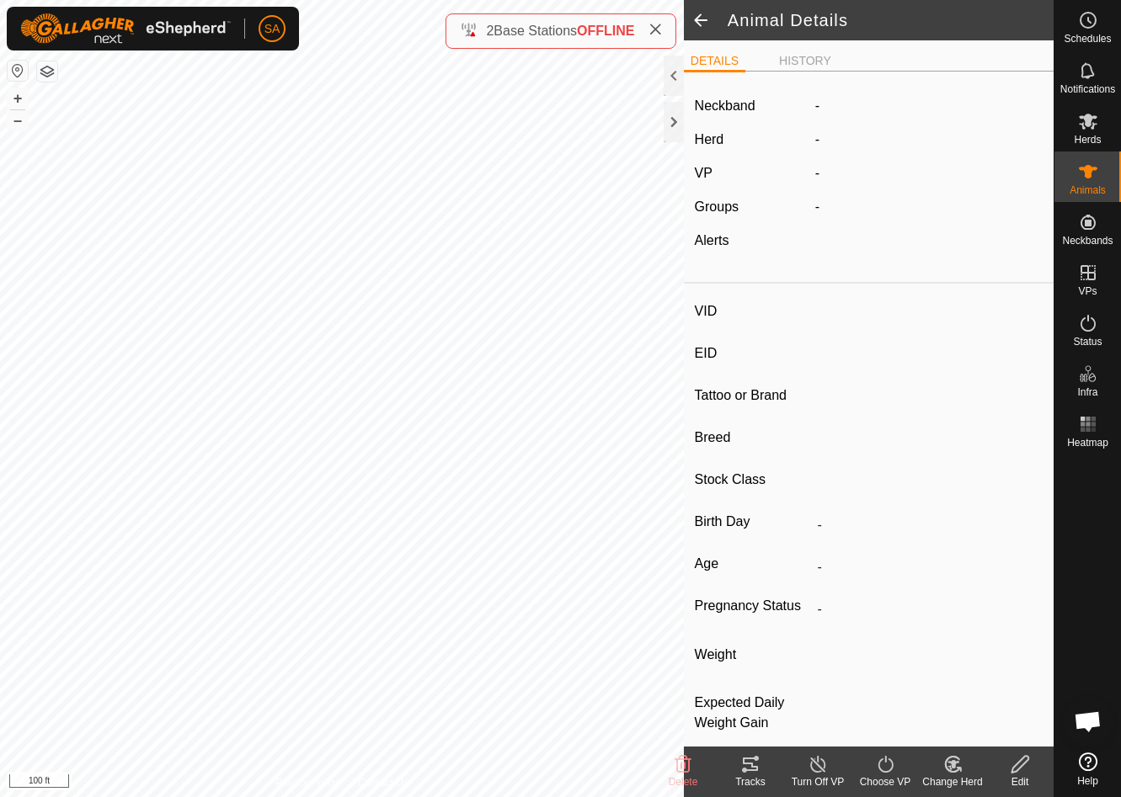
type input "25006"
type input "840003304719062"
type input "16 Green"
type input "Black Angus"
type input "-"
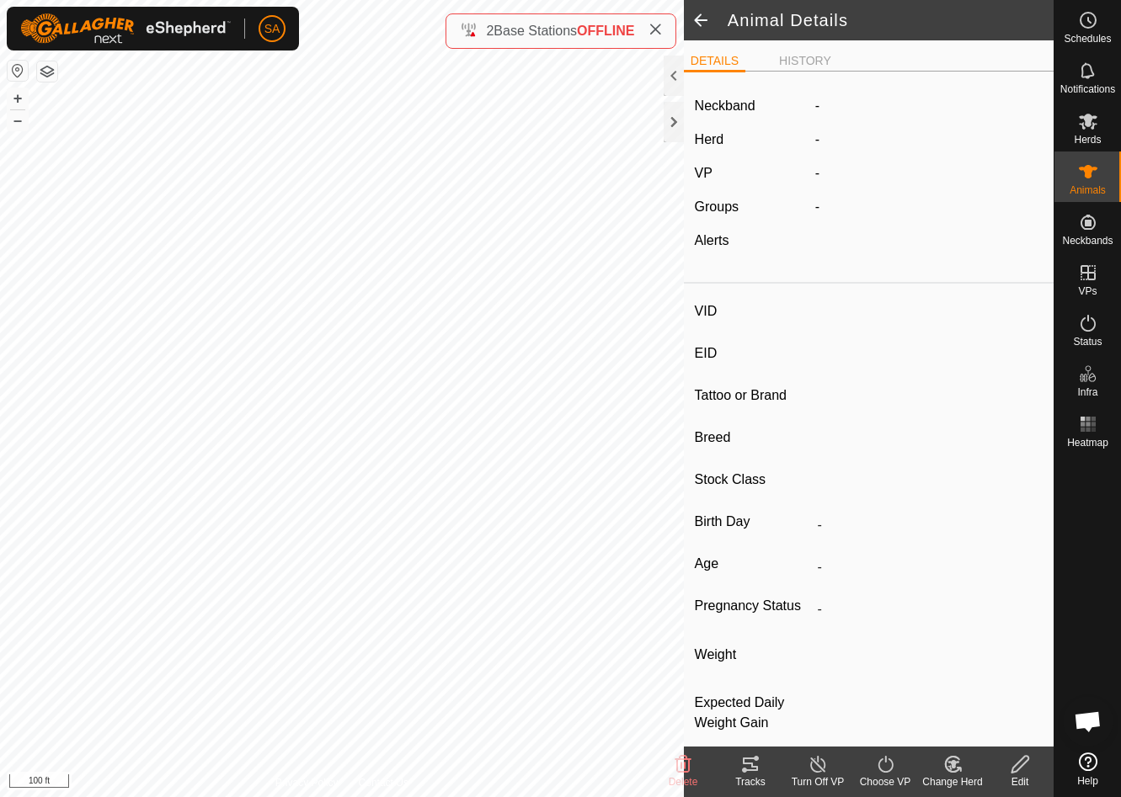
type input "03/2022"
type input "3 years 7 months"
type input "Pregnant"
type input "0 kg"
type input "-"
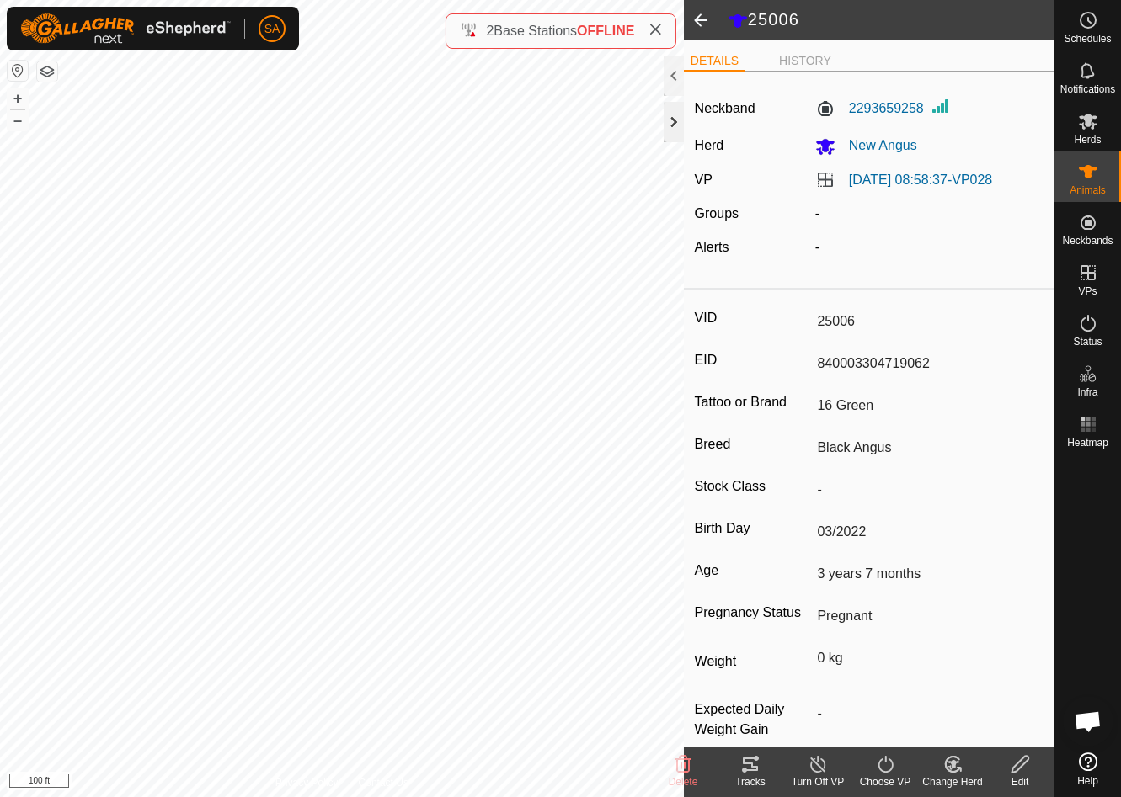
click at [674, 119] on div at bounding box center [674, 122] width 20 height 40
